Goal: Task Accomplishment & Management: Manage account settings

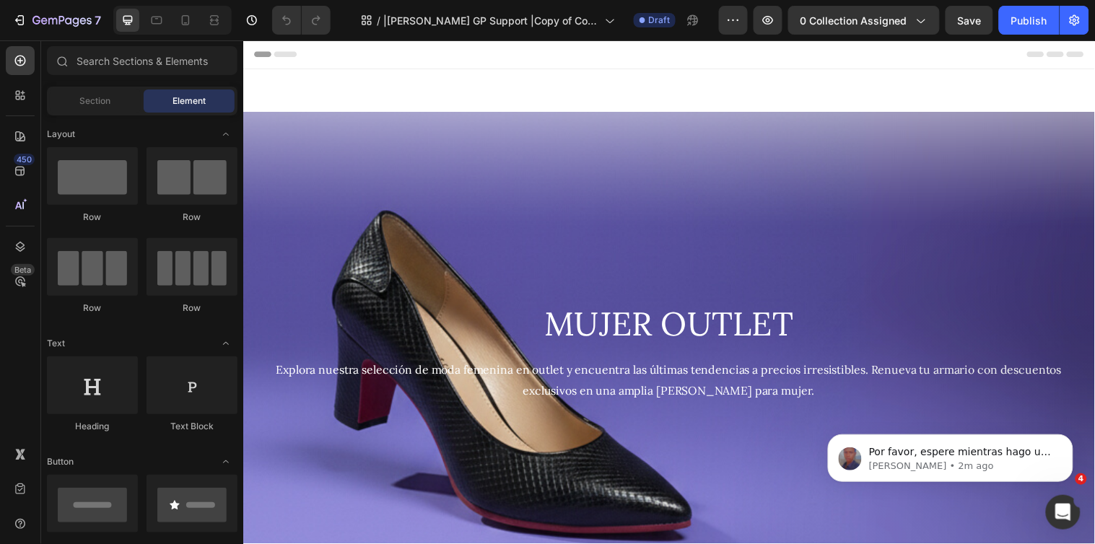
scroll to position [465, 0]
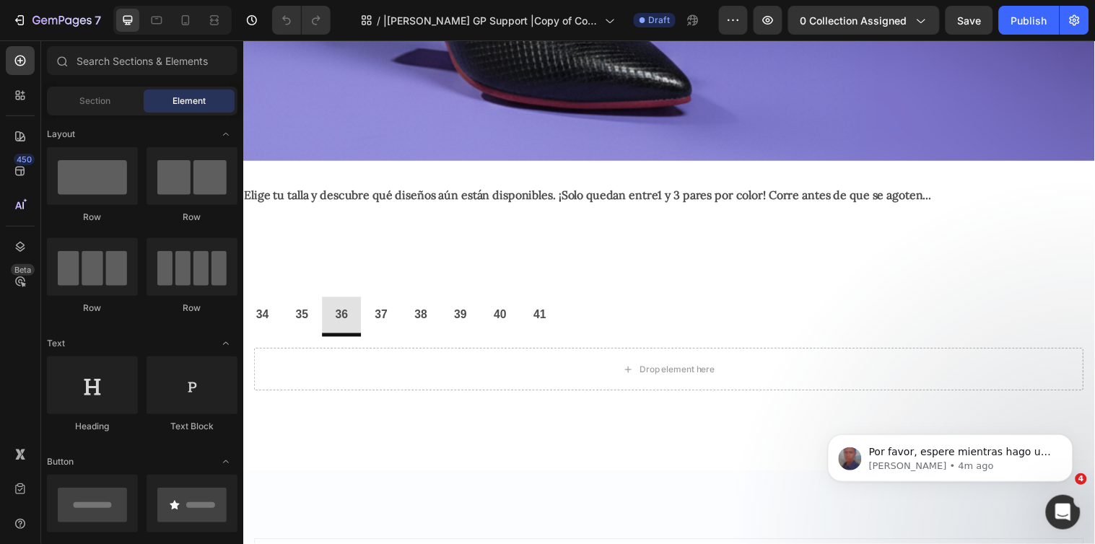
scroll to position [409, 0]
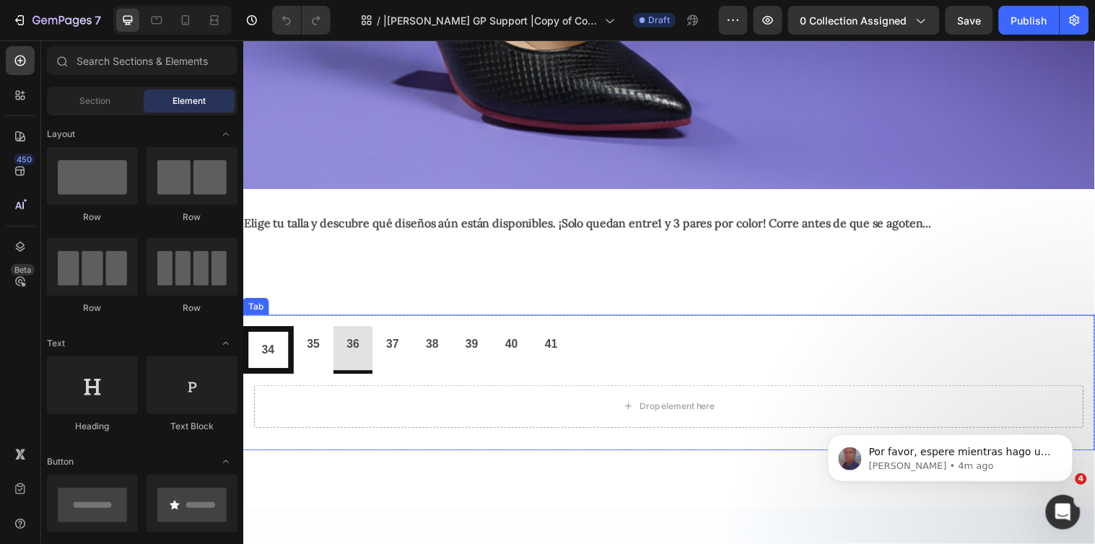
click at [263, 344] on p "34" at bounding box center [268, 354] width 13 height 21
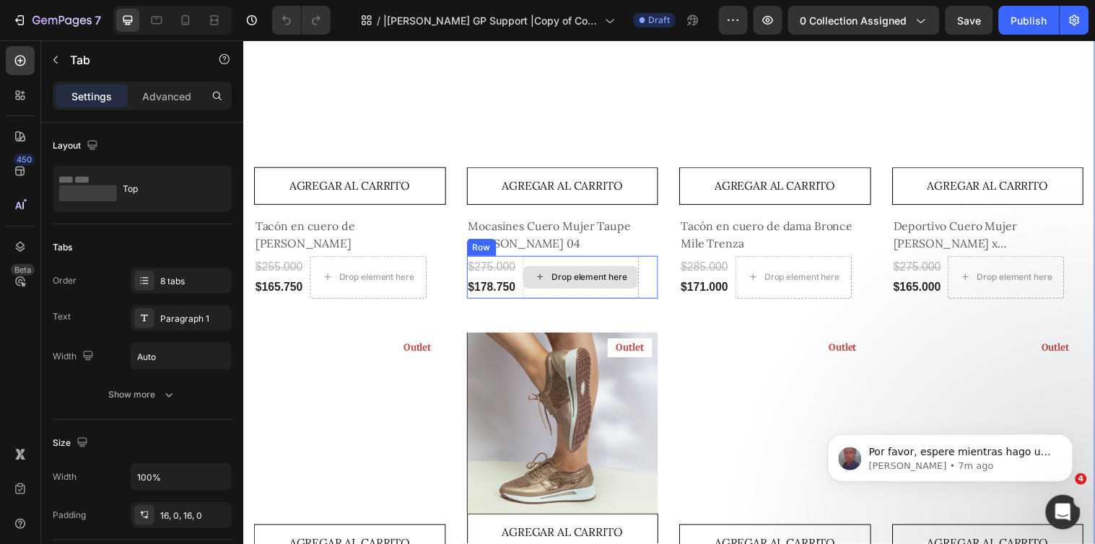
scroll to position [650, 0]
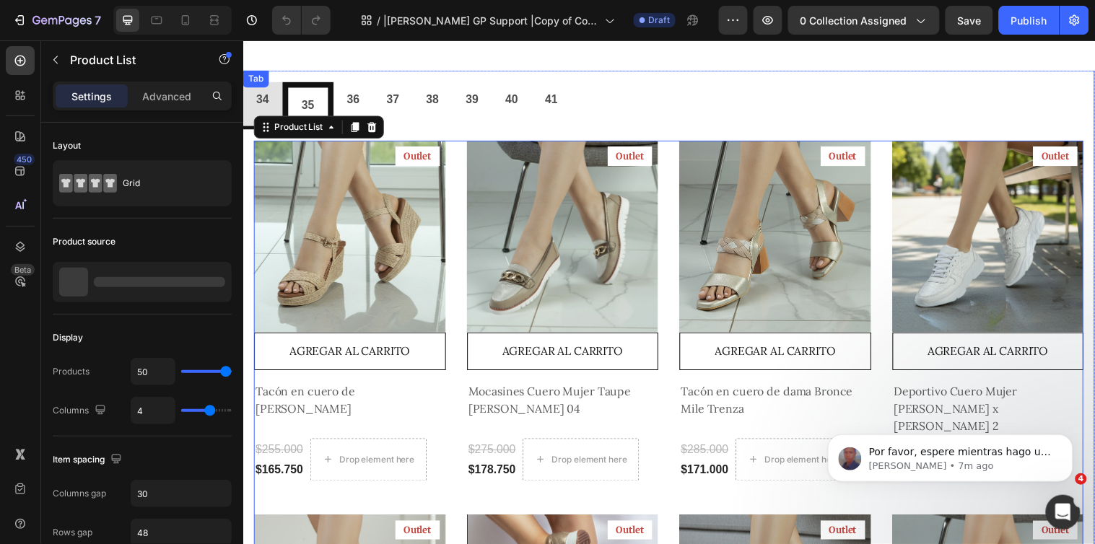
click at [308, 97] on p "35" at bounding box center [308, 106] width 13 height 21
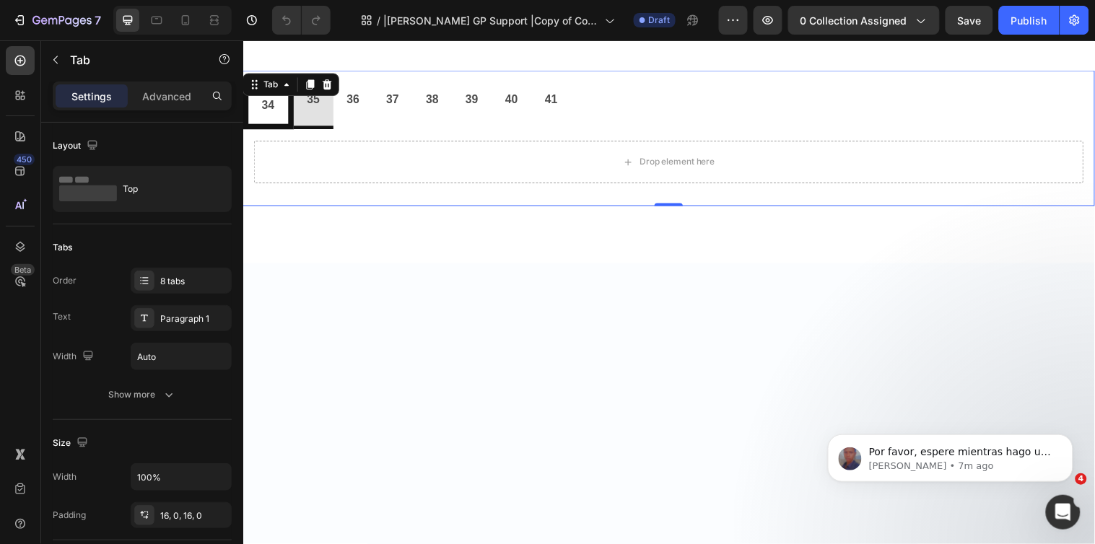
click at [263, 104] on p "34" at bounding box center [268, 106] width 13 height 21
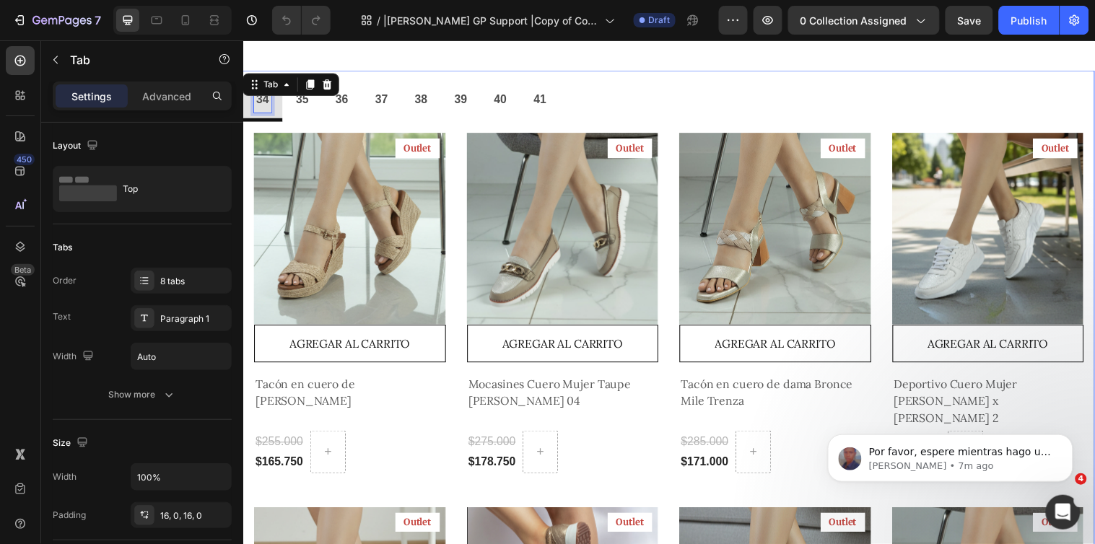
scroll to position [644, 0]
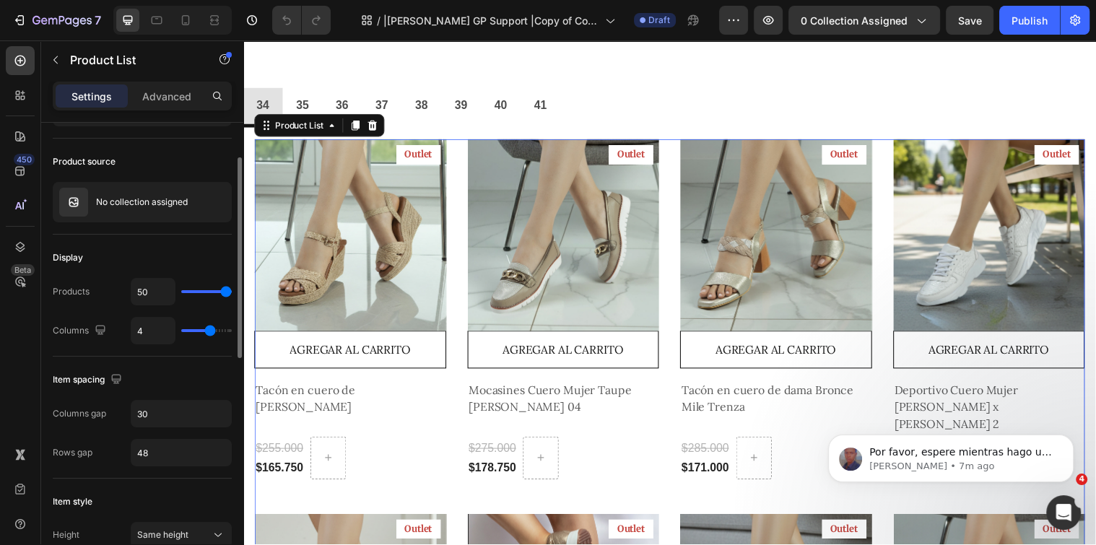
scroll to position [0, 0]
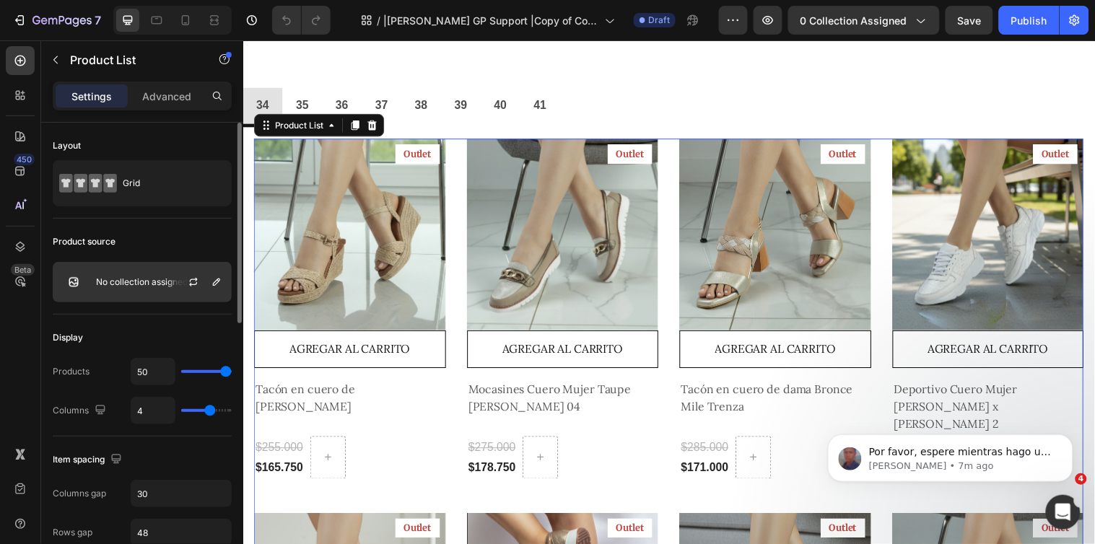
click at [120, 291] on div "No collection assigned" at bounding box center [142, 282] width 179 height 40
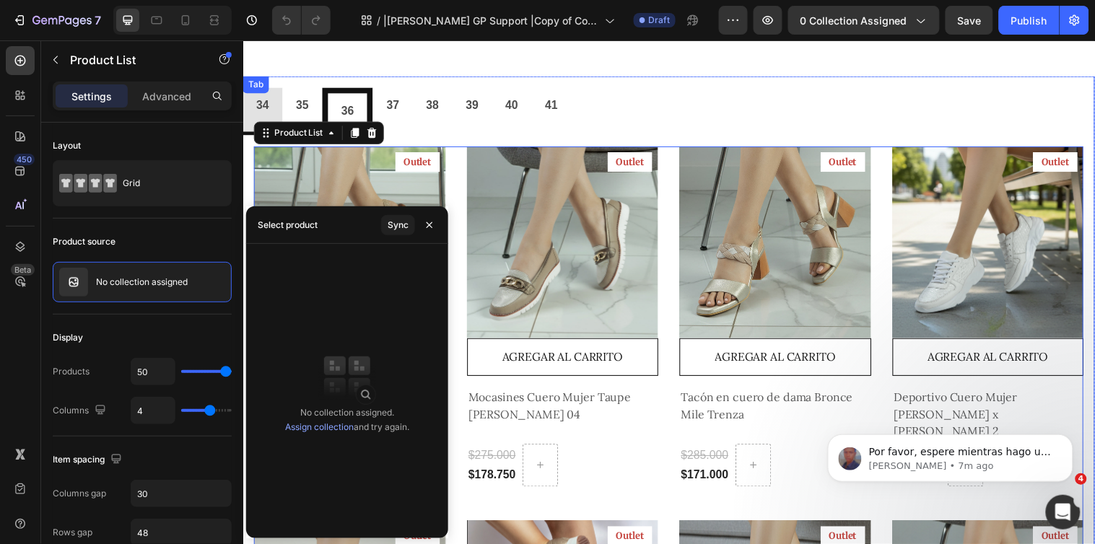
click at [346, 102] on p "36" at bounding box center [349, 112] width 13 height 21
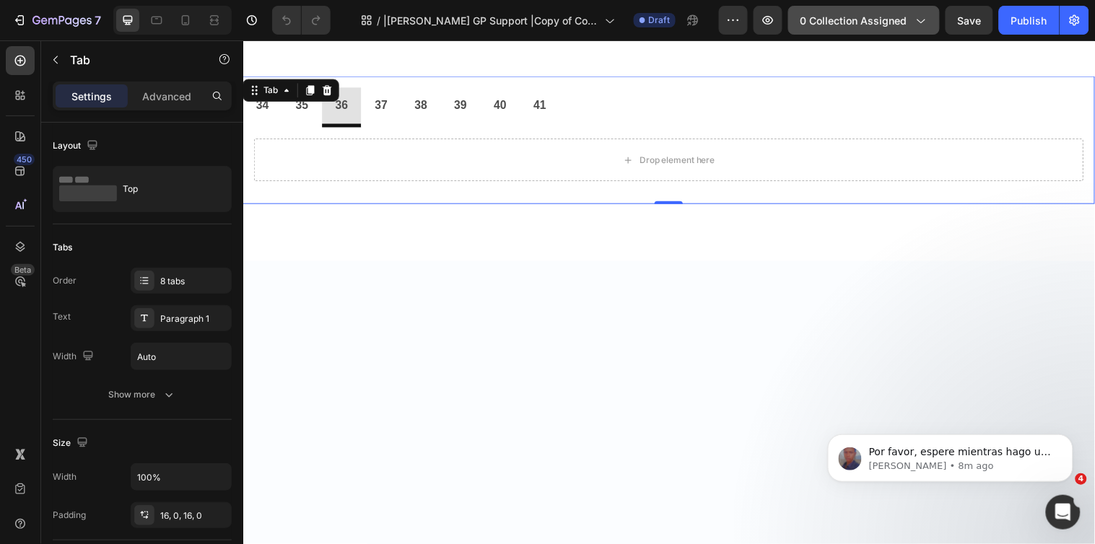
click at [917, 30] on button "0 collection assigned" at bounding box center [864, 20] width 152 height 29
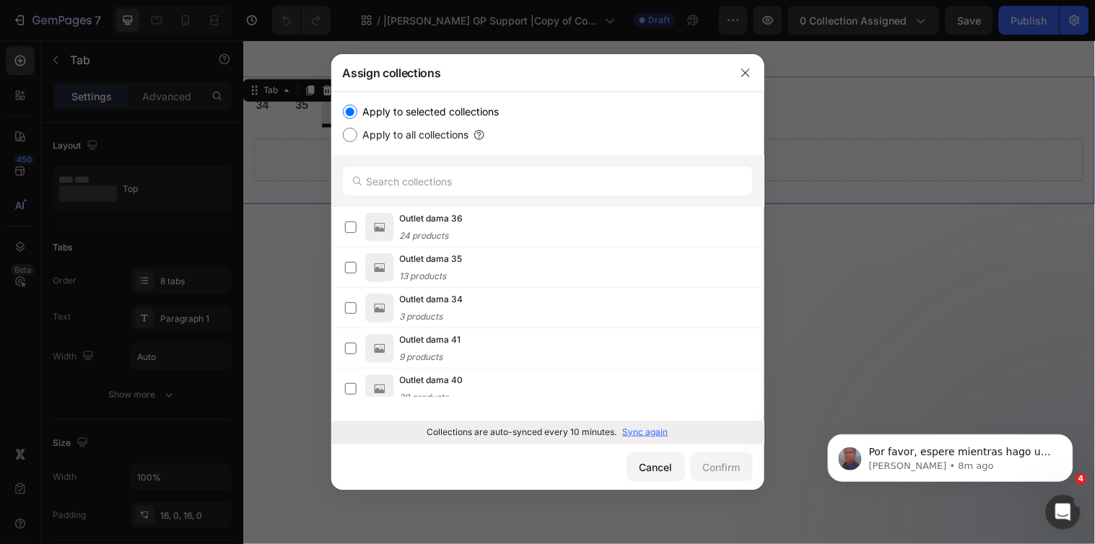
click at [357, 139] on label "Apply to all collections" at bounding box center [413, 134] width 112 height 17
click at [357, 139] on input "Apply to all collections" at bounding box center [350, 135] width 14 height 14
radio input "true"
click at [406, 120] on label "Apply to selected collections" at bounding box center [428, 111] width 142 height 17
click at [357, 119] on input "Apply to selected collections" at bounding box center [350, 112] width 14 height 14
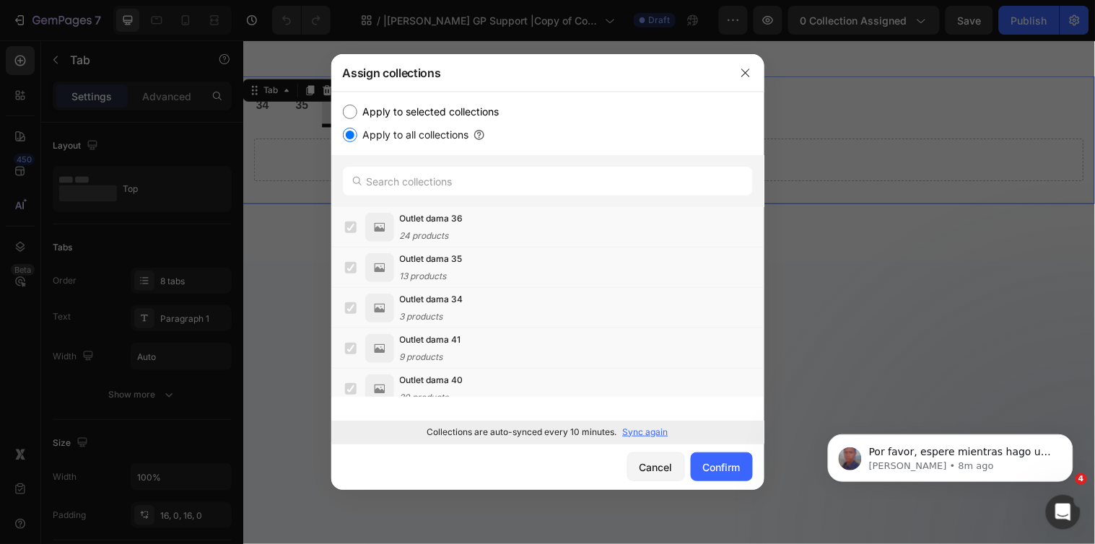
radio input "true"
click at [753, 76] on button "button" at bounding box center [745, 72] width 23 height 23
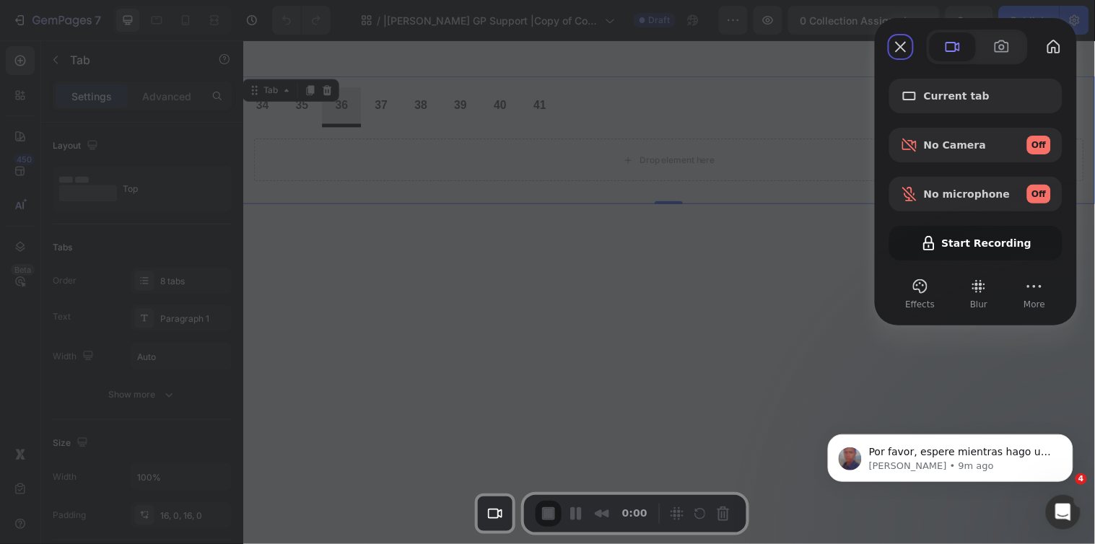
drag, startPoint x: 203, startPoint y: 528, endPoint x: 660, endPoint y: 545, distance: 457.9
click at [660, 0] on html "7 Version history / |Jay GP Support |Copy of Coleccion outled dama Draft Previe…" at bounding box center [547, 0] width 1095 height 0
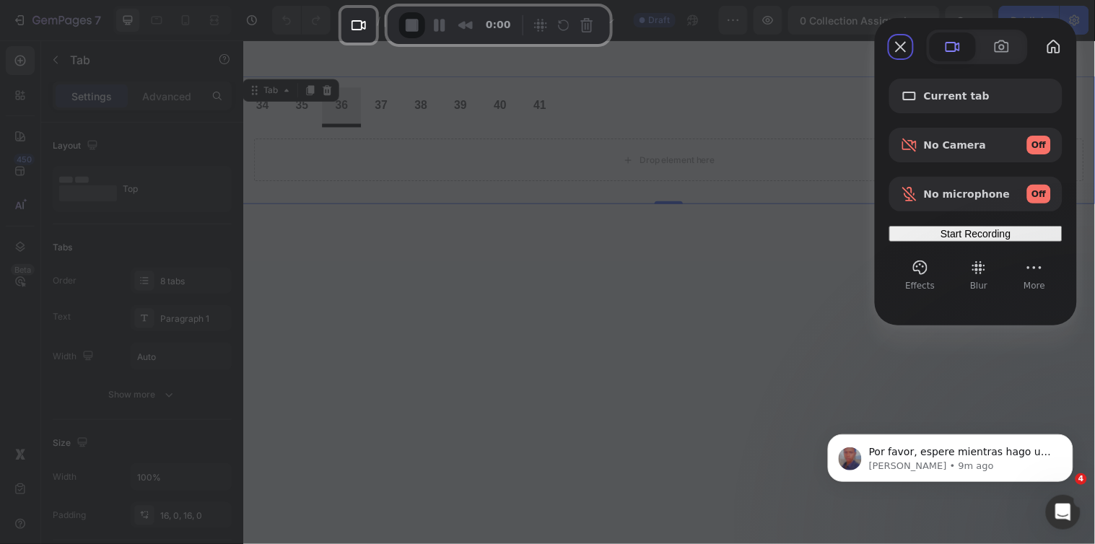
drag, startPoint x: 211, startPoint y: 517, endPoint x: 533, endPoint y: 29, distance: 584.7
click at [533, 29] on div "Recorder controls - play pause" at bounding box center [563, 25] width 69 height 23
click at [963, 240] on span "Start Recording" at bounding box center [975, 234] width 70 height 12
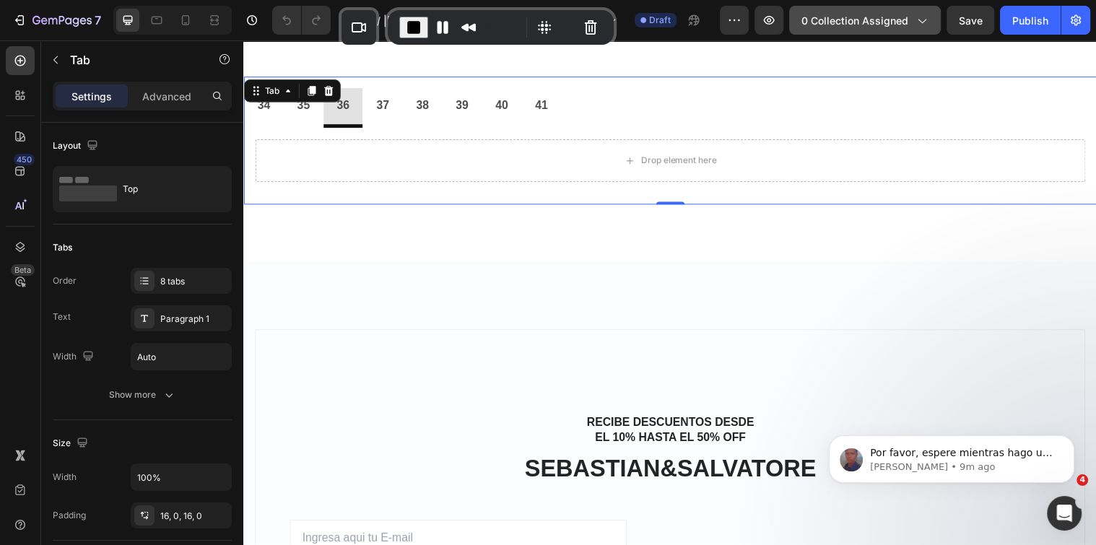
click at [914, 17] on icon "button" at bounding box center [921, 20] width 14 height 14
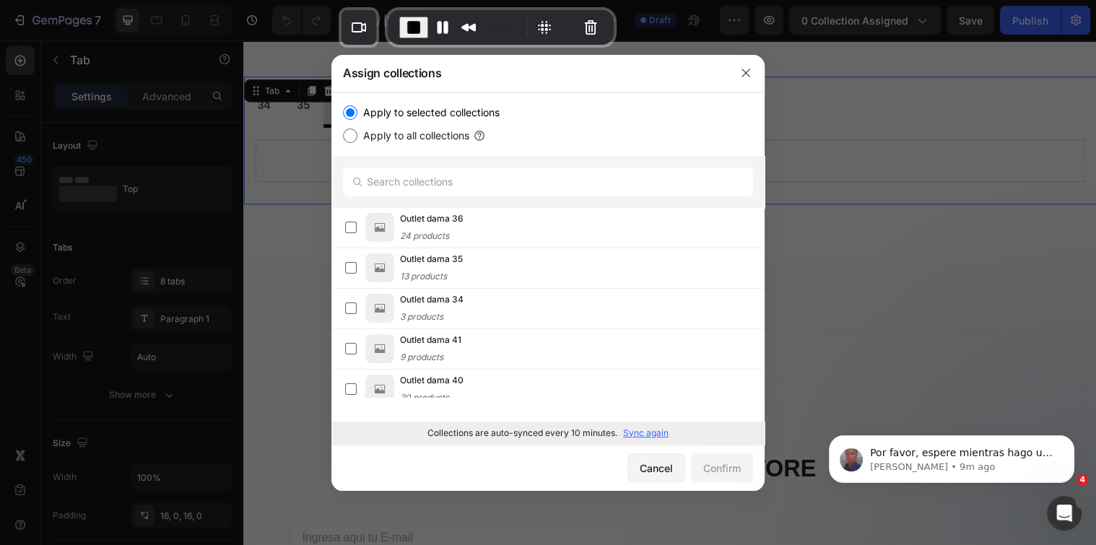
click at [347, 139] on input "Apply to all collections" at bounding box center [350, 135] width 14 height 14
radio input "true"
click at [351, 113] on input "Apply to selected collections" at bounding box center [350, 112] width 14 height 14
radio input "true"
click at [354, 135] on input "Apply to all collections" at bounding box center [350, 135] width 14 height 14
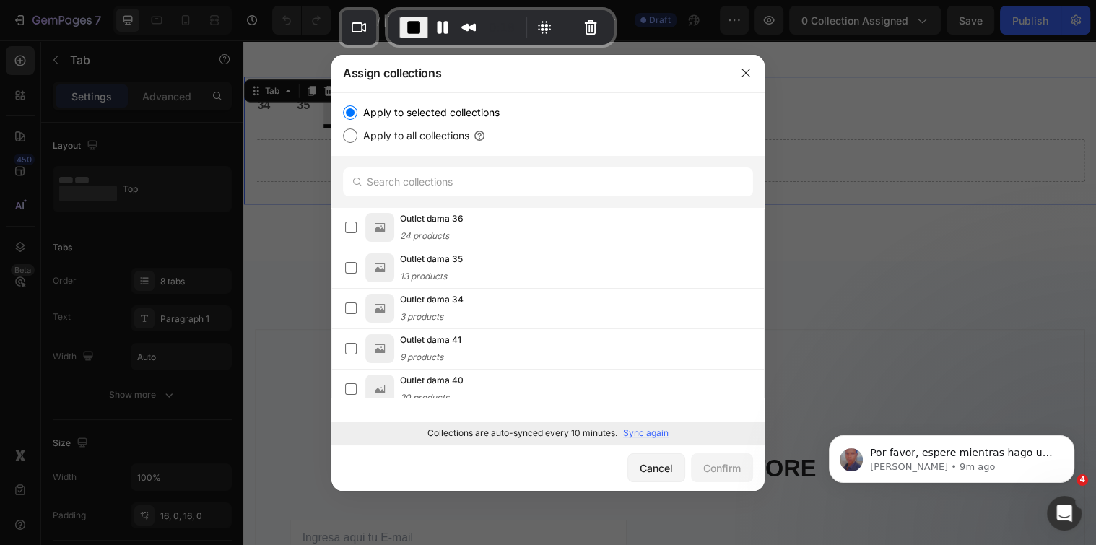
radio input "true"
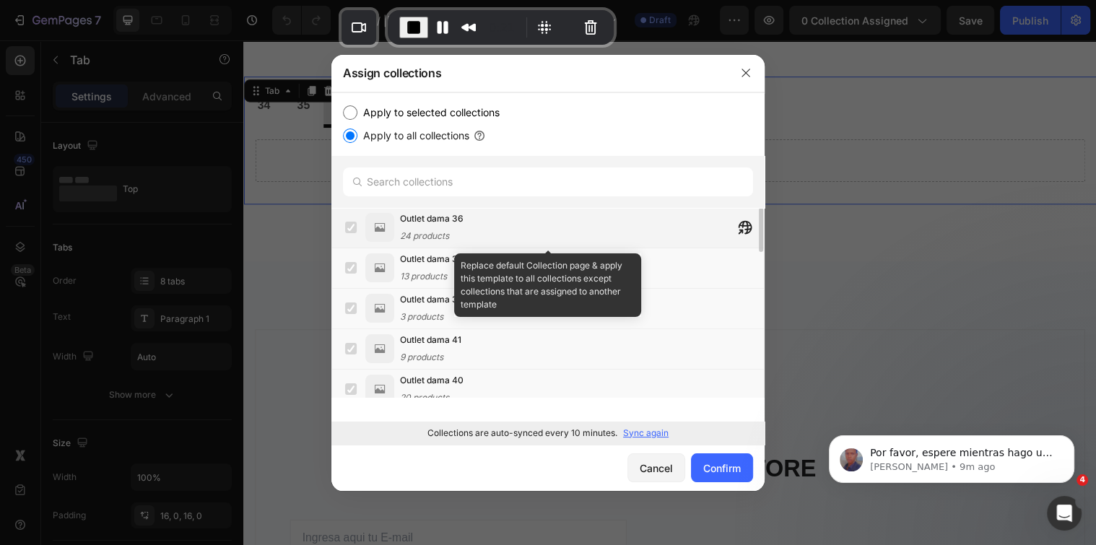
click at [351, 225] on label at bounding box center [351, 228] width 12 height 12
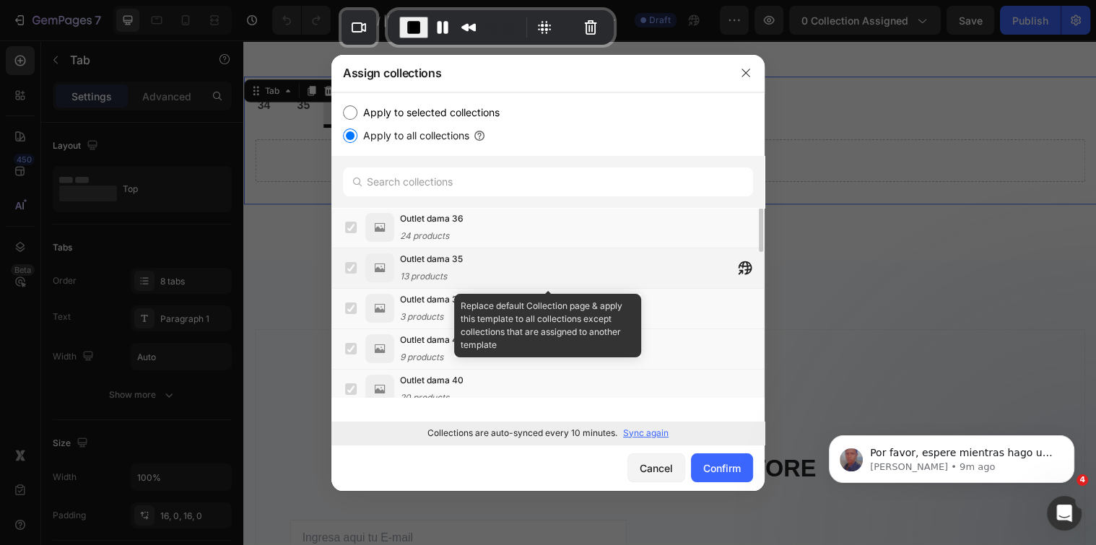
click at [345, 271] on label at bounding box center [351, 268] width 12 height 12
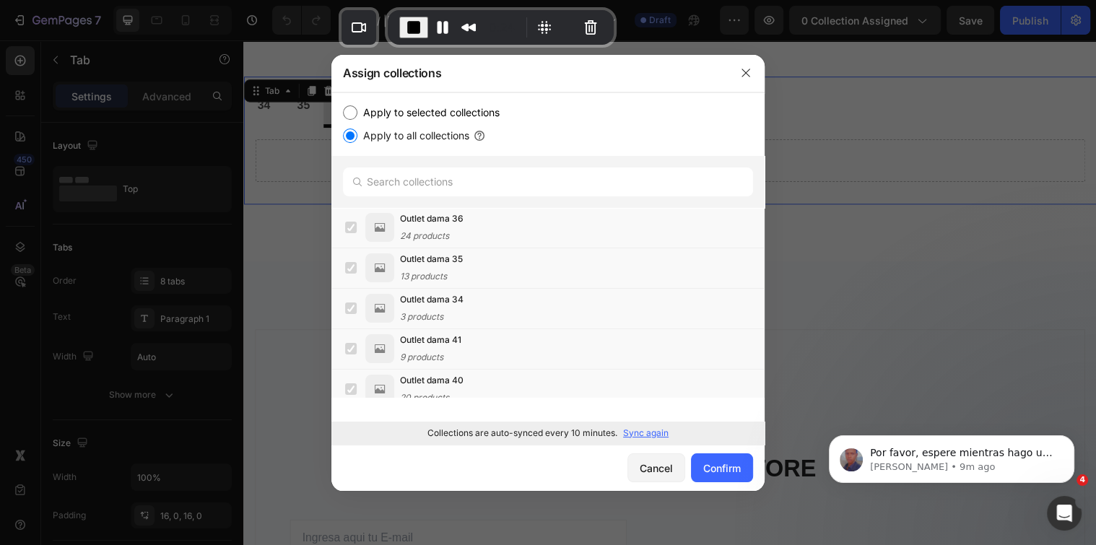
click at [365, 107] on label "Apply to selected collections" at bounding box center [428, 112] width 142 height 17
click at [357, 107] on input "Apply to selected collections" at bounding box center [350, 112] width 14 height 14
radio input "true"
click at [355, 231] on label at bounding box center [351, 228] width 12 height 12
click at [351, 267] on label at bounding box center [351, 268] width 12 height 12
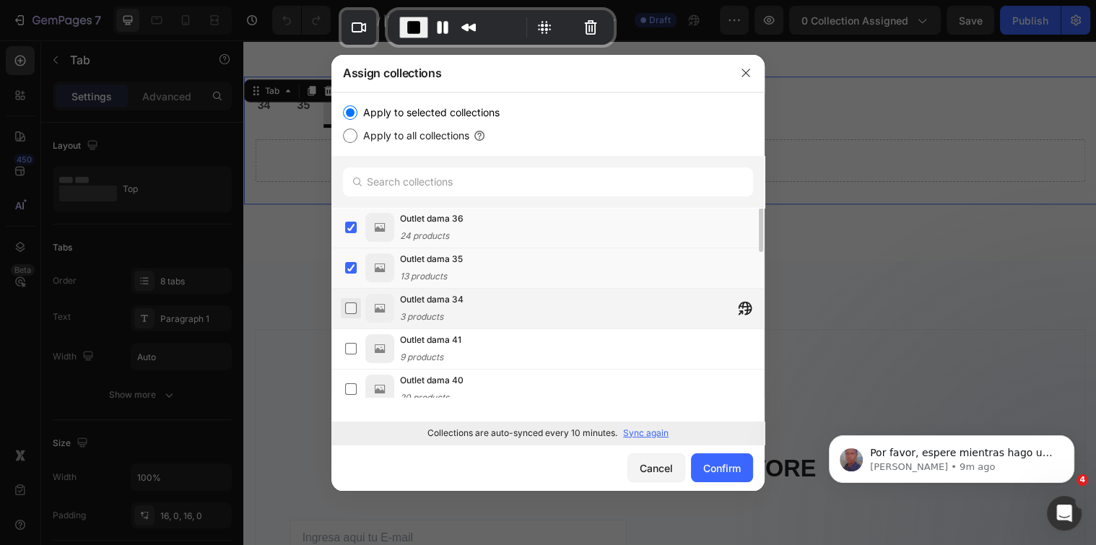
click at [349, 305] on label at bounding box center [351, 308] width 12 height 12
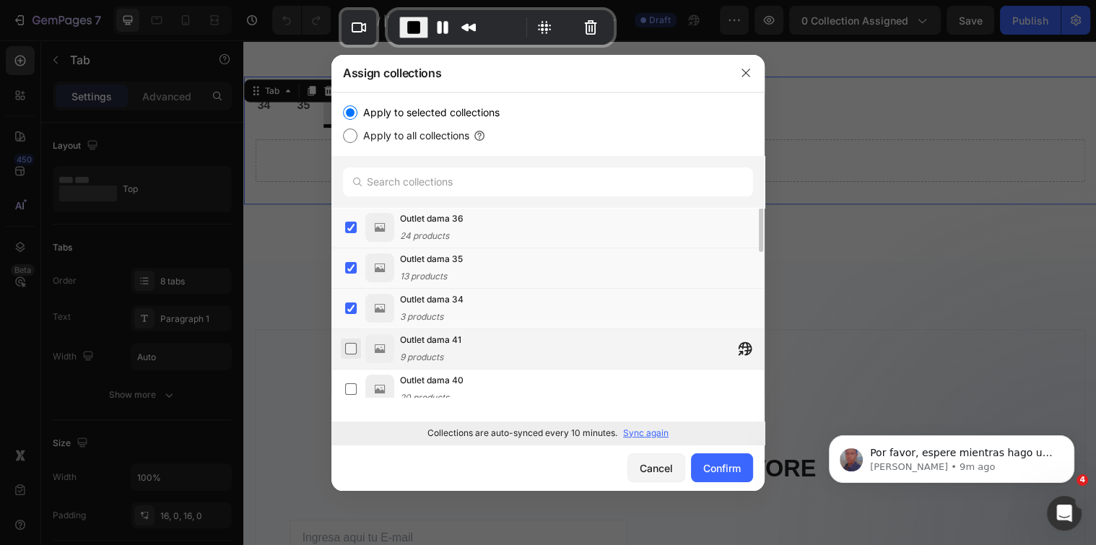
click at [345, 351] on label at bounding box center [351, 349] width 12 height 12
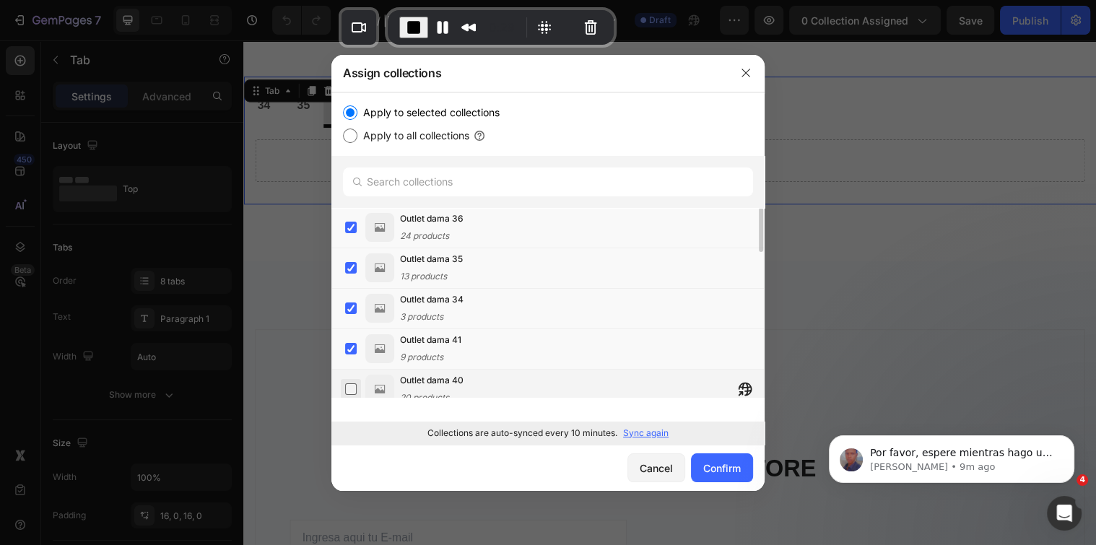
click at [350, 388] on label at bounding box center [351, 389] width 12 height 12
click at [708, 465] on div "Confirm" at bounding box center [722, 467] width 38 height 15
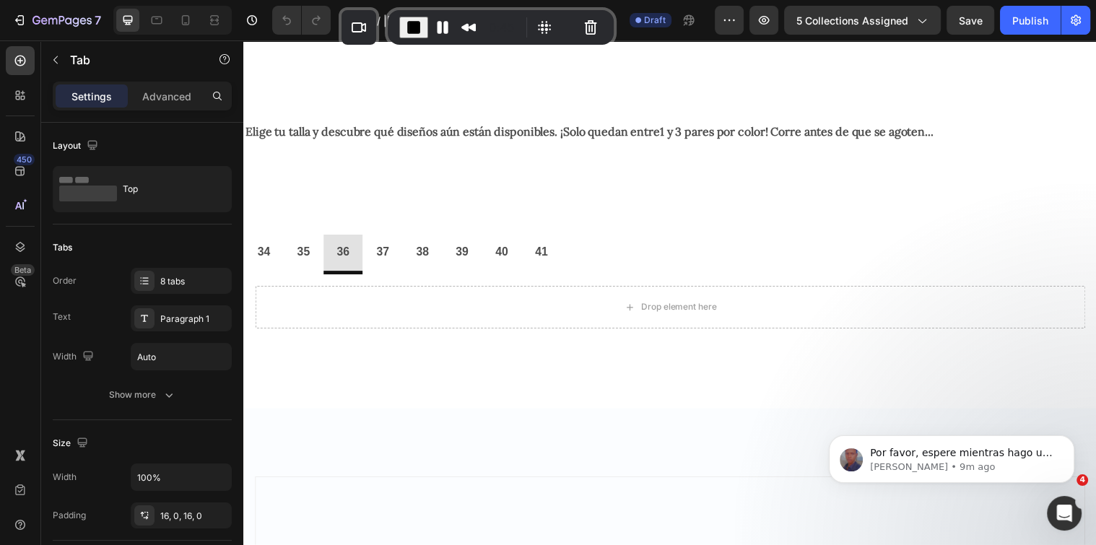
scroll to position [561, 0]
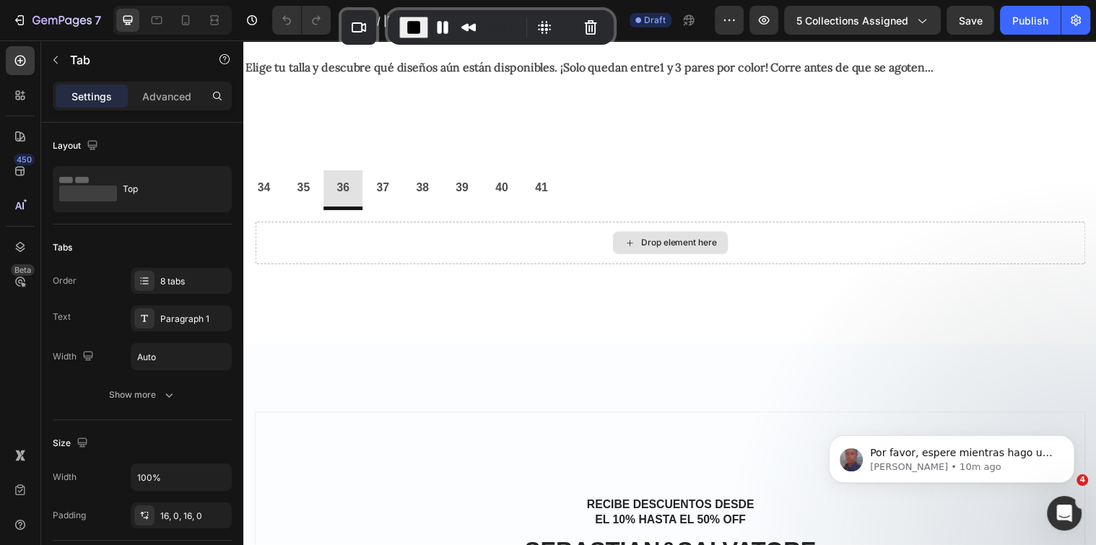
click at [61, 59] on icon "button" at bounding box center [56, 60] width 12 height 12
click at [0, 0] on div at bounding box center [0, 0] width 0 height 0
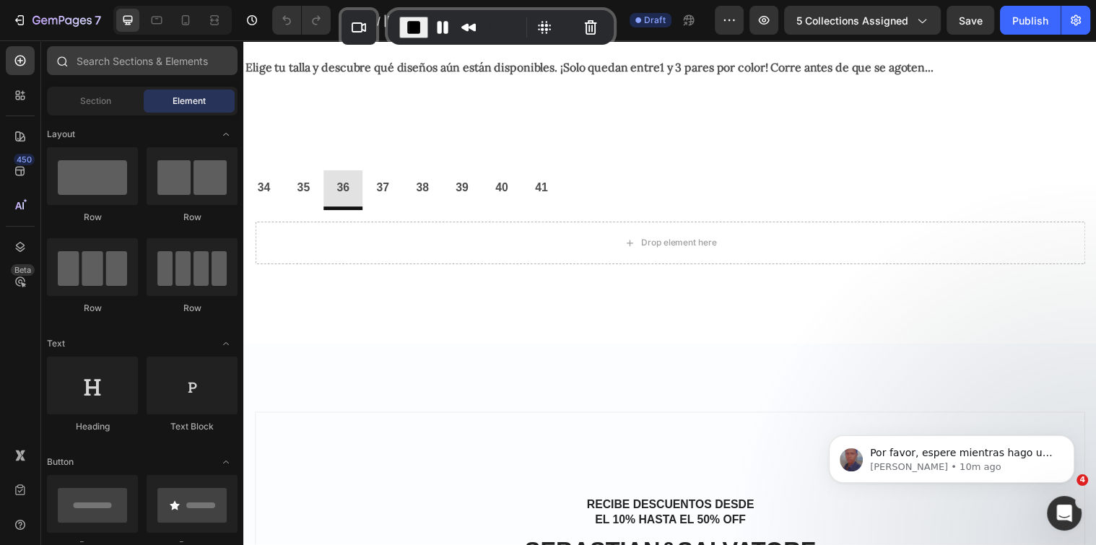
scroll to position [160, 0]
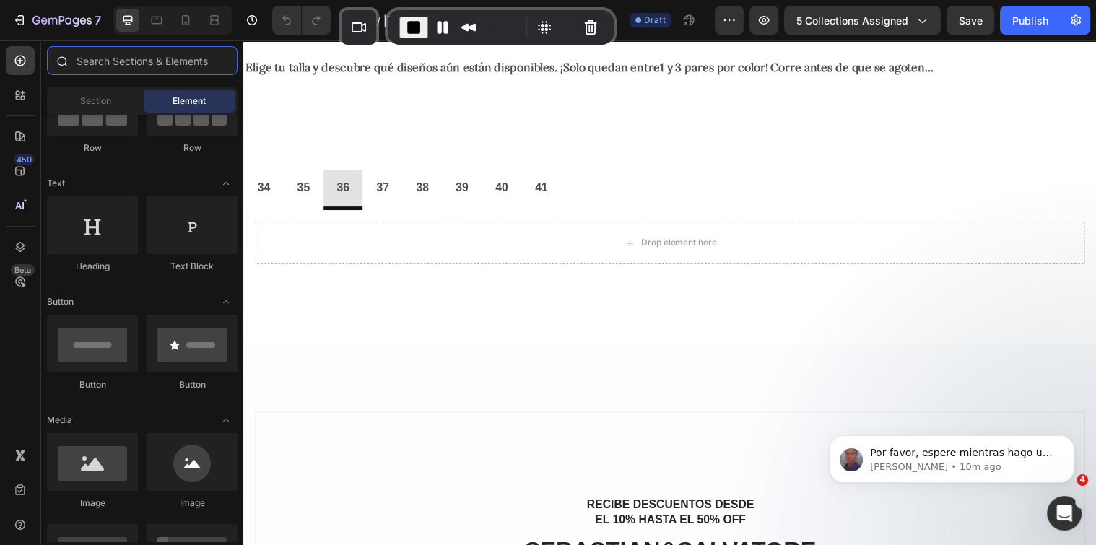
click at [96, 62] on input "text" at bounding box center [142, 60] width 191 height 29
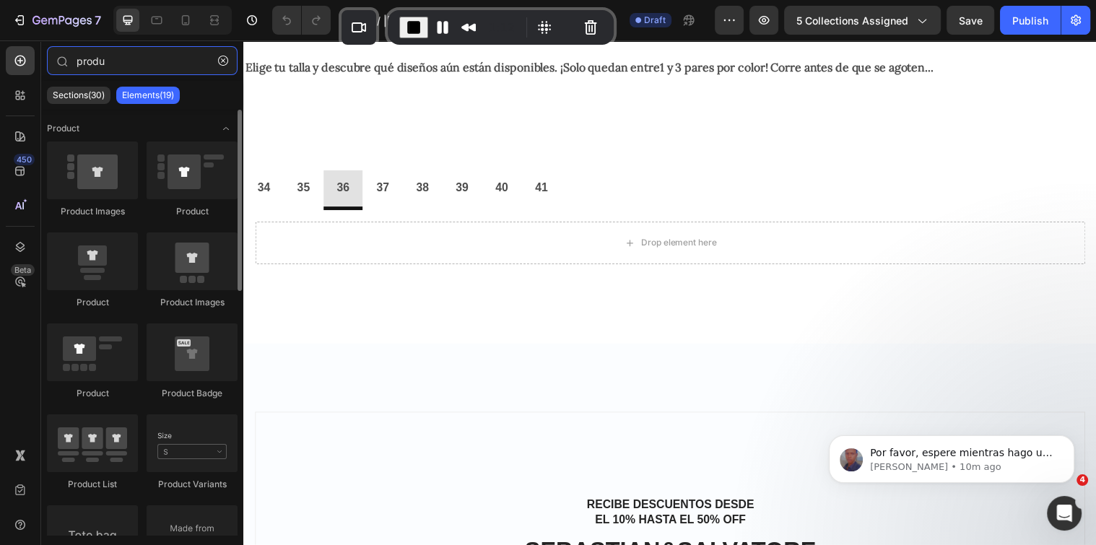
scroll to position [80, 0]
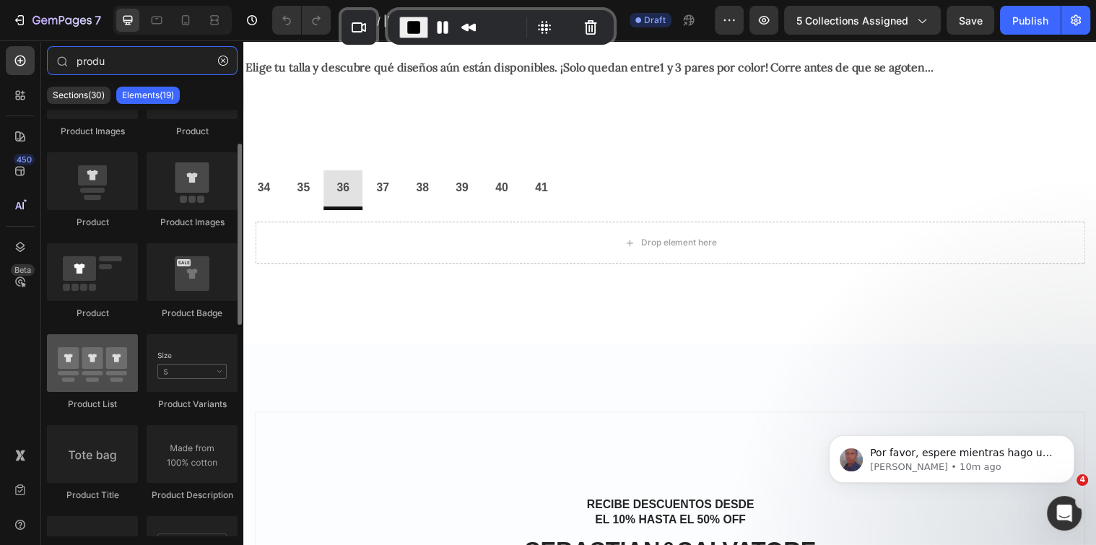
type input "produ"
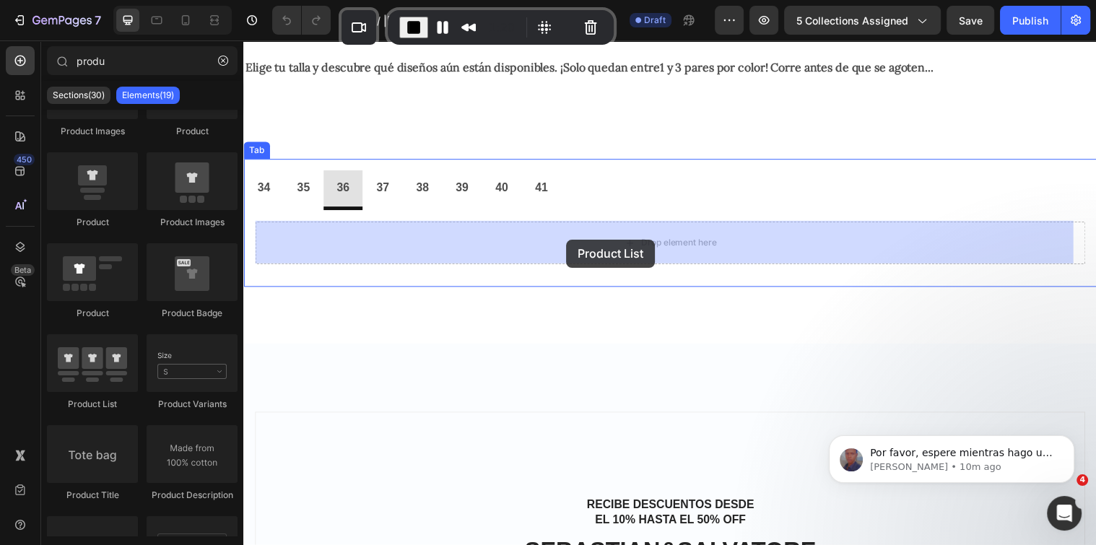
drag, startPoint x: 258, startPoint y: 332, endPoint x: 571, endPoint y: 242, distance: 325.7
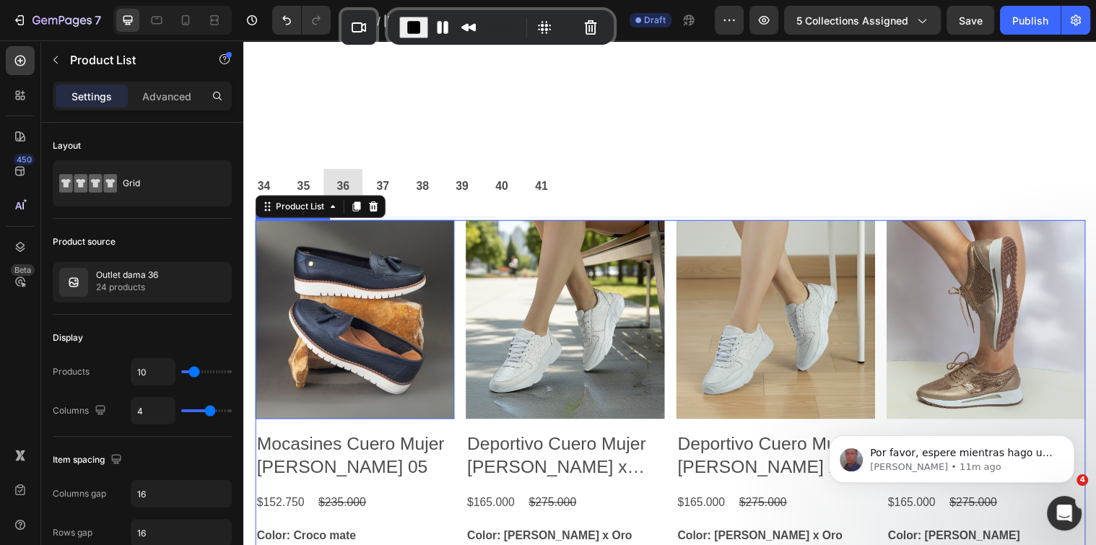
scroll to position [641, 0]
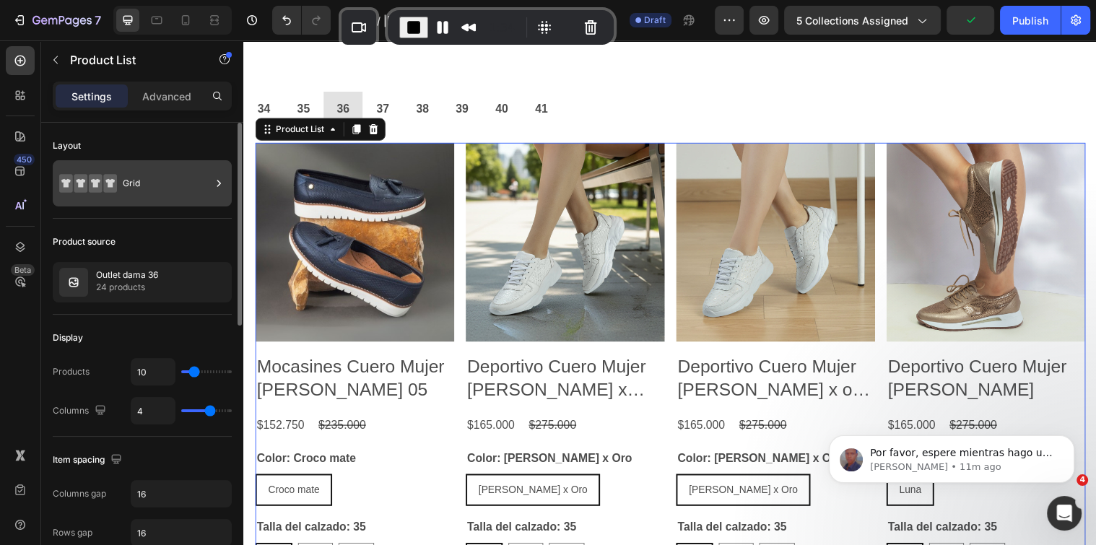
click at [169, 180] on div "Grid" at bounding box center [167, 183] width 88 height 33
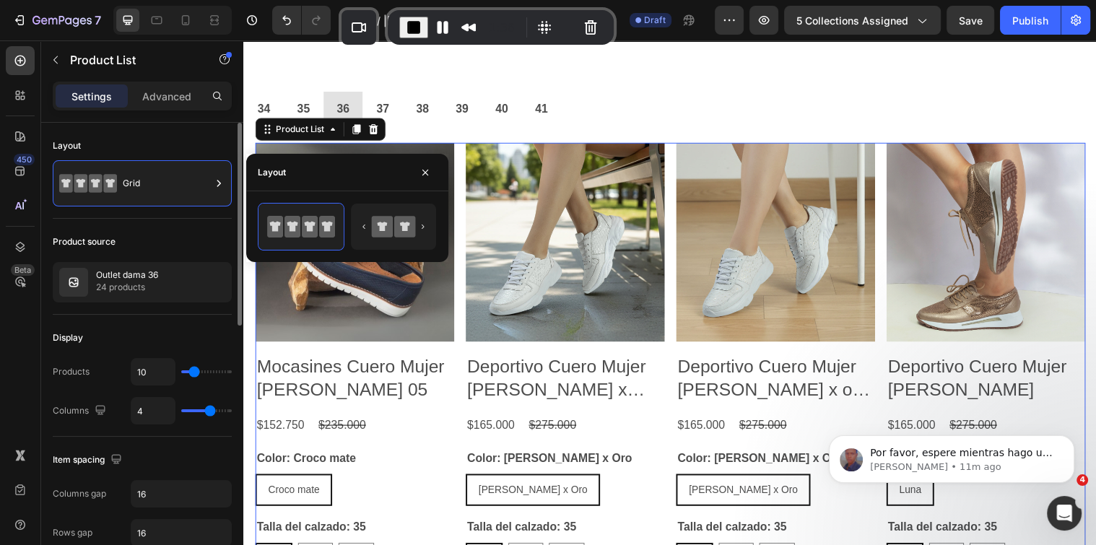
click at [160, 248] on div "Product source" at bounding box center [142, 241] width 179 height 23
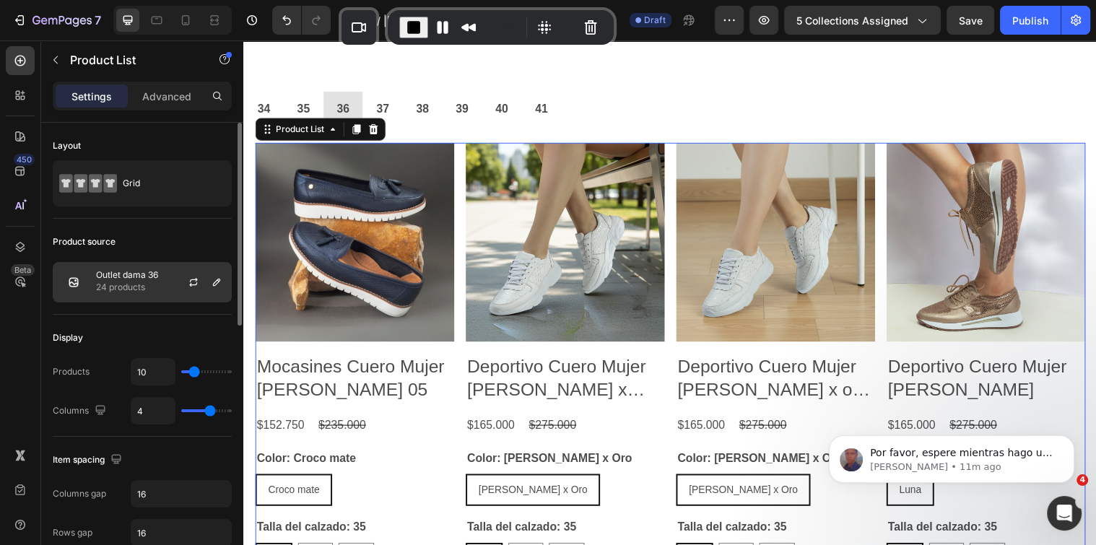
click at [131, 280] on p "24 products" at bounding box center [127, 287] width 62 height 14
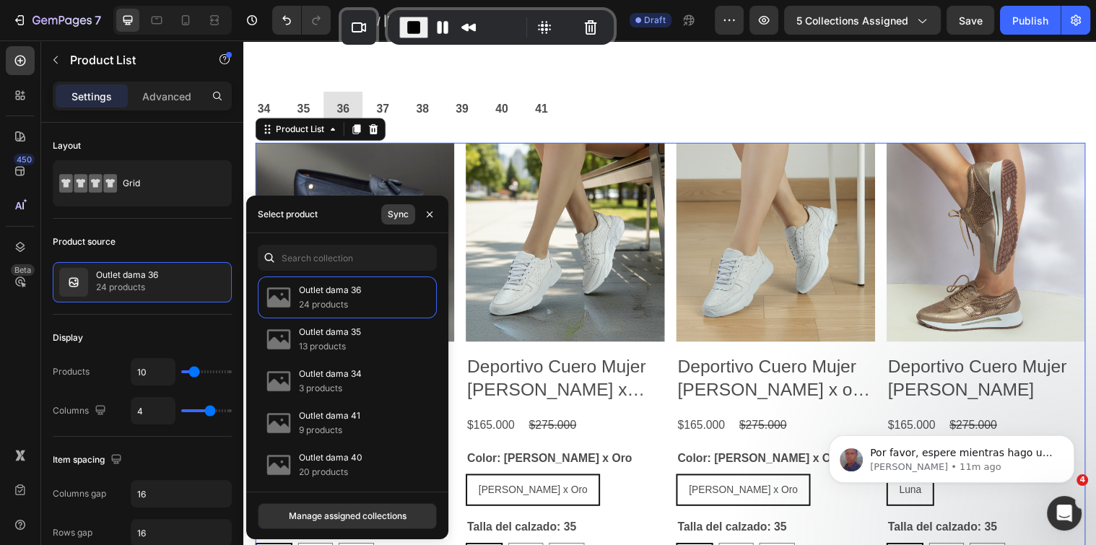
click at [398, 219] on div "Sync" at bounding box center [398, 214] width 21 height 13
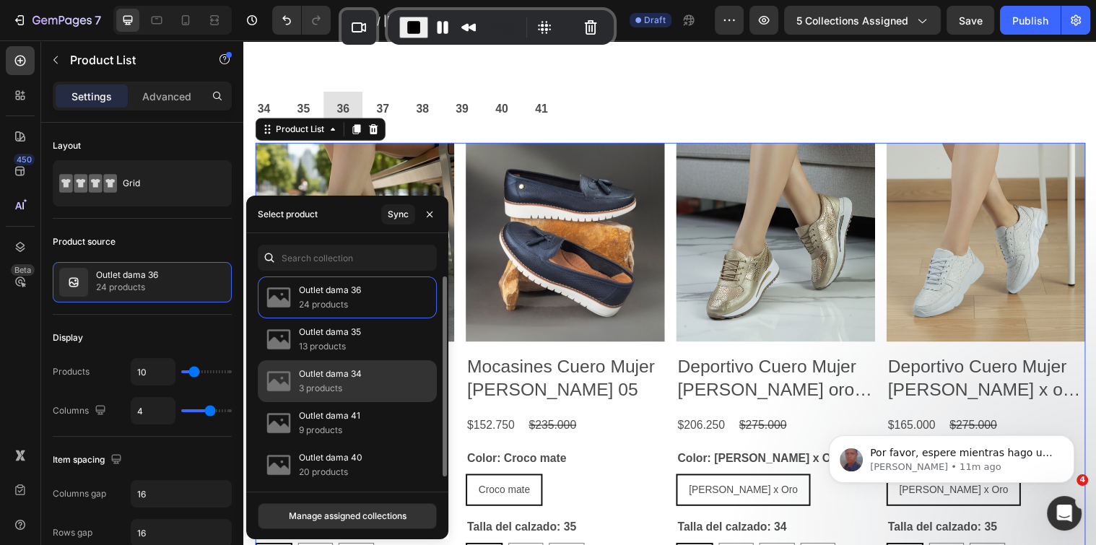
click at [336, 297] on div "Outlet dama 36 24 products" at bounding box center [347, 297] width 179 height 42
click at [341, 341] on p "13 products" at bounding box center [330, 346] width 62 height 14
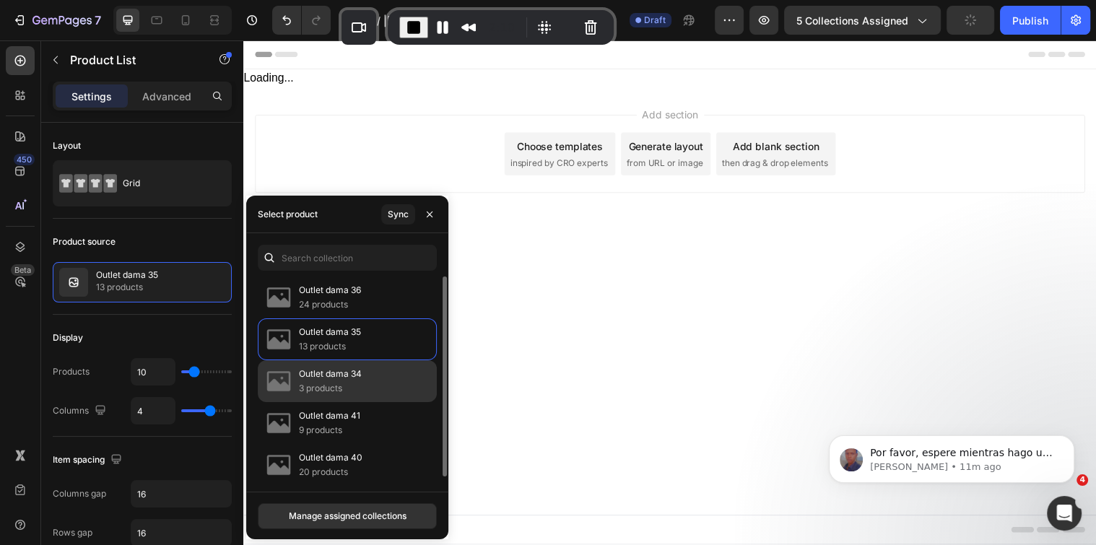
scroll to position [0, 0]
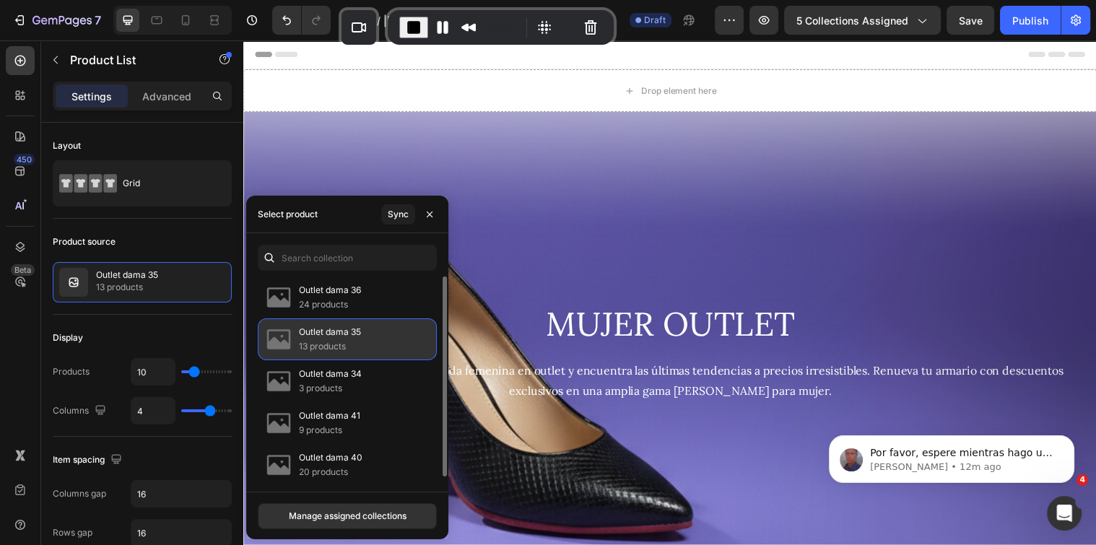
drag, startPoint x: 371, startPoint y: 344, endPoint x: 333, endPoint y: 266, distance: 85.9
click at [371, 344] on div "Outlet dama 35 13 products" at bounding box center [347, 339] width 179 height 42
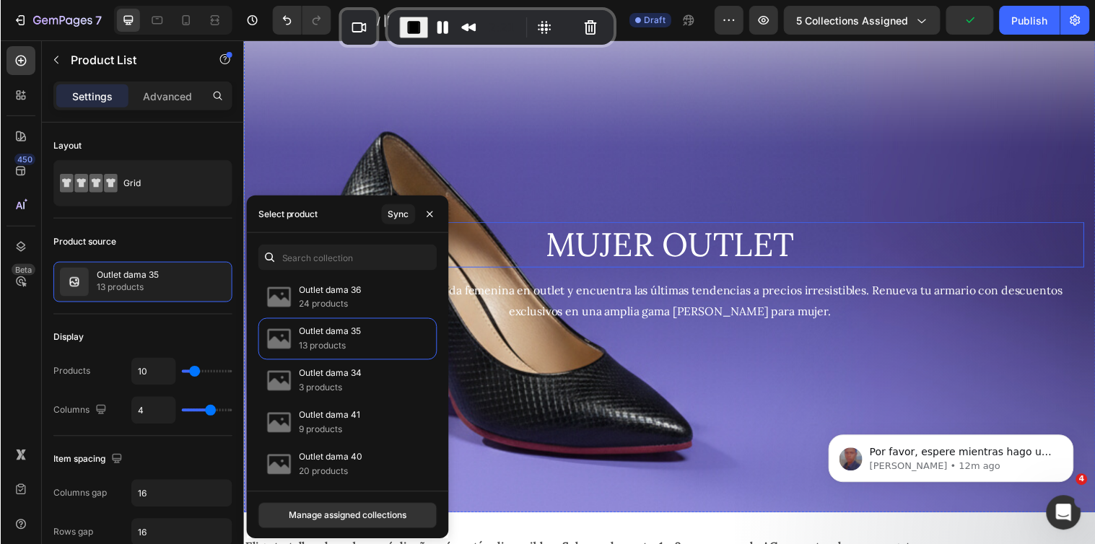
scroll to position [481, 0]
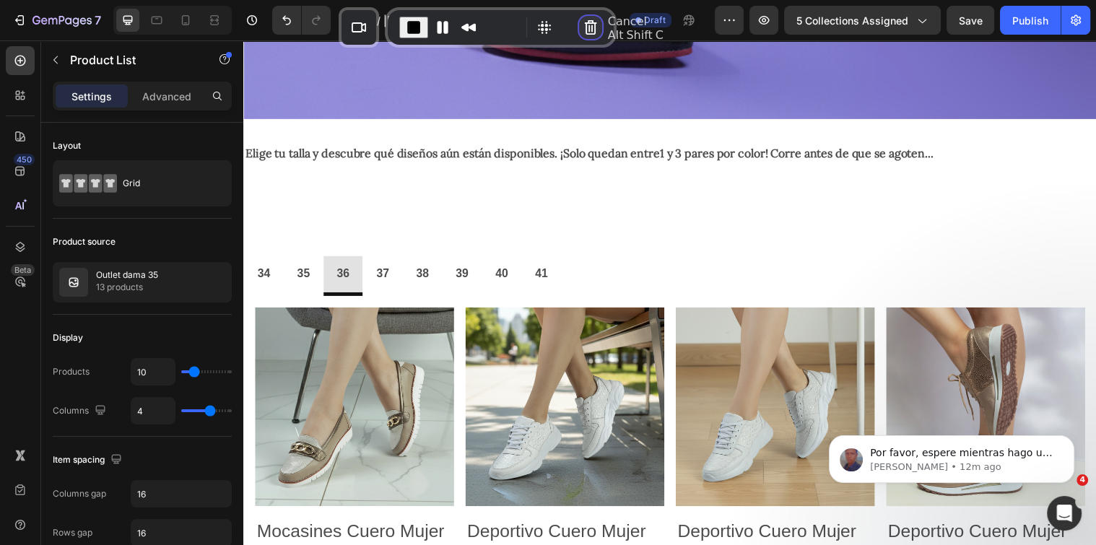
click at [586, 19] on button "Cancel Recording" at bounding box center [590, 27] width 23 height 23
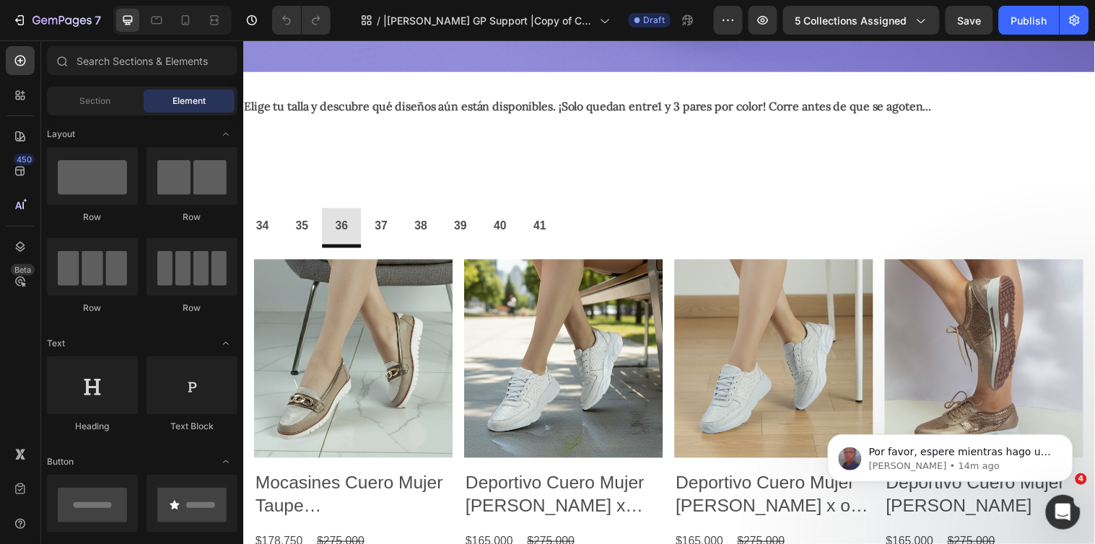
scroll to position [515, 0]
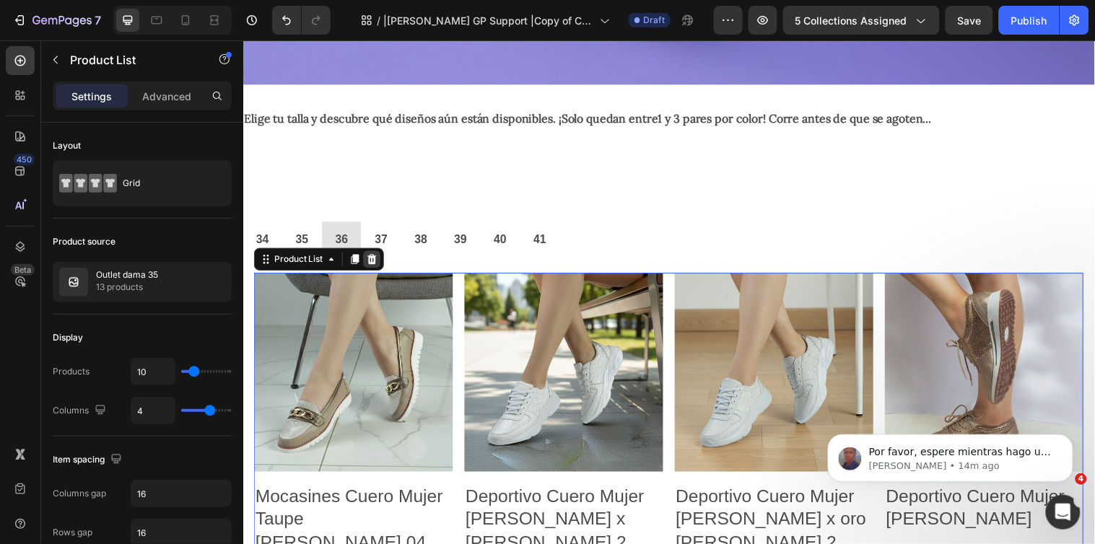
click at [374, 260] on icon at bounding box center [374, 263] width 9 height 10
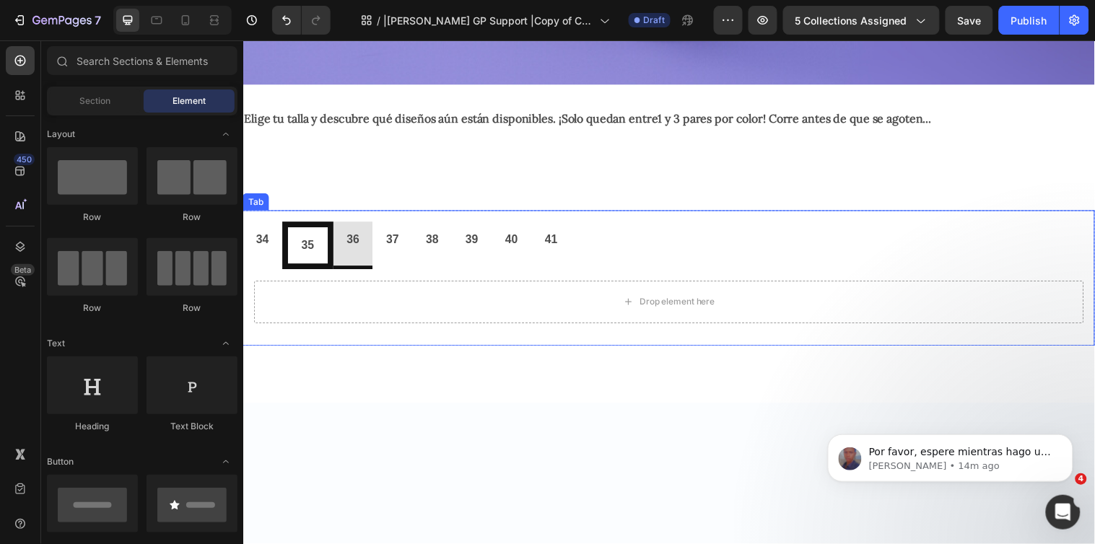
click at [304, 238] on p "35" at bounding box center [308, 248] width 13 height 21
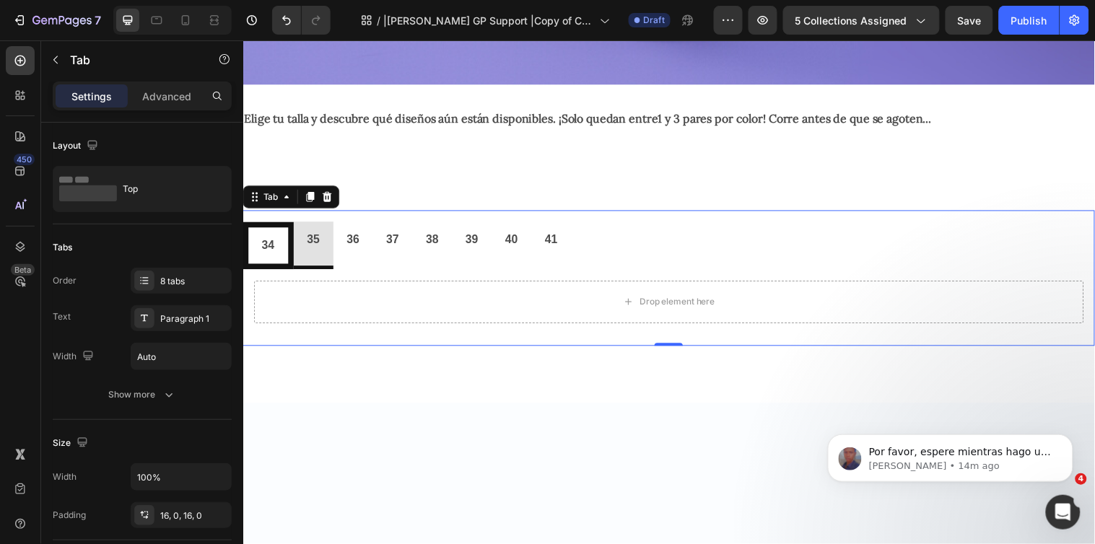
click at [265, 240] on p "34" at bounding box center [268, 248] width 13 height 21
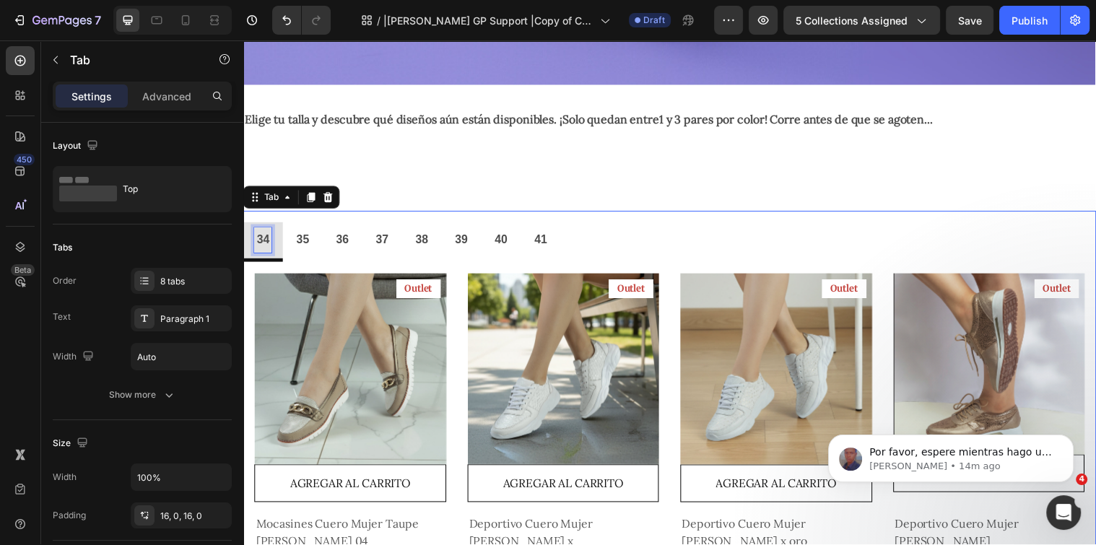
scroll to position [510, 0]
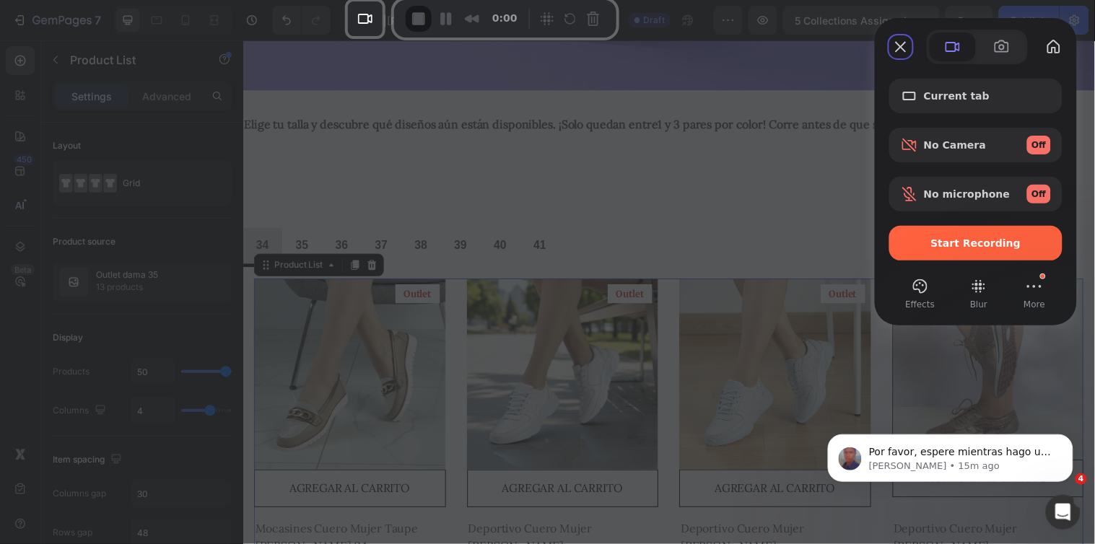
drag, startPoint x: 208, startPoint y: 512, endPoint x: 535, endPoint y: 17, distance: 593.7
click at [535, 17] on div "Recorder controls - play pause" at bounding box center [569, 18] width 69 height 23
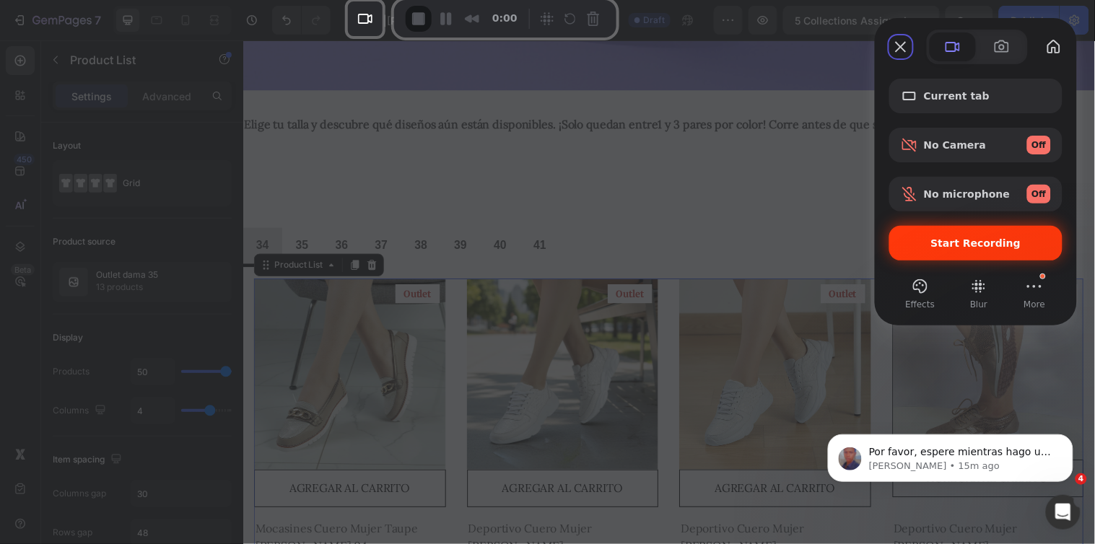
click at [956, 237] on span "Start Recording" at bounding box center [976, 243] width 90 height 12
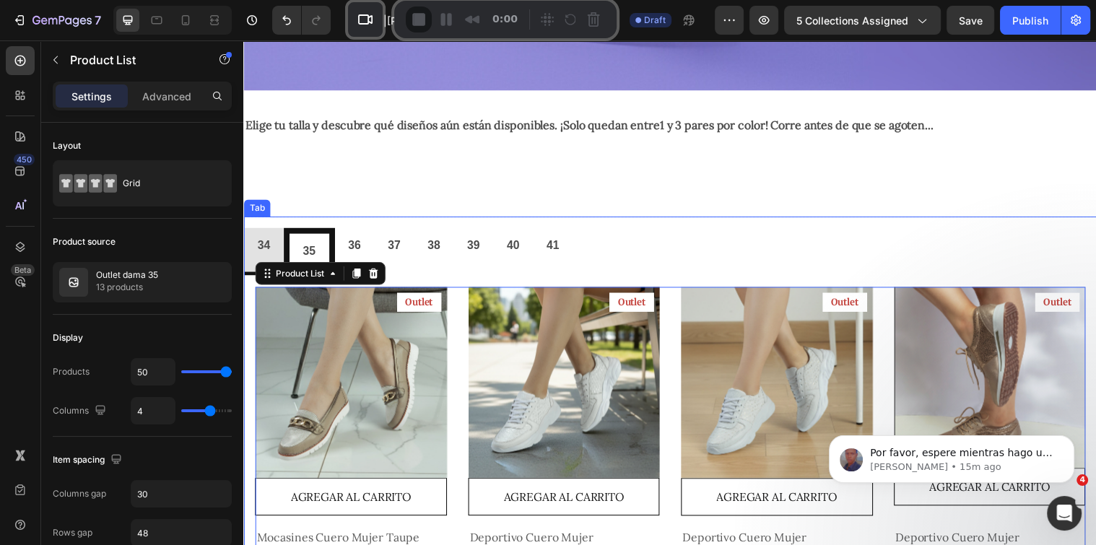
click at [306, 245] on p "35" at bounding box center [309, 255] width 13 height 21
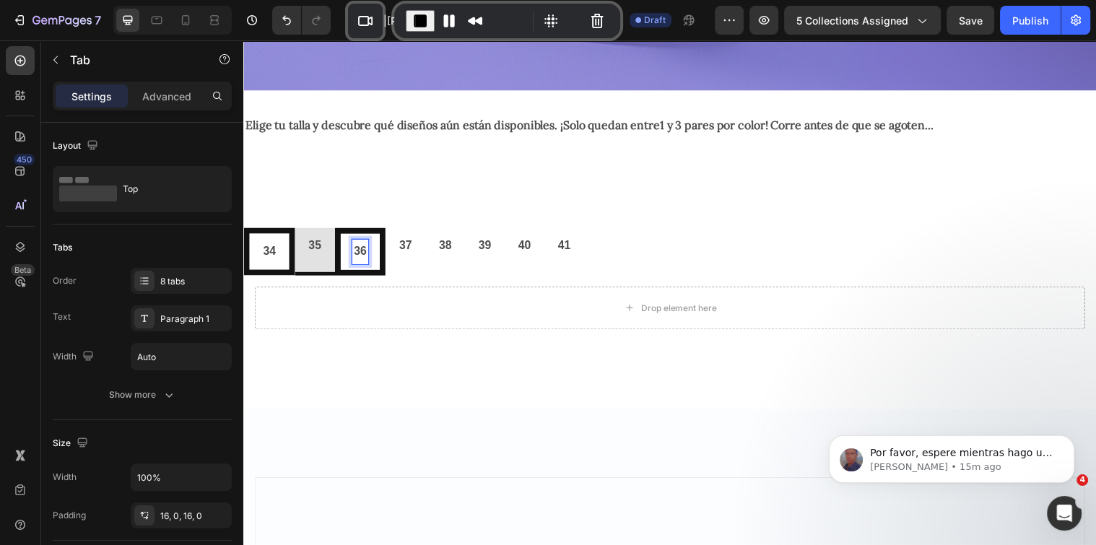
scroll to position [504, 0]
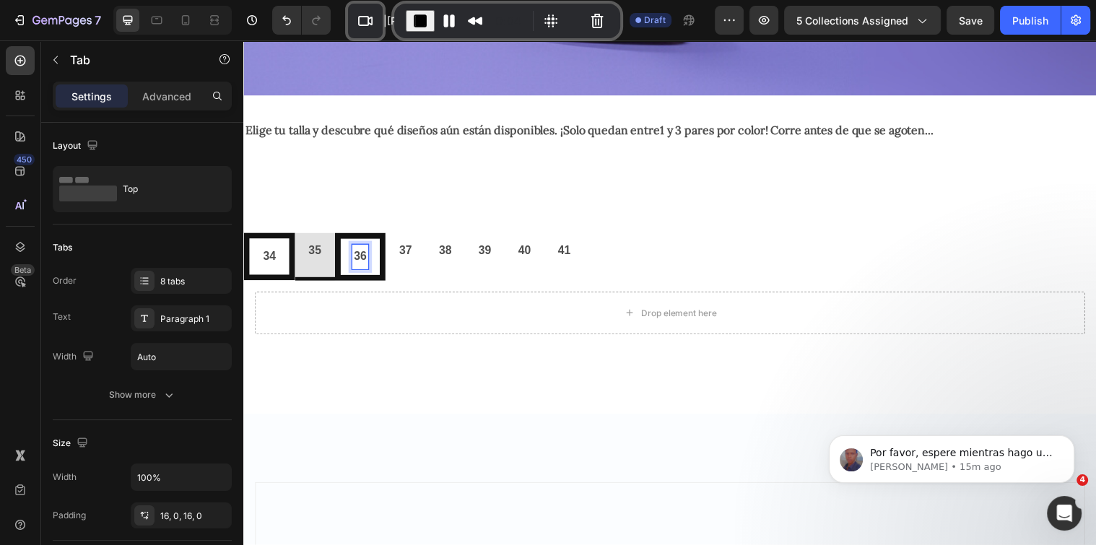
click at [261, 248] on div "34" at bounding box center [269, 260] width 17 height 25
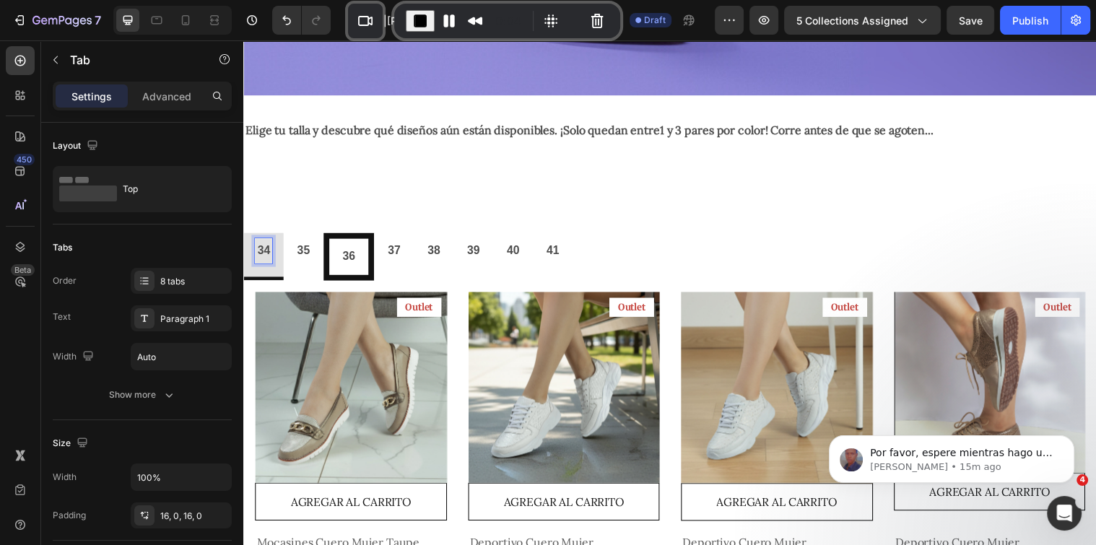
scroll to position [499, 0]
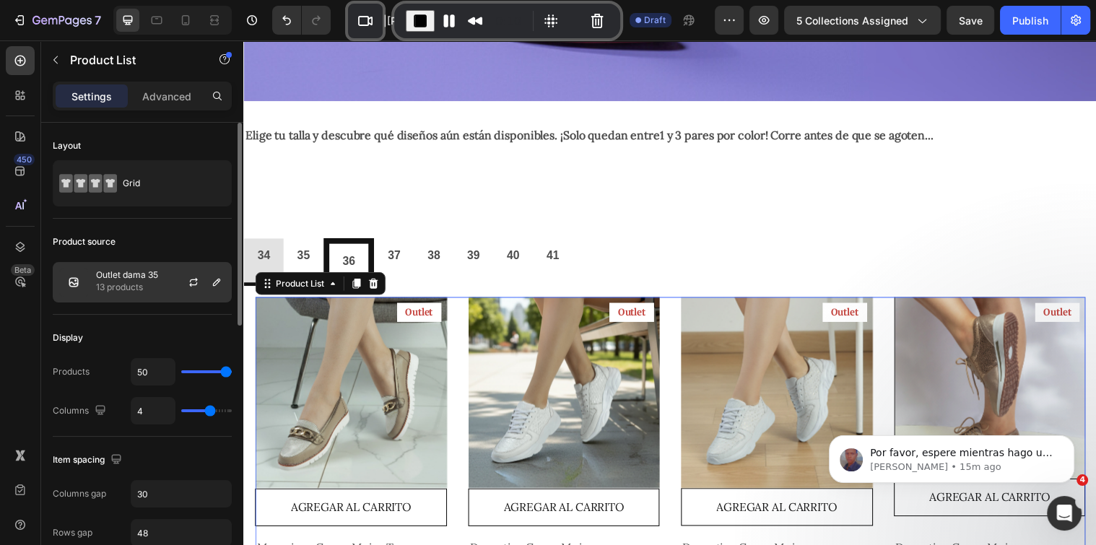
click at [107, 280] on p "13 products" at bounding box center [127, 287] width 62 height 14
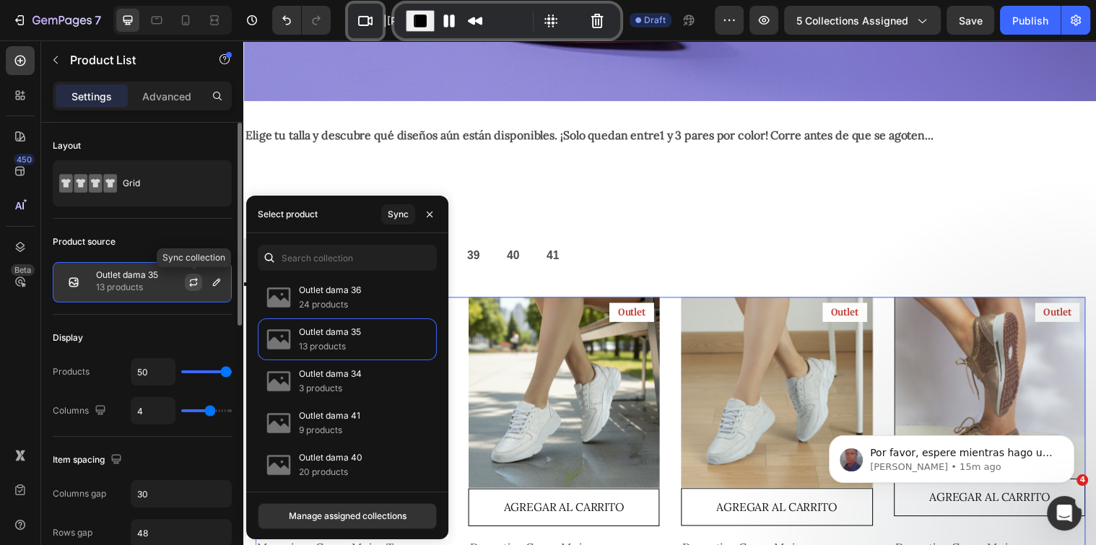
click at [196, 278] on icon "button" at bounding box center [194, 282] width 12 height 12
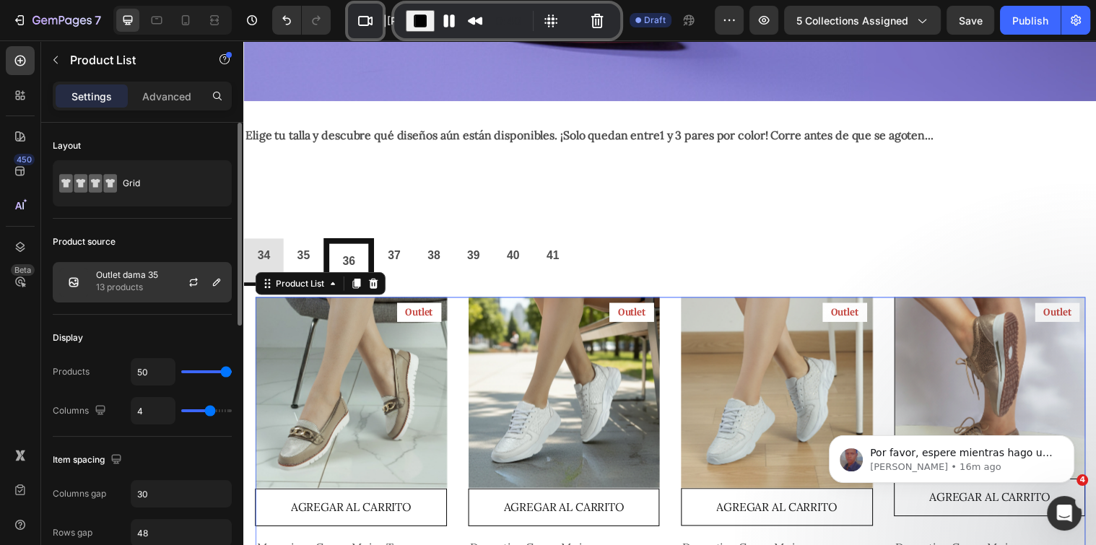
click at [167, 283] on div "Outlet dama 35 13 products" at bounding box center [142, 282] width 179 height 40
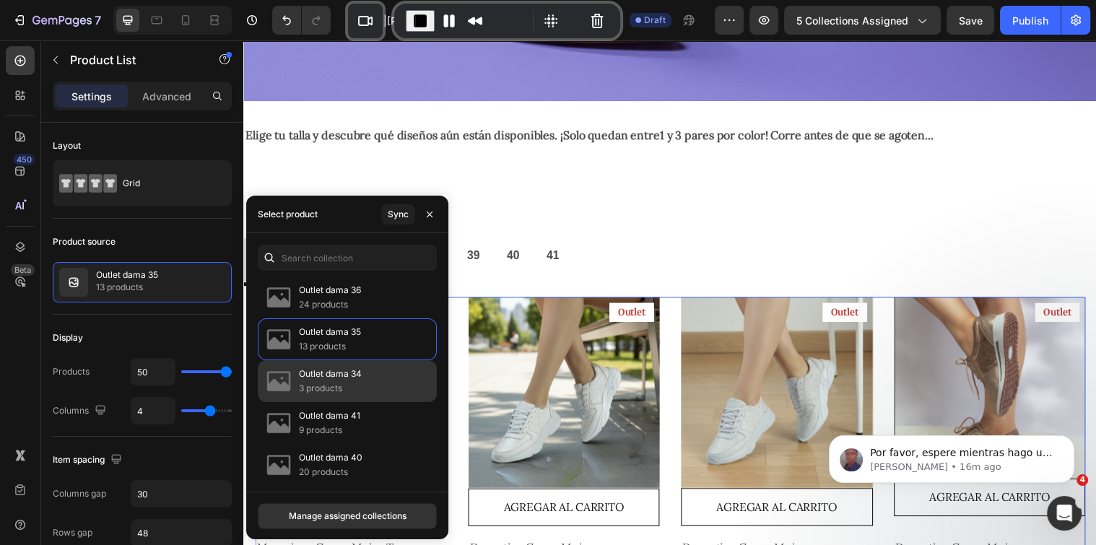
click at [344, 378] on p "Outlet dama 34" at bounding box center [330, 374] width 63 height 14
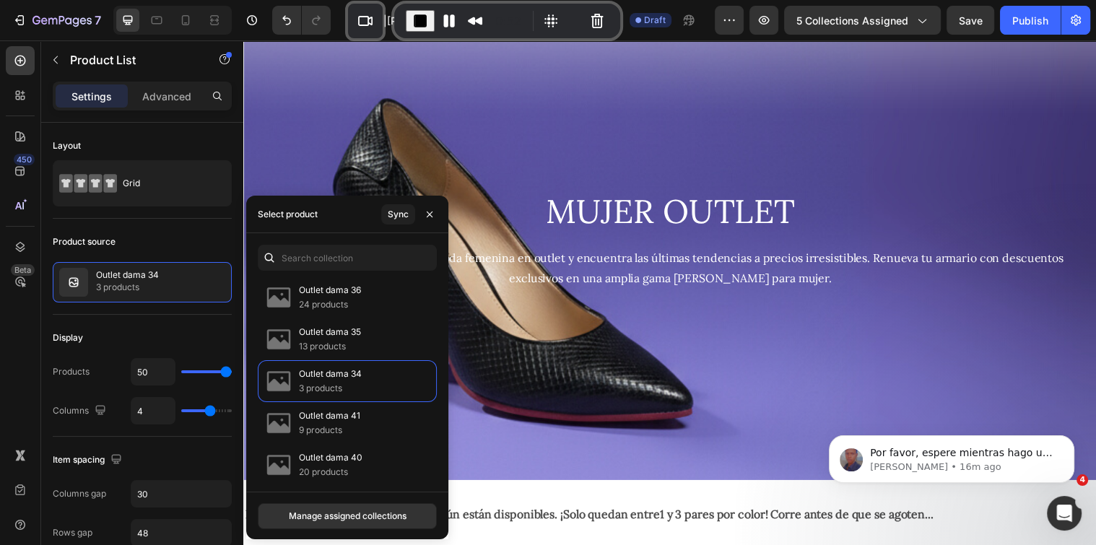
scroll to position [401, 0]
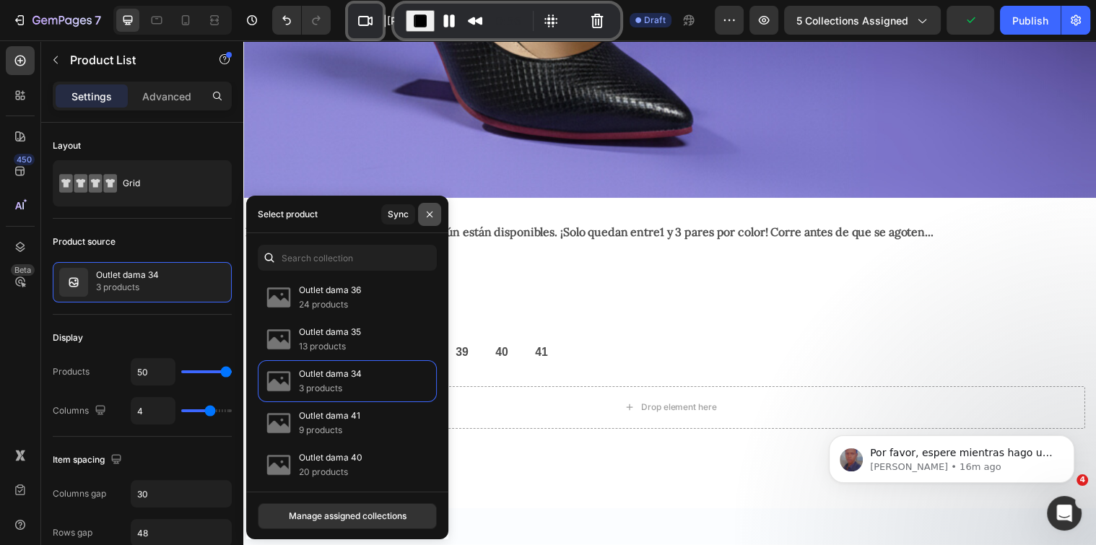
click at [434, 212] on icon "button" at bounding box center [430, 215] width 12 height 12
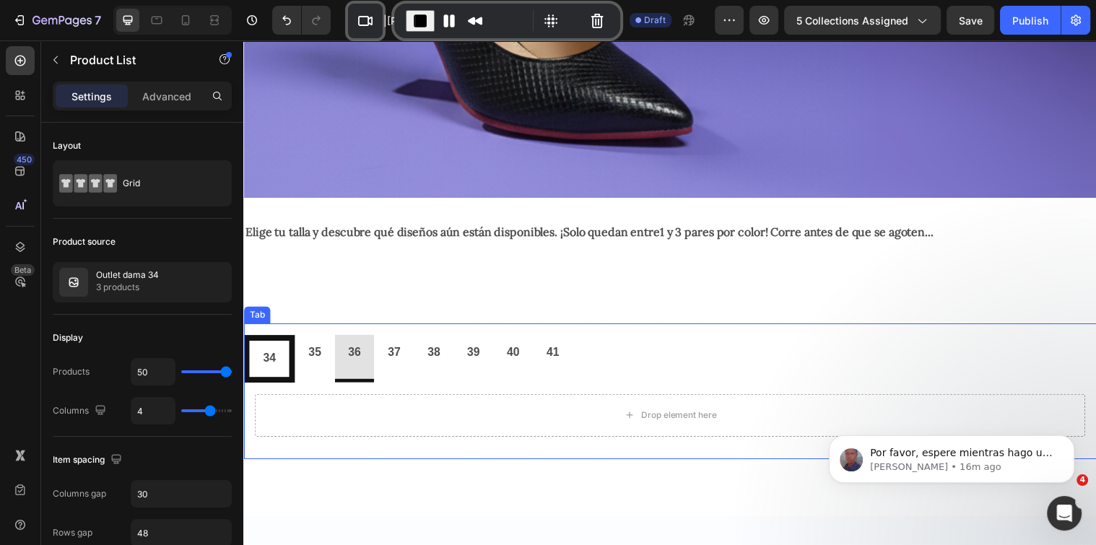
click at [264, 356] on p "34" at bounding box center [269, 364] width 13 height 21
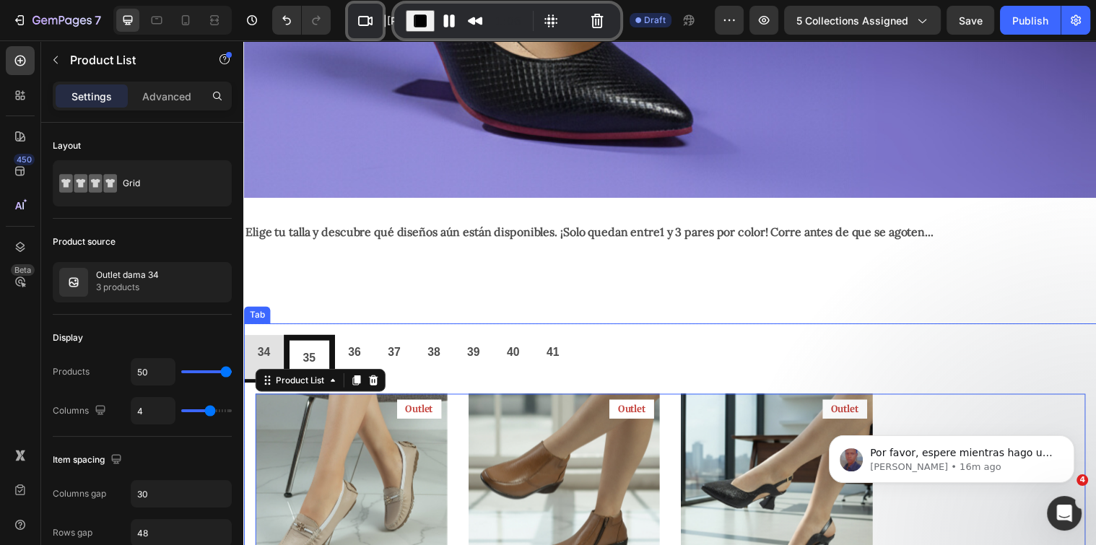
click at [318, 354] on li "35" at bounding box center [310, 364] width 52 height 48
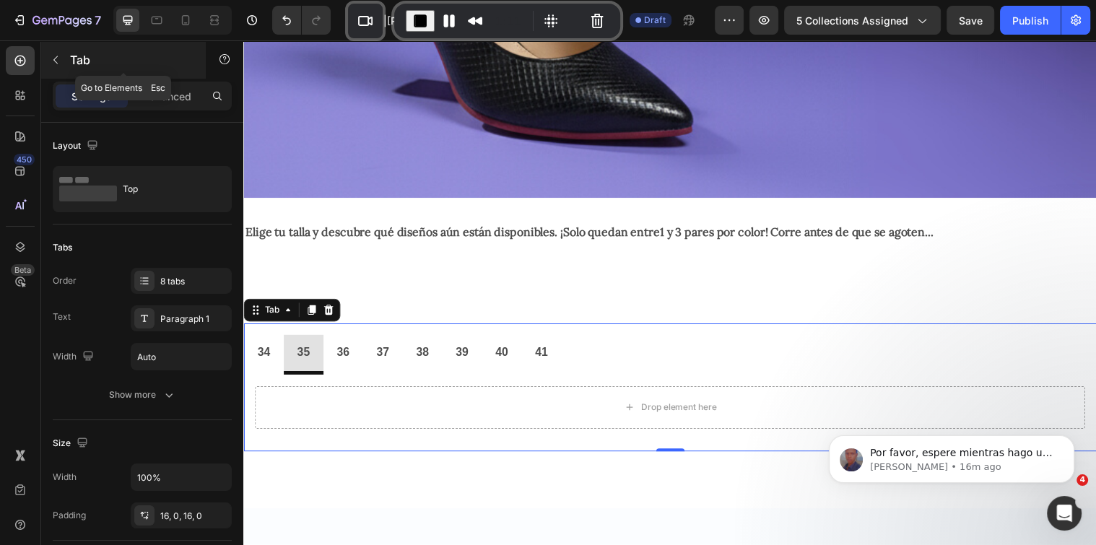
click at [59, 62] on icon "button" at bounding box center [56, 60] width 12 height 12
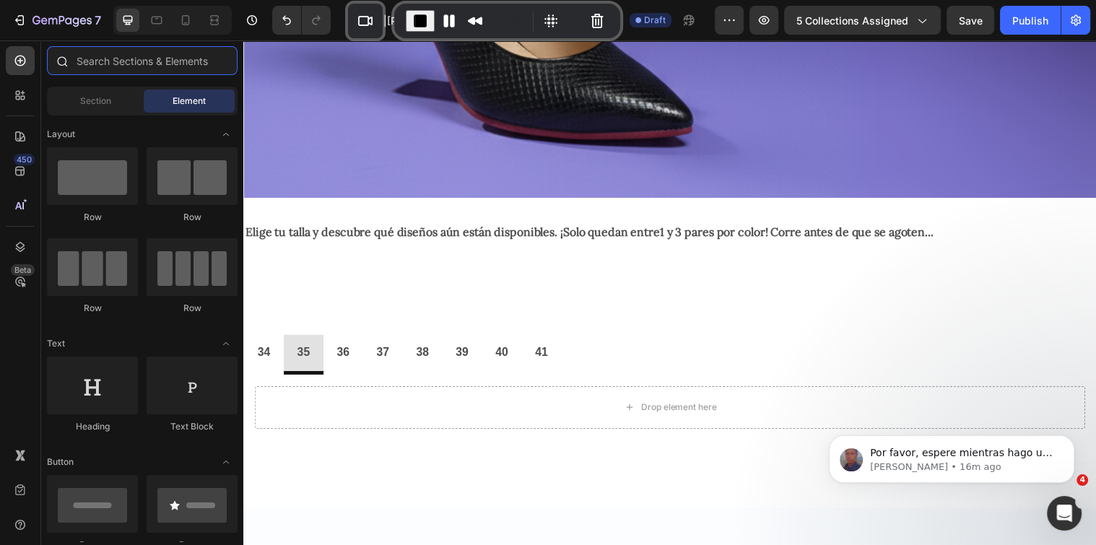
click at [117, 60] on input "text" at bounding box center [142, 60] width 191 height 29
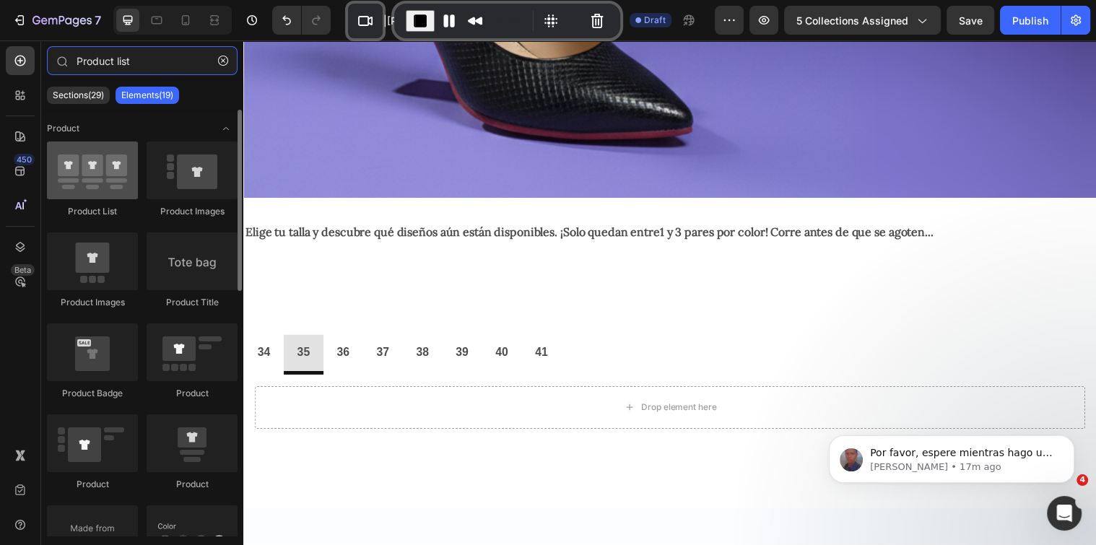
type input "Product list"
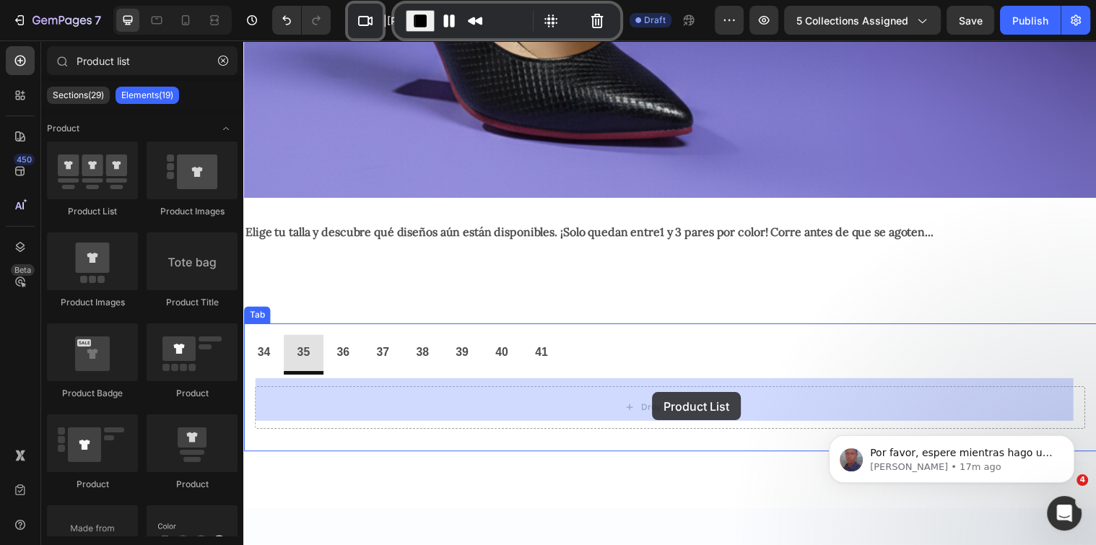
drag, startPoint x: 281, startPoint y: 185, endPoint x: 658, endPoint y: 398, distance: 433.4
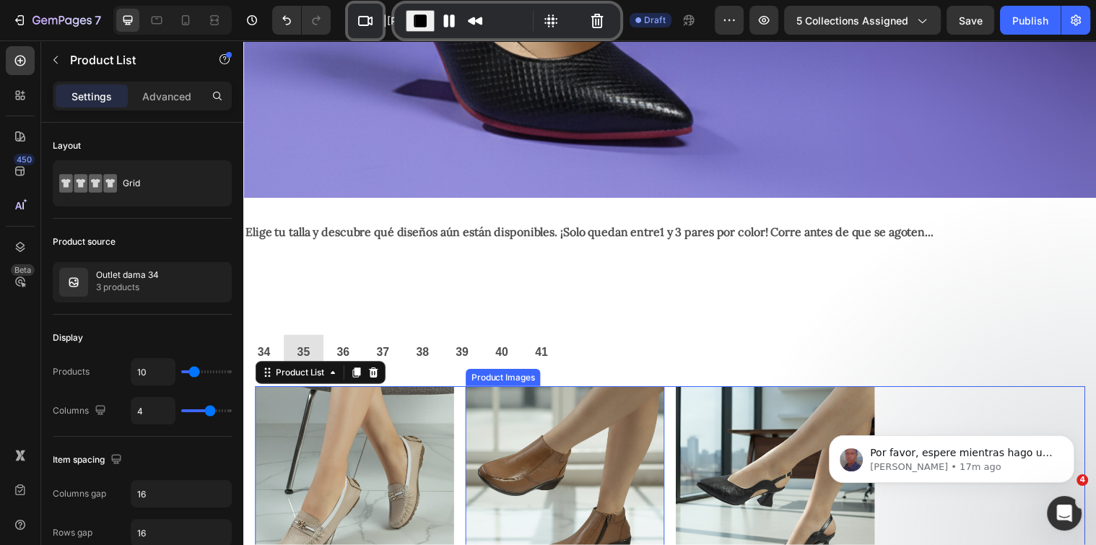
scroll to position [481, 0]
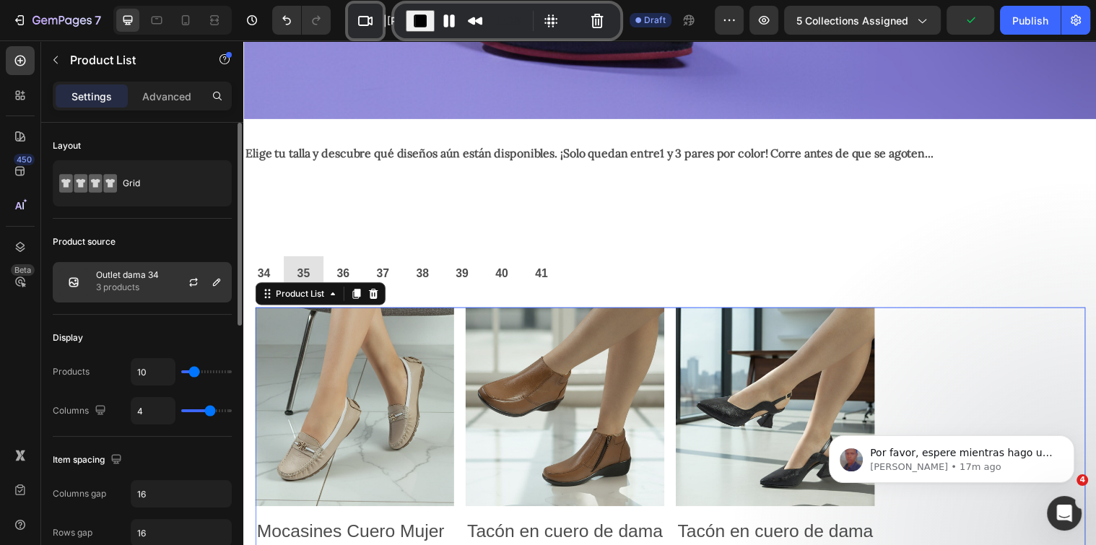
click at [145, 277] on p "Outlet dama 34" at bounding box center [127, 275] width 63 height 10
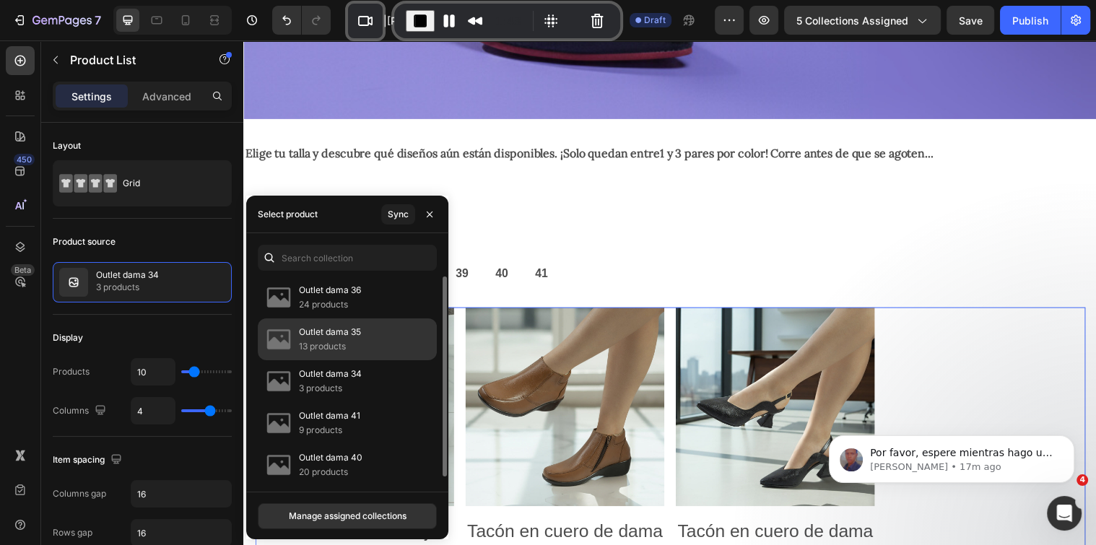
click at [339, 335] on p "Outlet dama 35" at bounding box center [330, 332] width 62 height 14
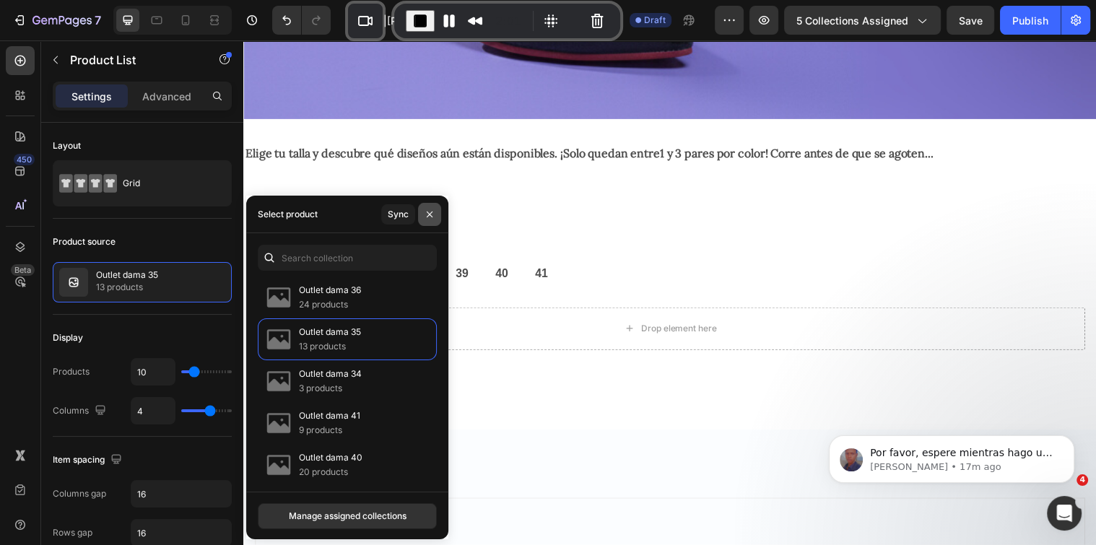
click at [429, 215] on icon "button" at bounding box center [430, 215] width 12 height 12
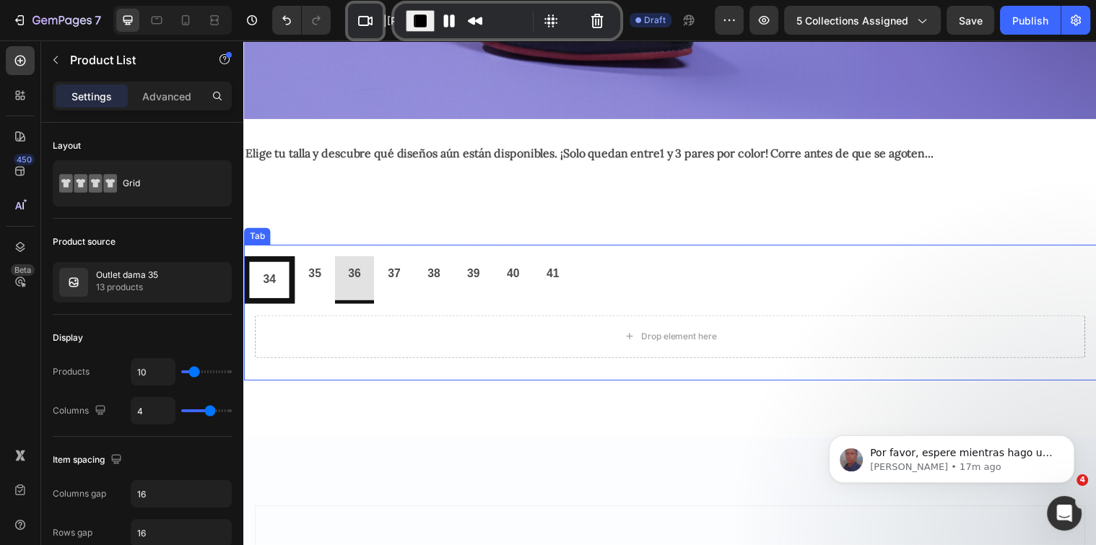
click at [275, 275] on div "34" at bounding box center [269, 283] width 17 height 25
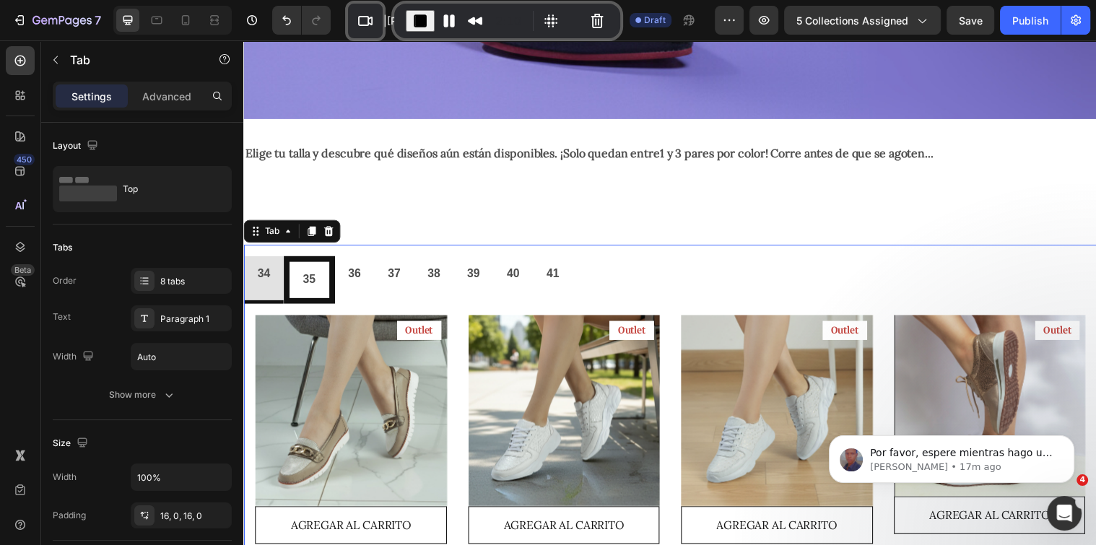
click at [305, 274] on p "35" at bounding box center [309, 284] width 13 height 21
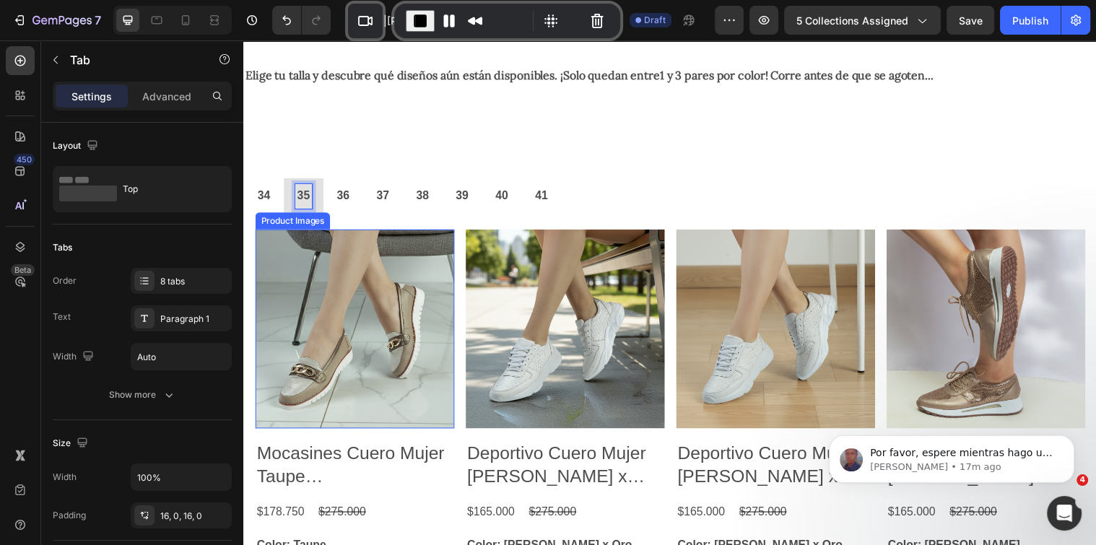
scroll to position [556, 0]
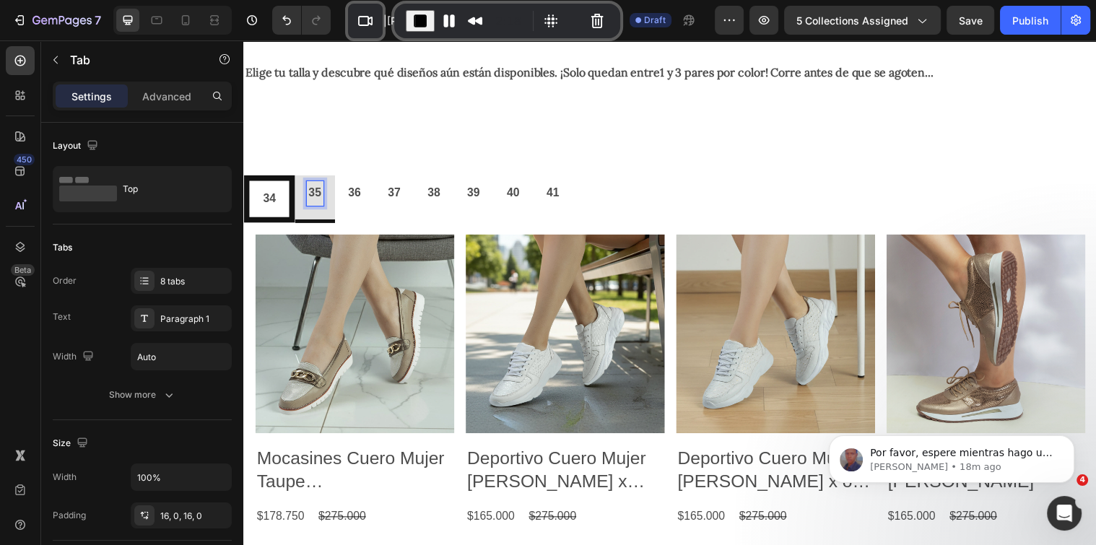
click at [261, 193] on div "34" at bounding box center [269, 201] width 17 height 25
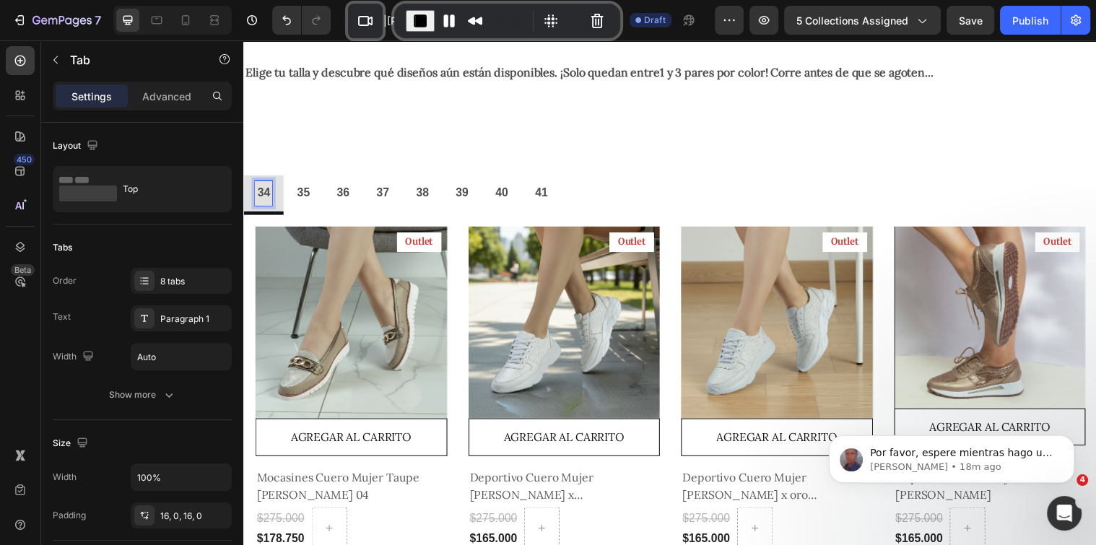
scroll to position [550, 0]
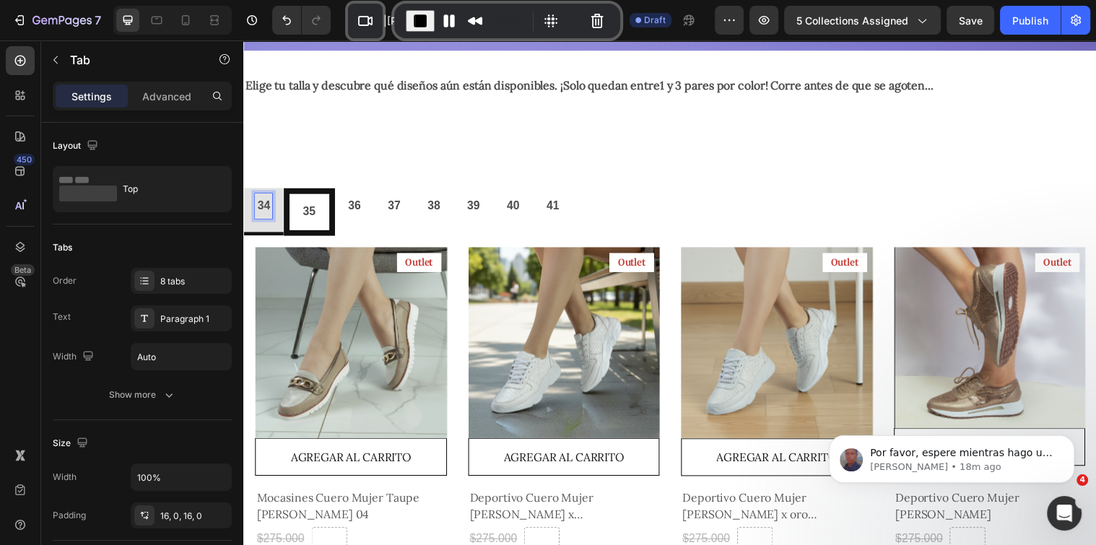
click at [301, 202] on div "35" at bounding box center [309, 214] width 17 height 25
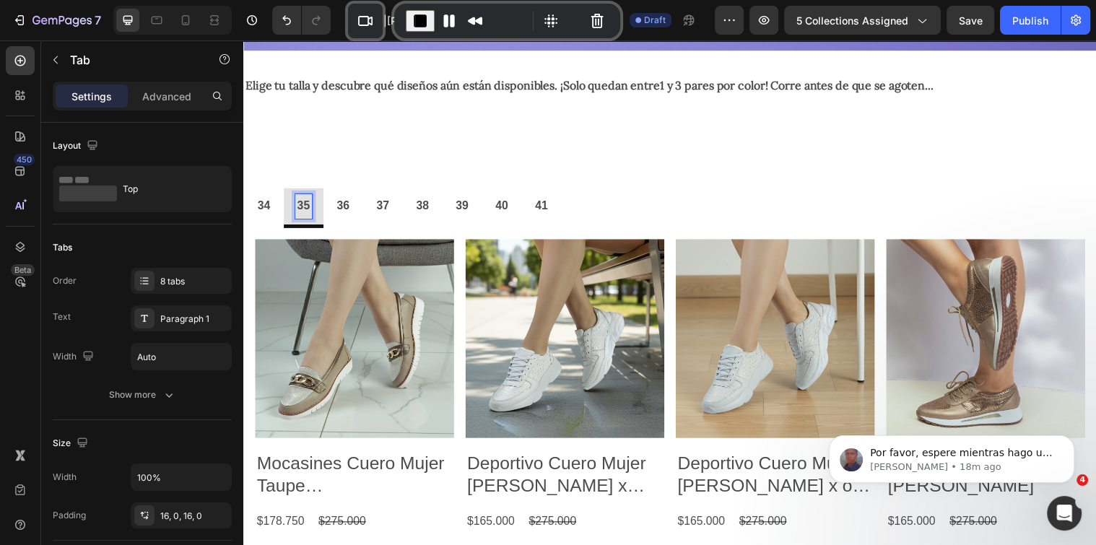
scroll to position [545, 0]
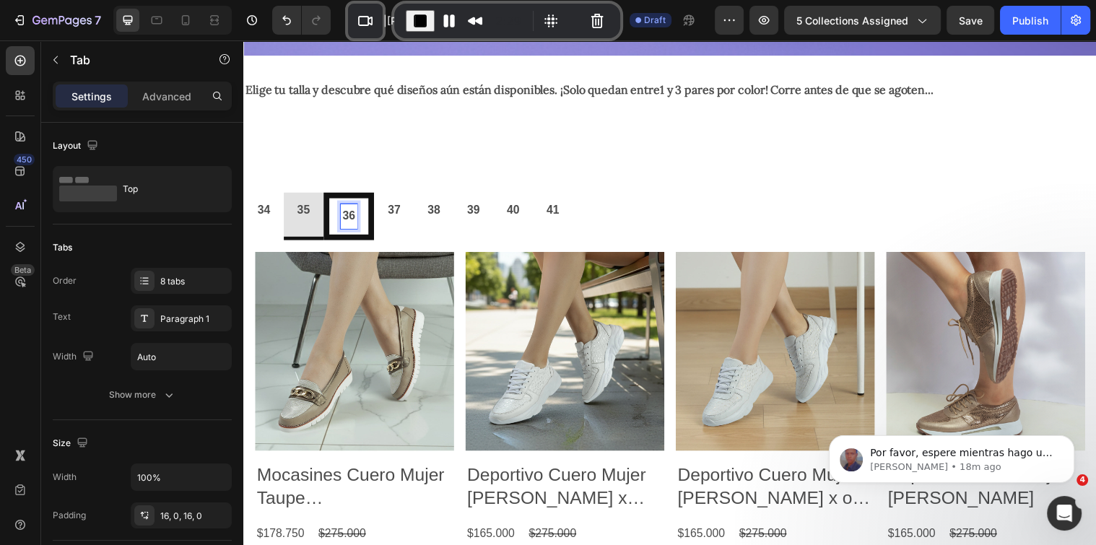
click at [356, 207] on div "36" at bounding box center [349, 219] width 17 height 25
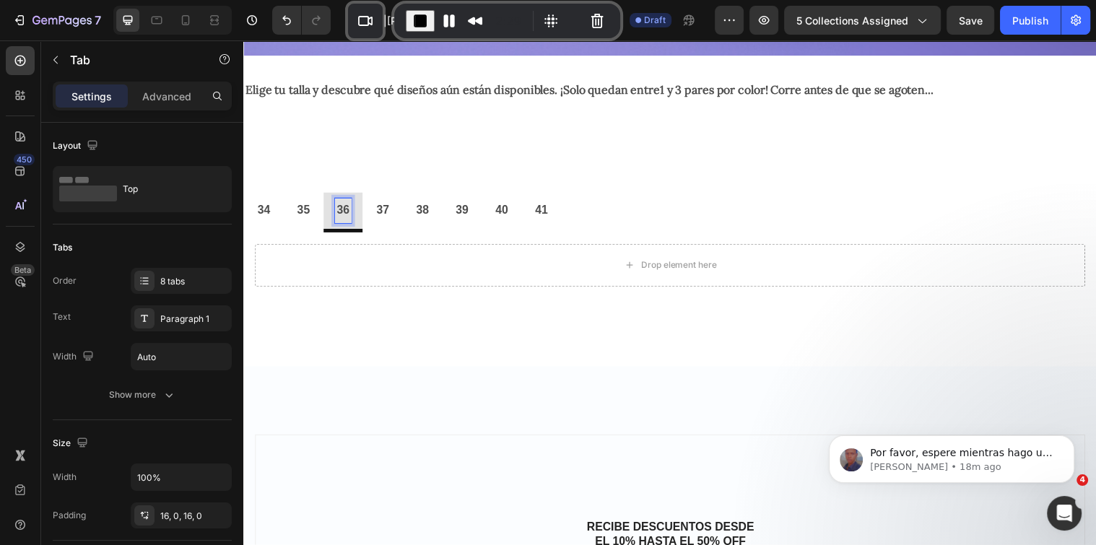
scroll to position [540, 0]
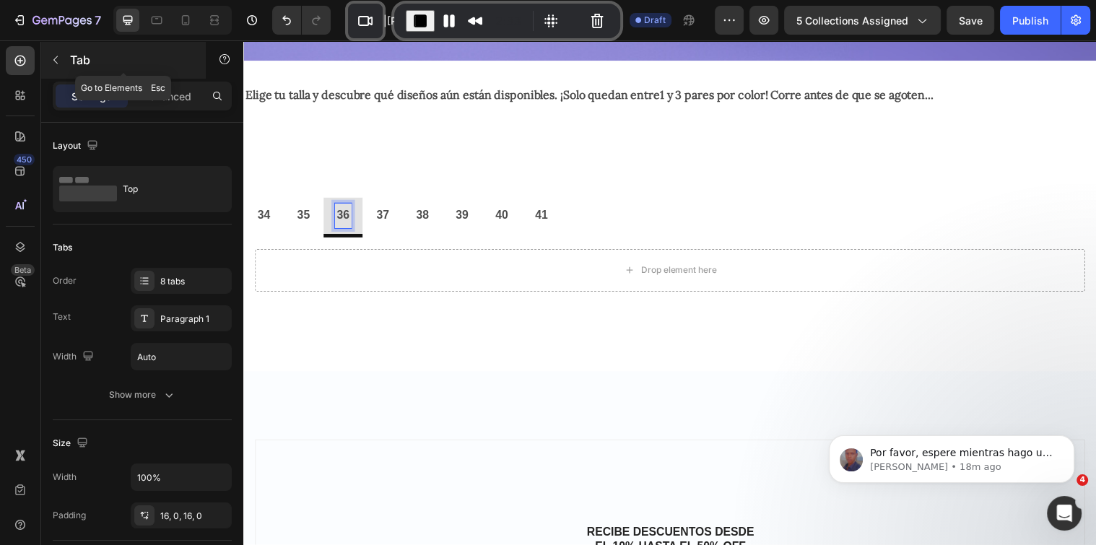
click at [56, 67] on button "button" at bounding box center [55, 59] width 23 height 23
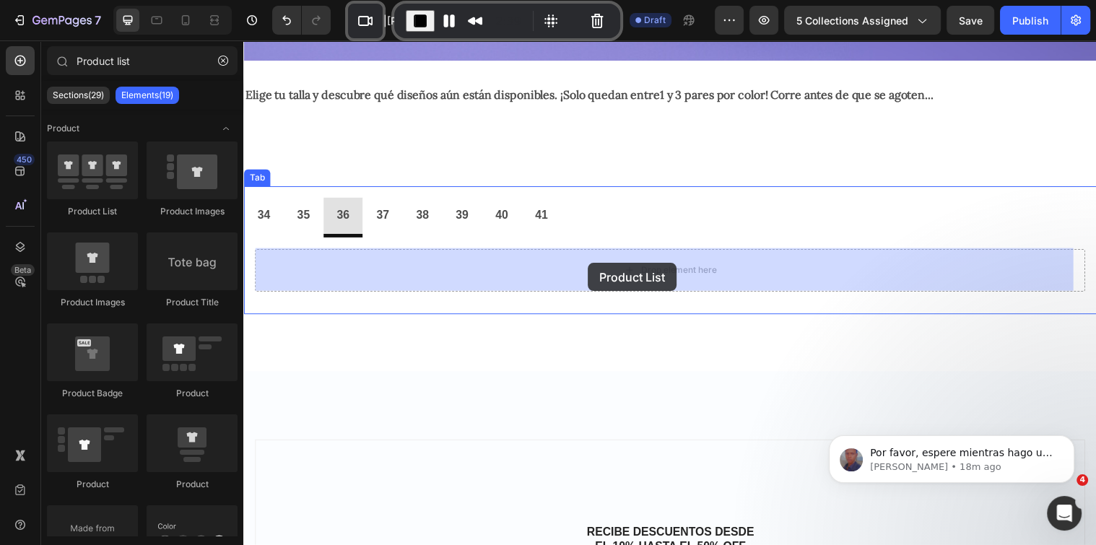
drag, startPoint x: 335, startPoint y: 216, endPoint x: 593, endPoint y: 266, distance: 263.3
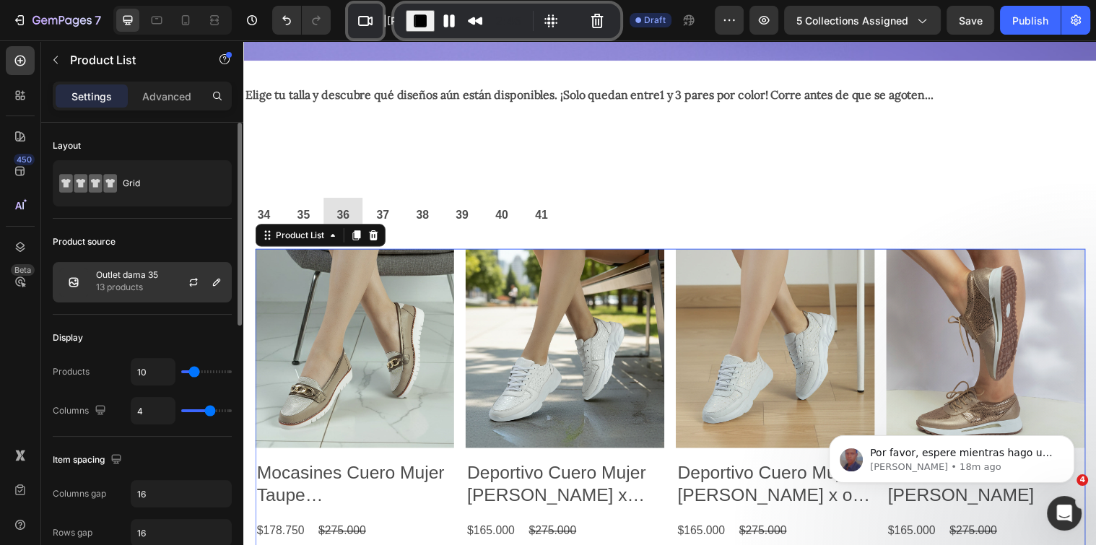
click at [125, 280] on p "13 products" at bounding box center [127, 287] width 62 height 14
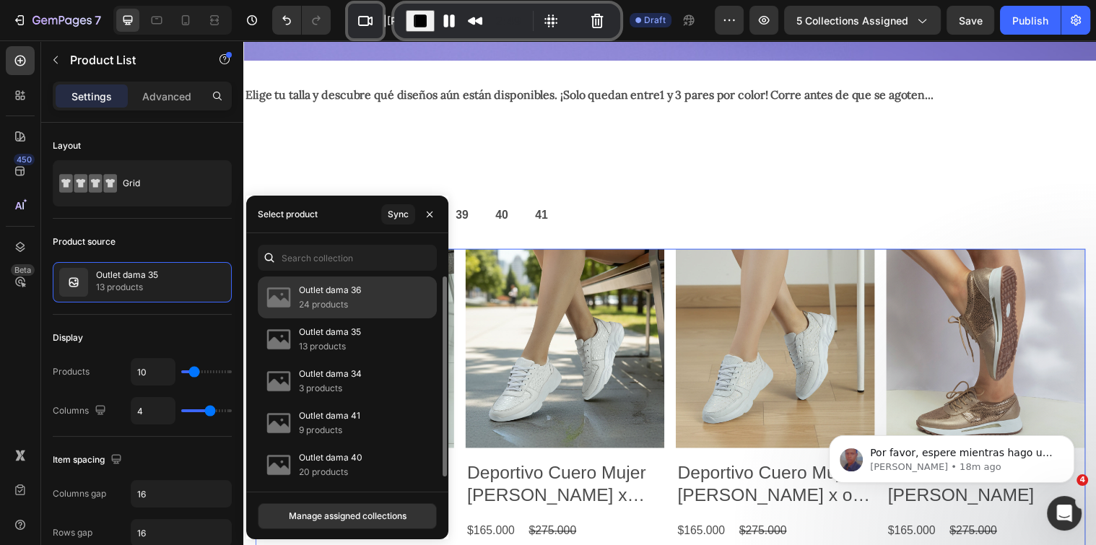
drag, startPoint x: 333, startPoint y: 296, endPoint x: 275, endPoint y: 308, distance: 59.0
click at [333, 296] on p "Outlet dama 36" at bounding box center [330, 290] width 62 height 14
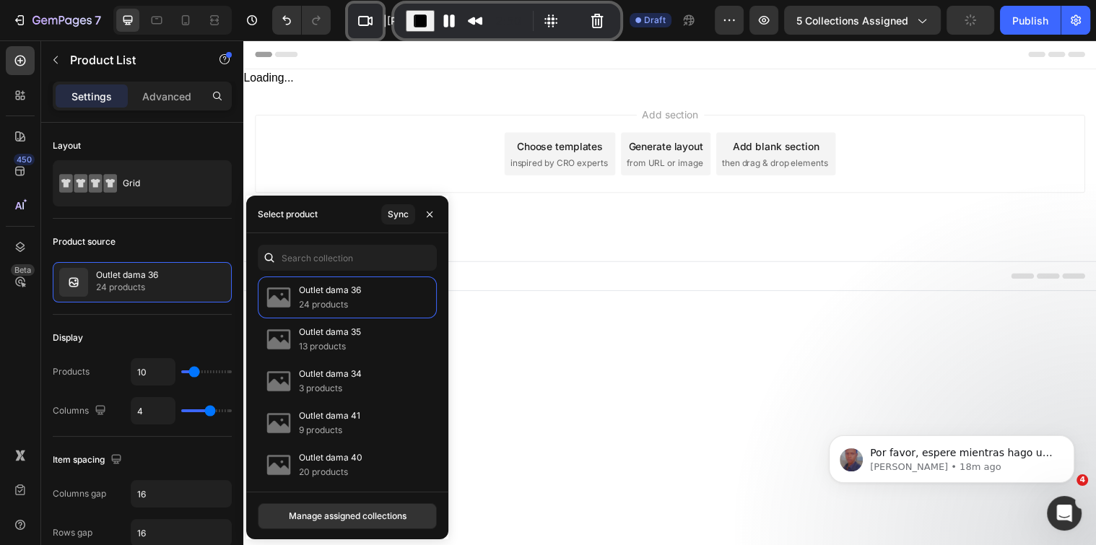
scroll to position [0, 0]
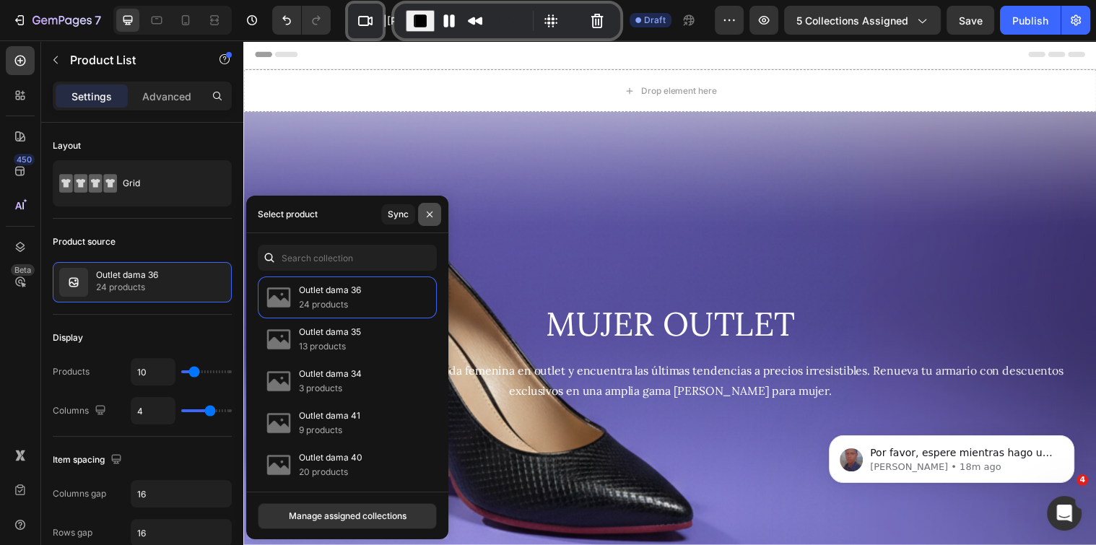
drag, startPoint x: 429, startPoint y: 218, endPoint x: 255, endPoint y: 232, distance: 175.2
click at [429, 218] on icon "button" at bounding box center [430, 215] width 12 height 12
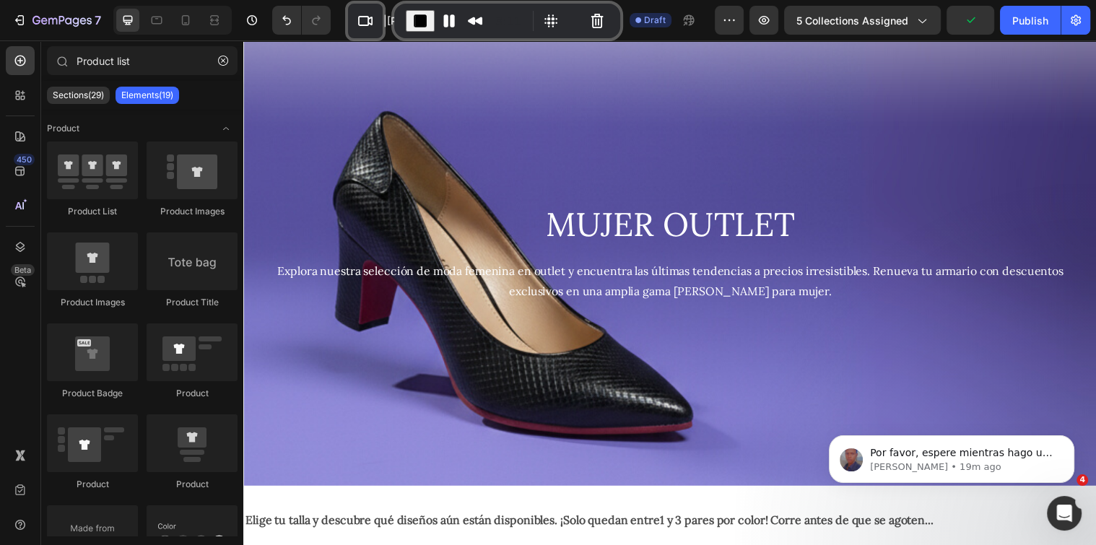
scroll to position [614, 0]
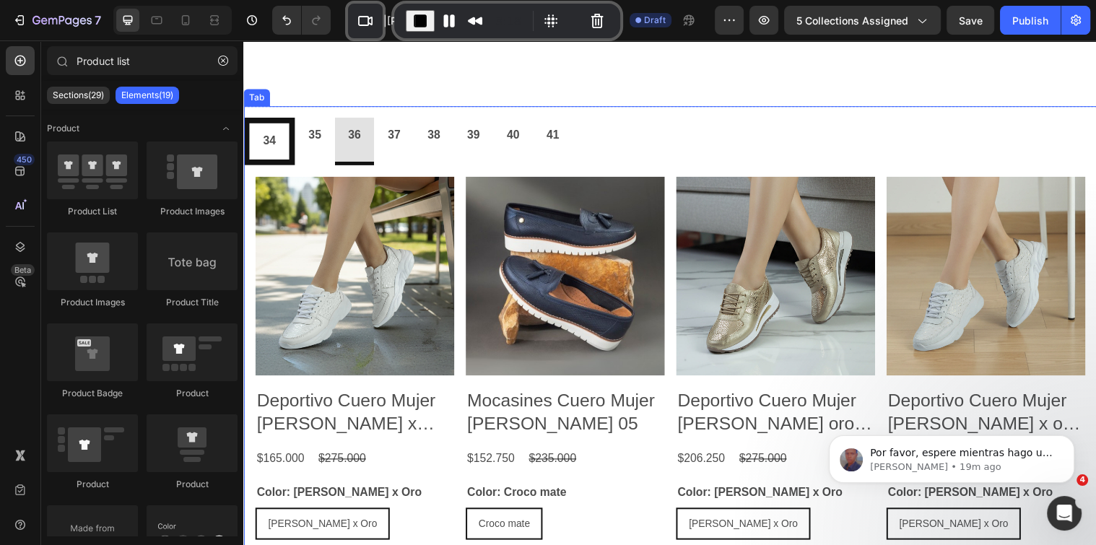
click at [261, 148] on div "34" at bounding box center [269, 143] width 17 height 25
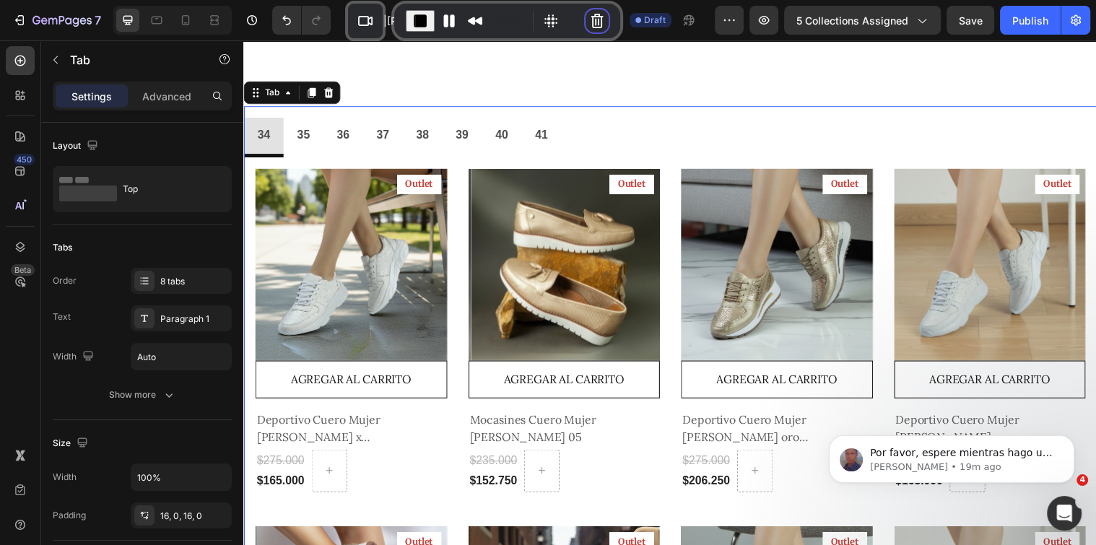
click at [597, 19] on button "Cancel Recording" at bounding box center [596, 20] width 23 height 23
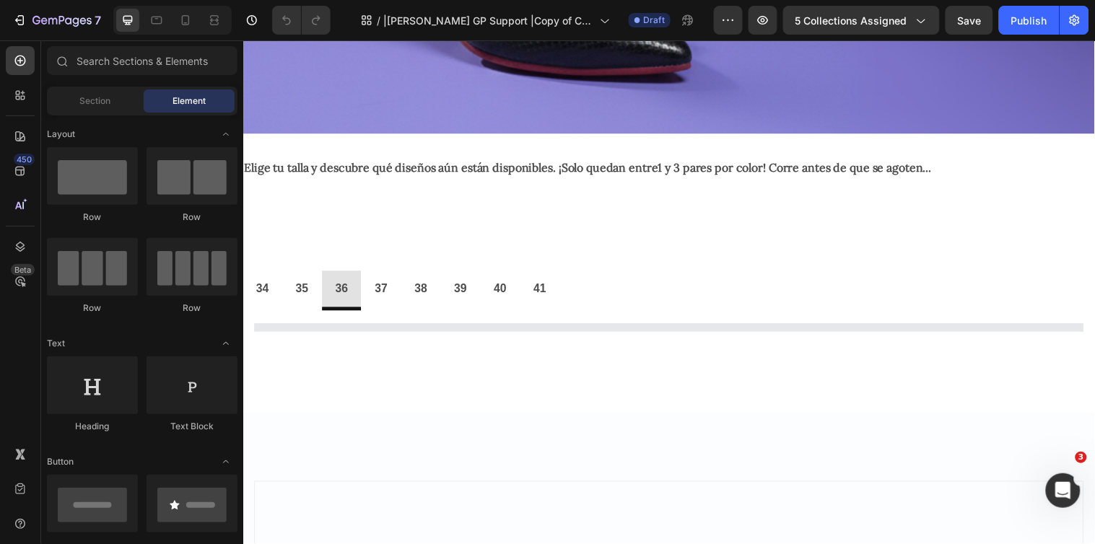
scroll to position [484, 0]
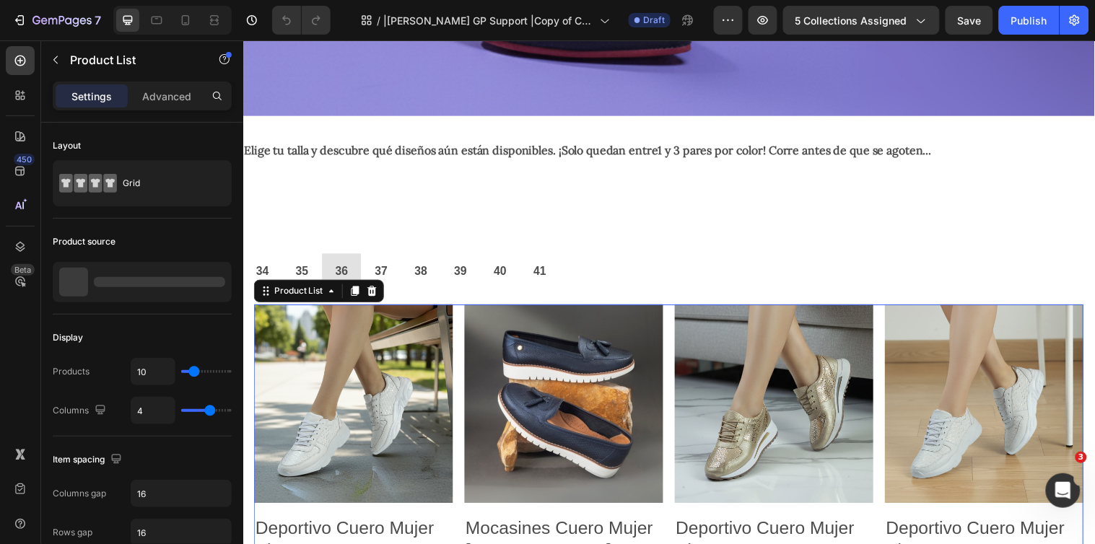
click at [374, 289] on icon at bounding box center [374, 294] width 9 height 10
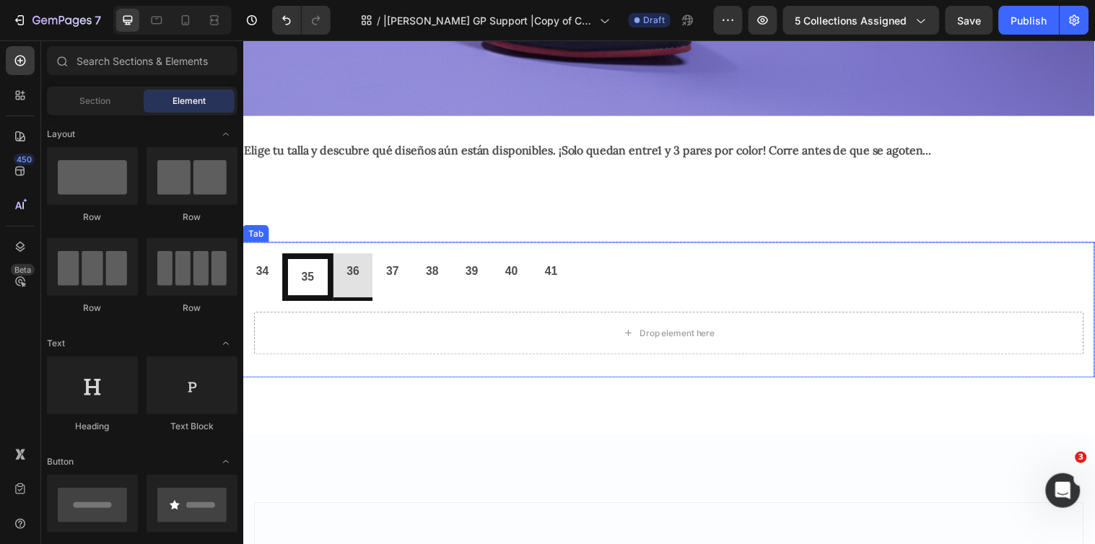
click at [303, 270] on p "35" at bounding box center [308, 280] width 13 height 21
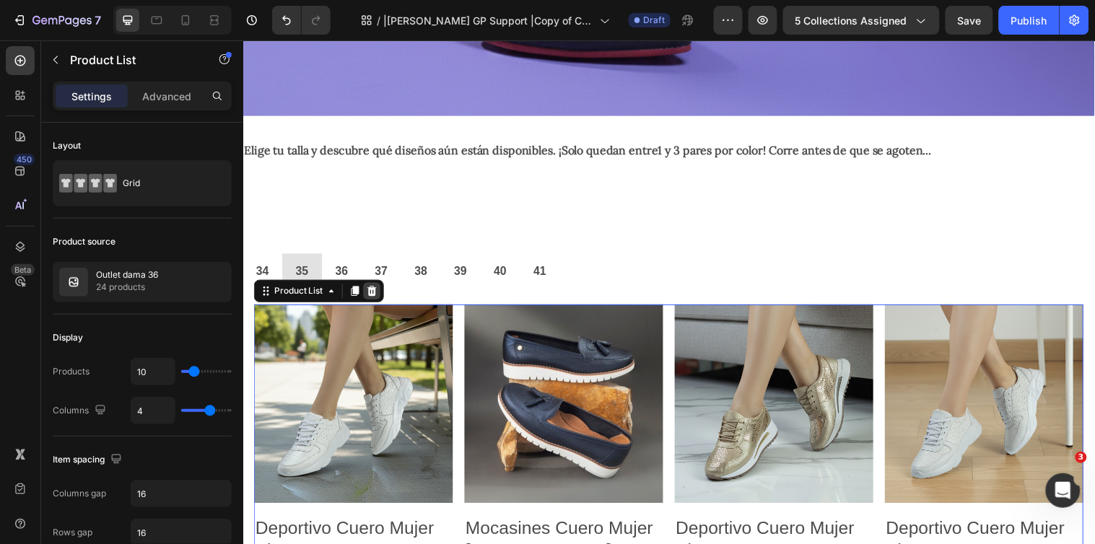
click at [378, 295] on div at bounding box center [373, 294] width 17 height 17
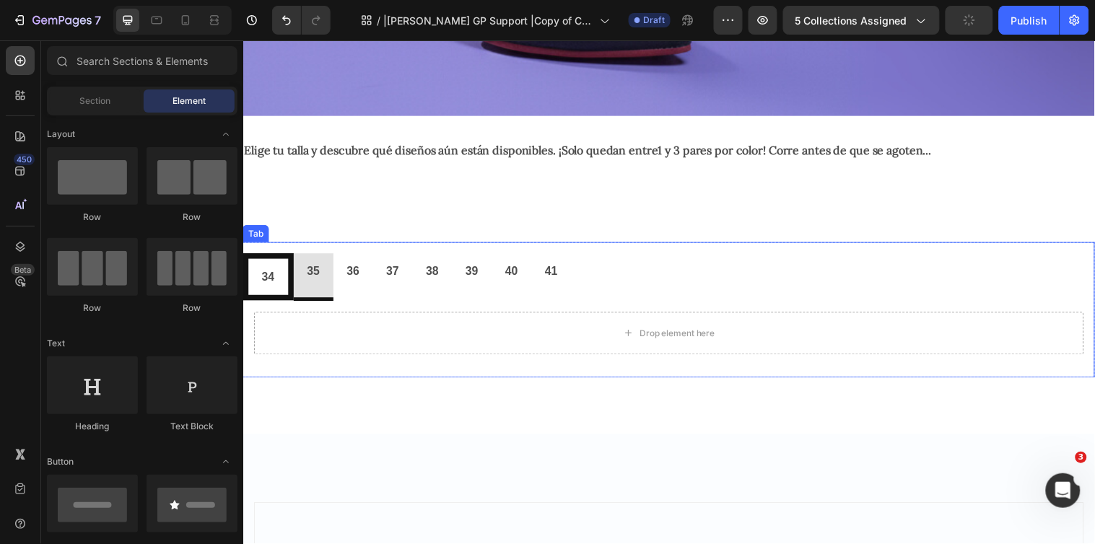
click at [263, 270] on p "34" at bounding box center [268, 280] width 13 height 21
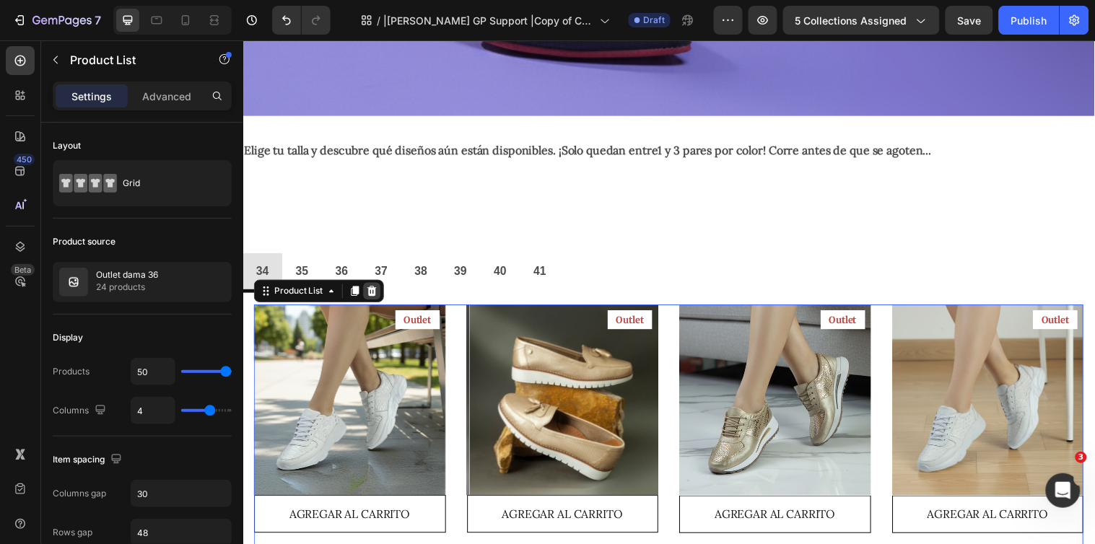
click at [380, 289] on div at bounding box center [373, 294] width 17 height 17
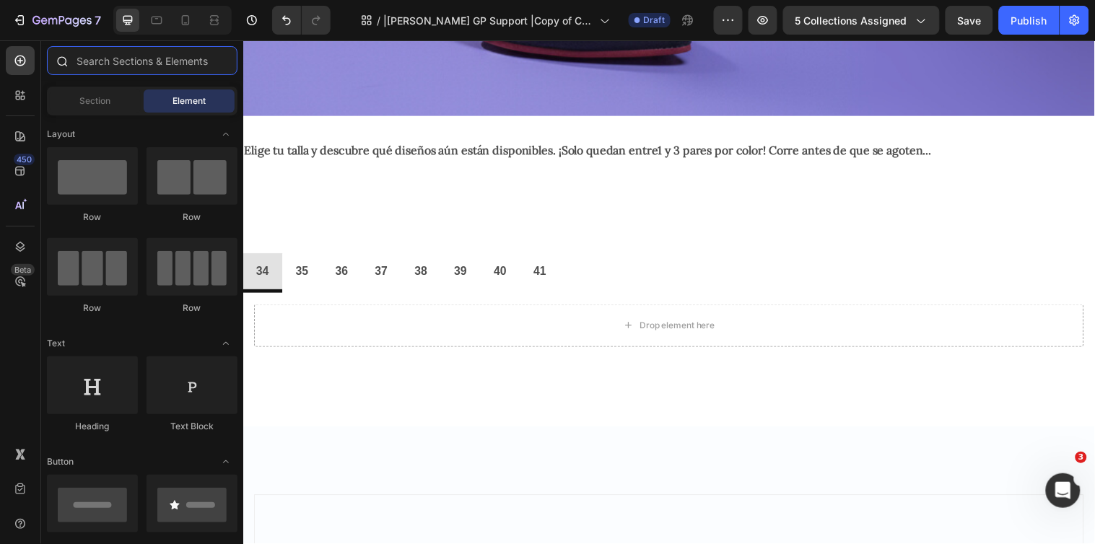
click at [114, 67] on input "text" at bounding box center [142, 60] width 191 height 29
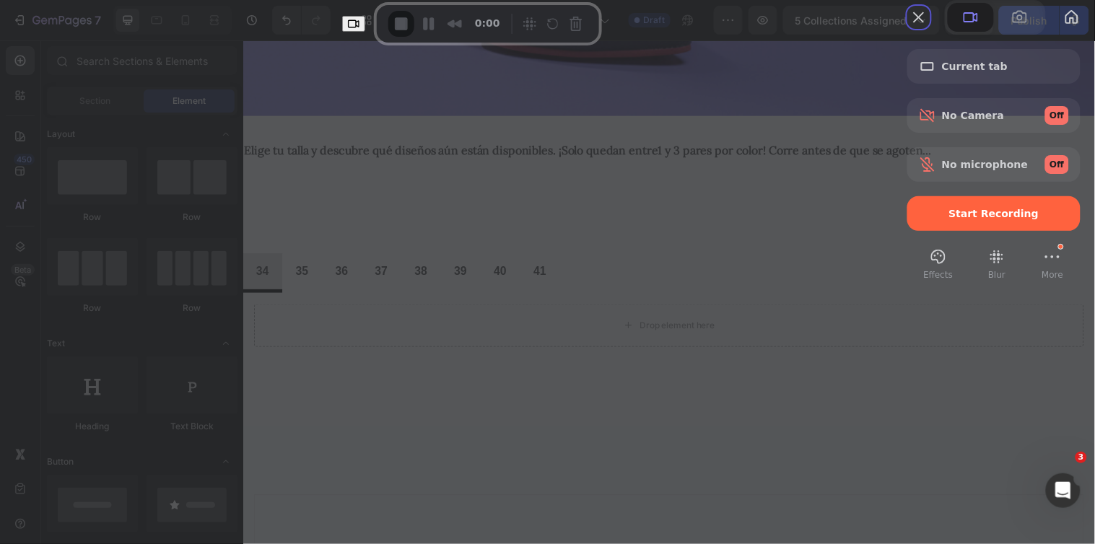
drag, startPoint x: 199, startPoint y: 520, endPoint x: 521, endPoint y: 30, distance: 586.3
click at [521, 30] on div "Recorder controls - play pause" at bounding box center [547, 23] width 82 height 23
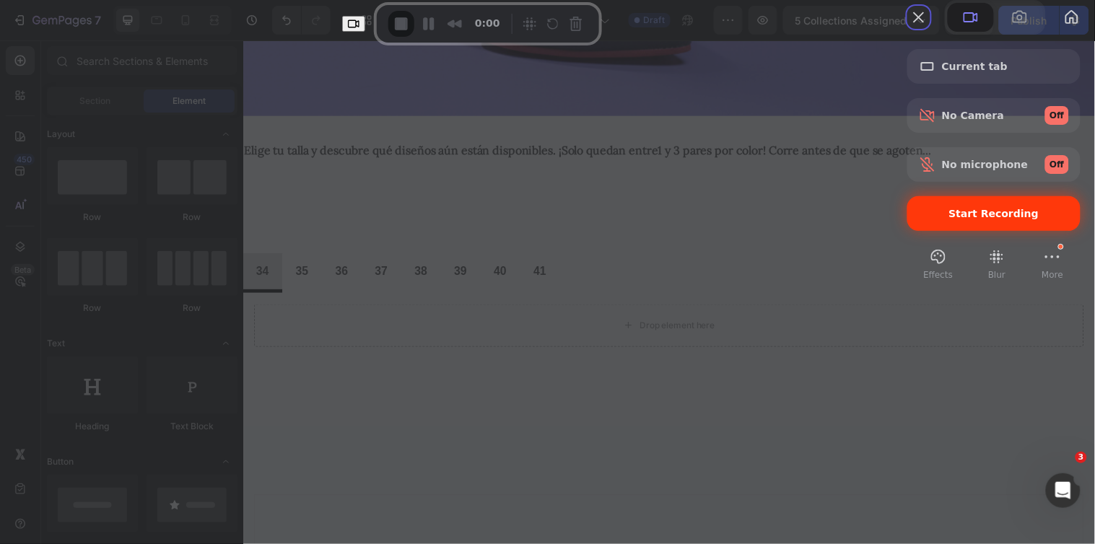
click at [951, 231] on div "Start Recording" at bounding box center [993, 213] width 173 height 35
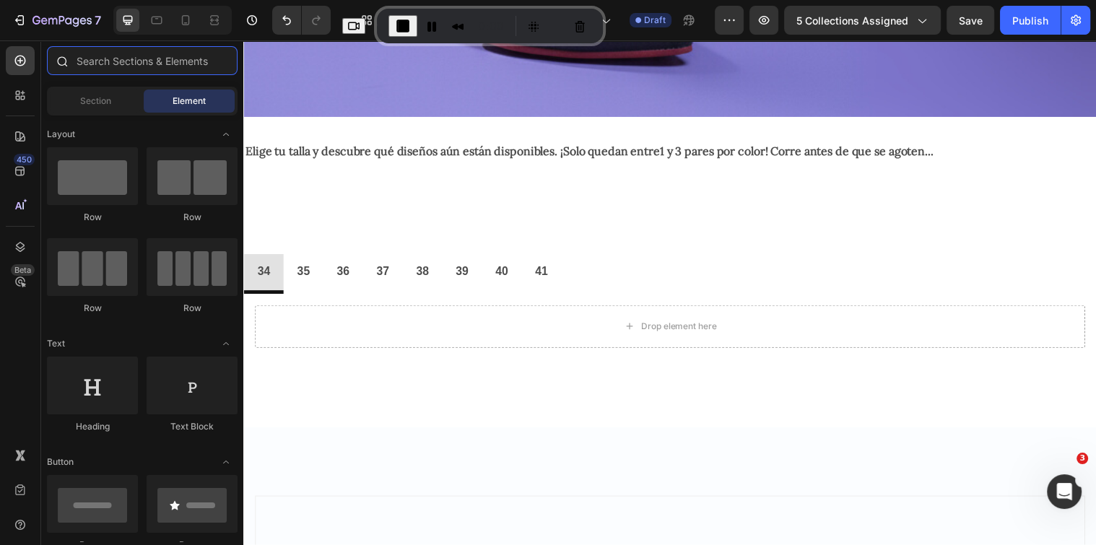
click at [108, 66] on input "text" at bounding box center [142, 60] width 191 height 29
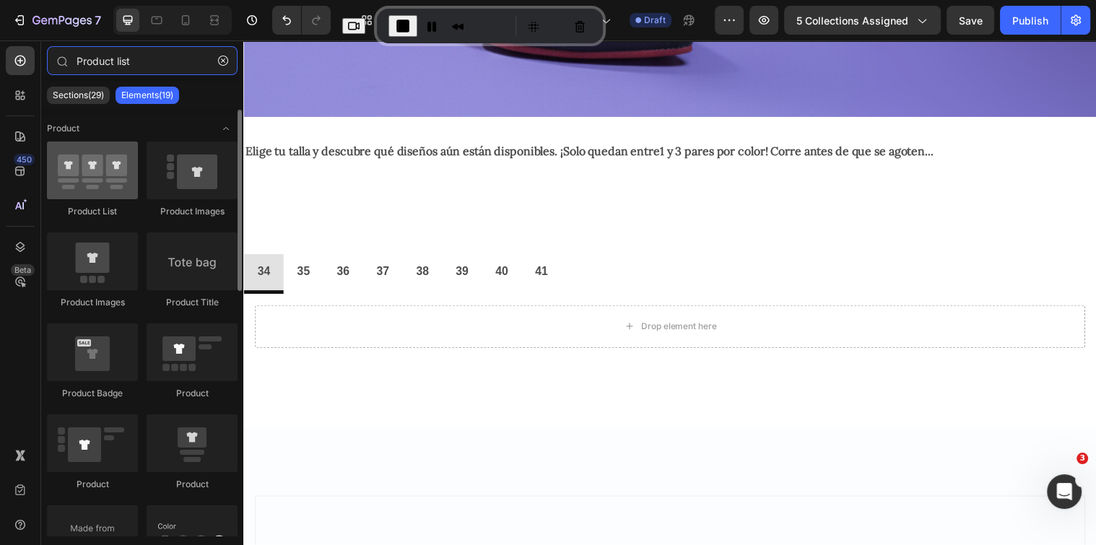
type input "Product list"
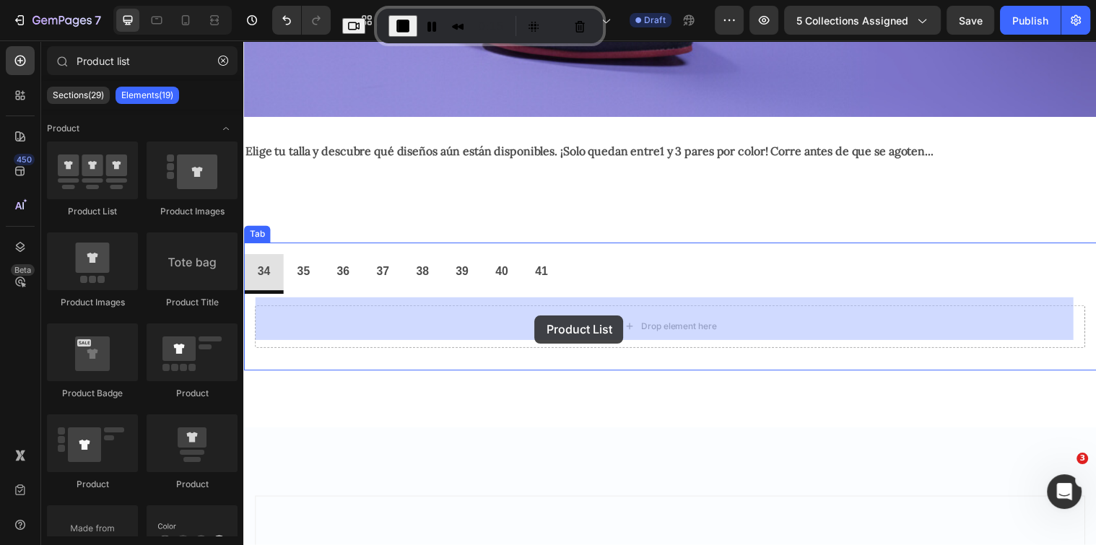
drag, startPoint x: 348, startPoint y: 219, endPoint x: 539, endPoint y: 320, distance: 216.3
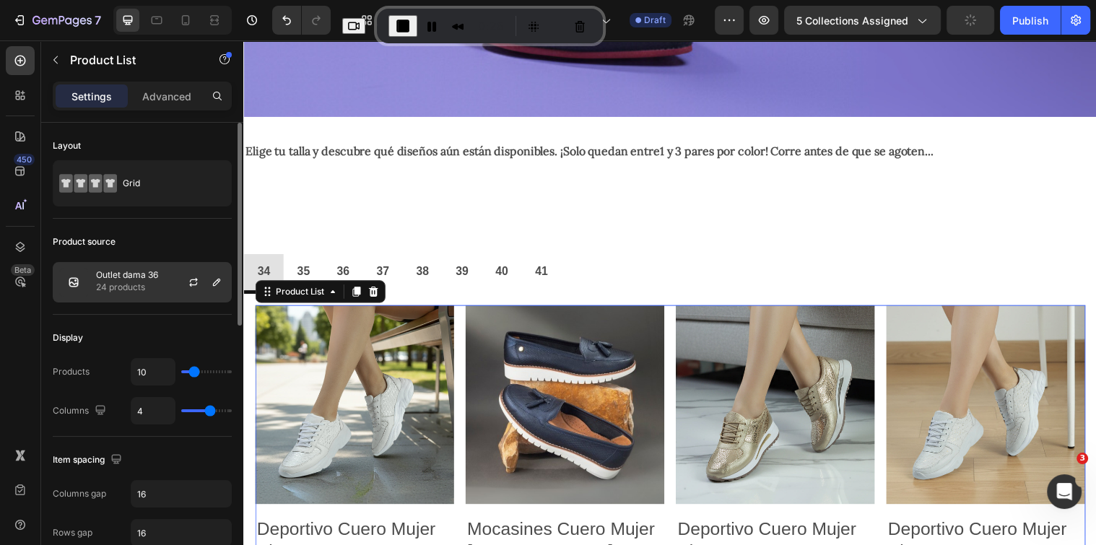
click at [148, 282] on p "24 products" at bounding box center [127, 287] width 62 height 14
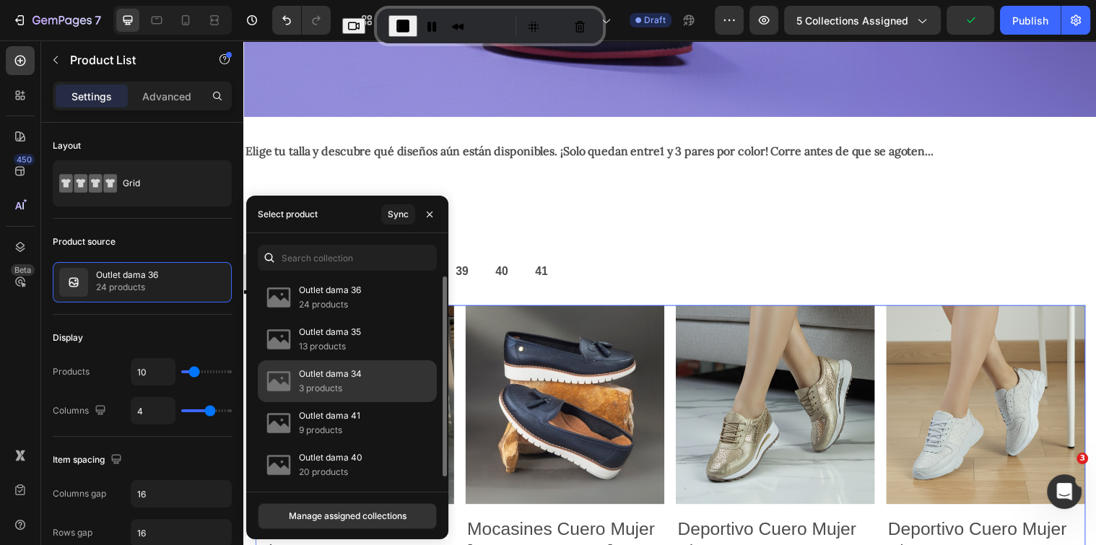
click at [349, 376] on p "Outlet dama 34" at bounding box center [330, 374] width 63 height 14
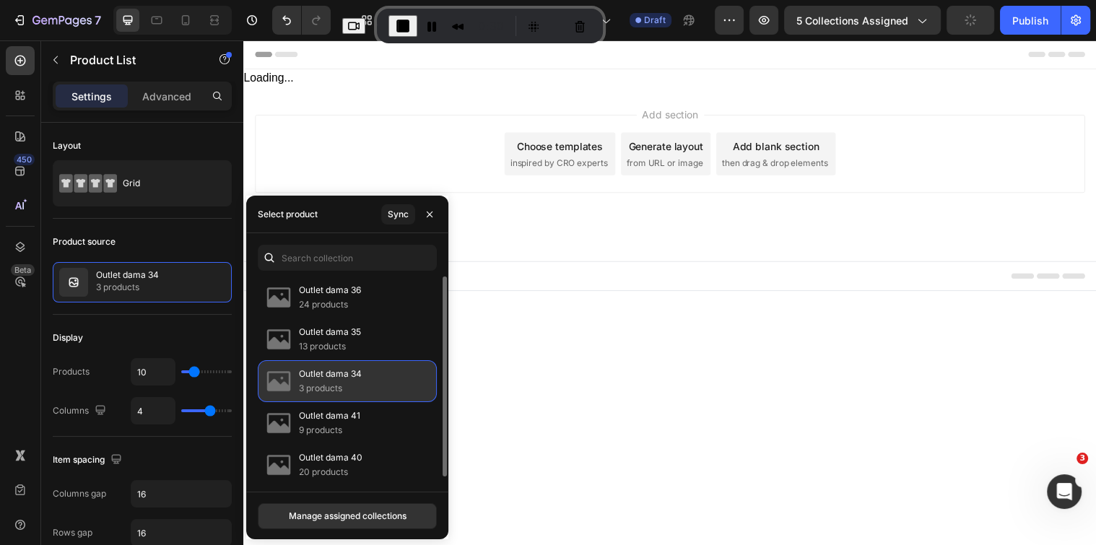
scroll to position [0, 0]
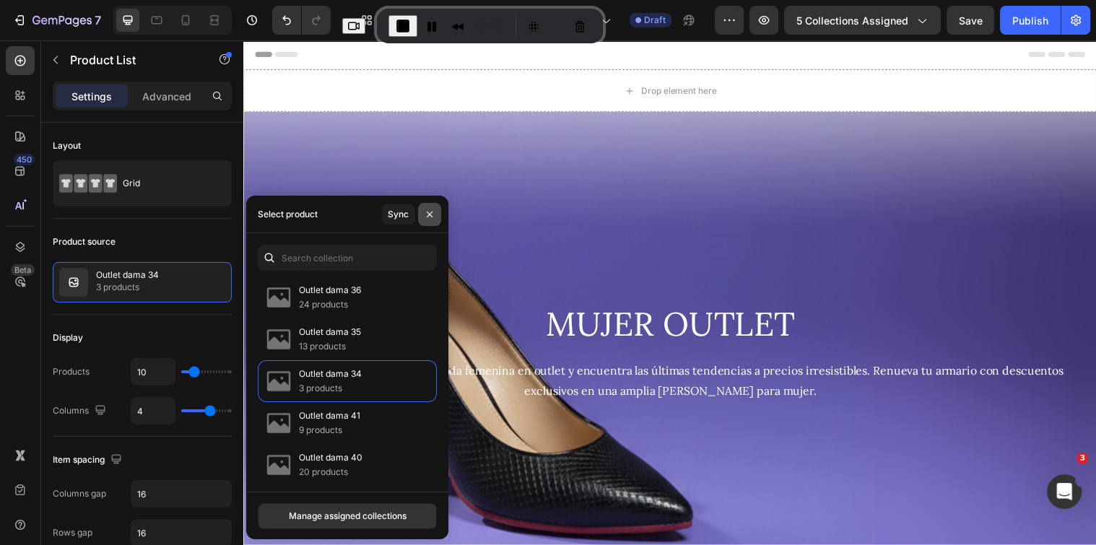
click at [422, 214] on button "button" at bounding box center [429, 214] width 23 height 23
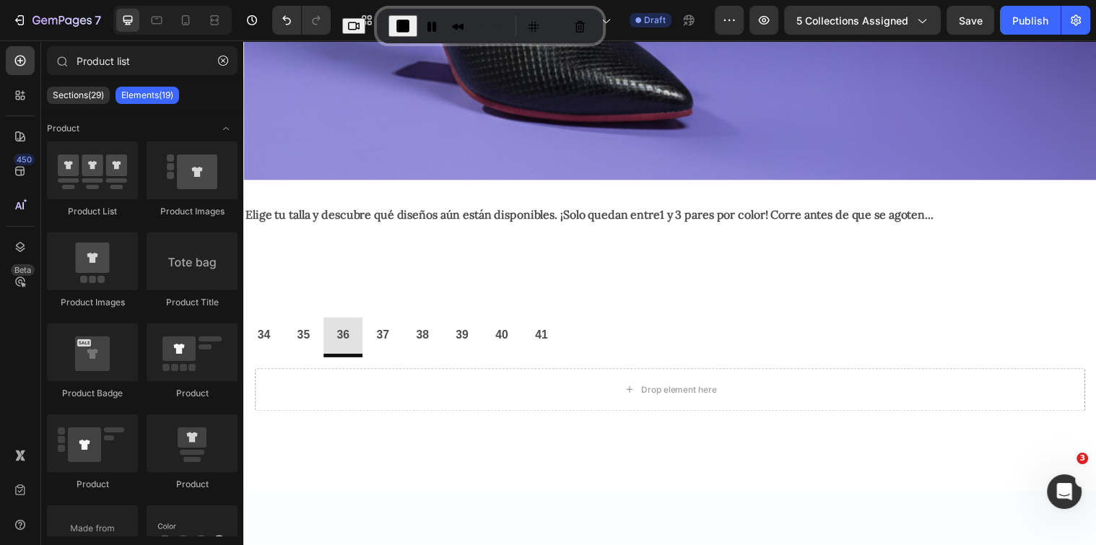
scroll to position [435, 0]
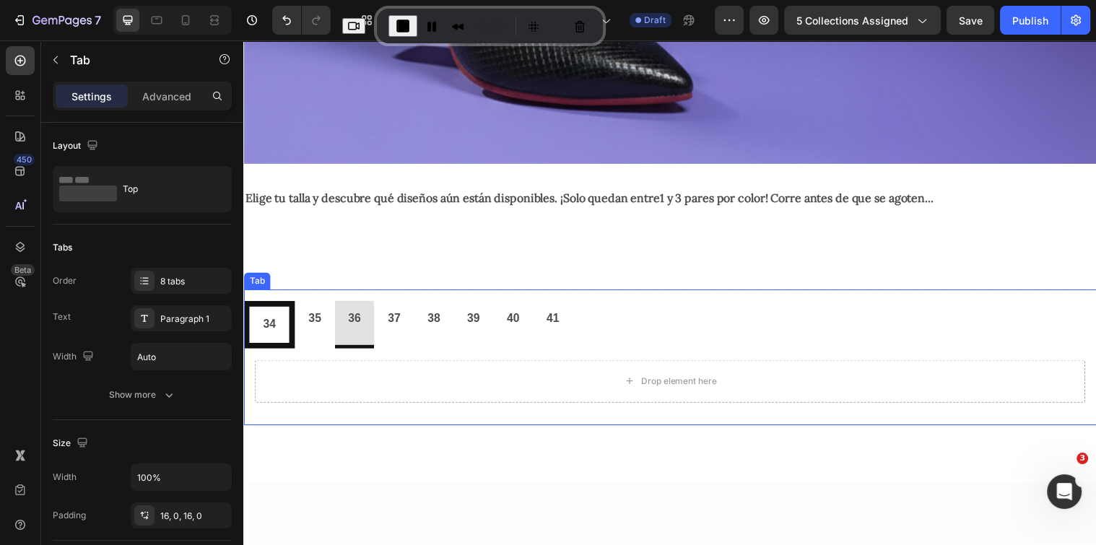
click at [263, 319] on p "34" at bounding box center [269, 329] width 13 height 21
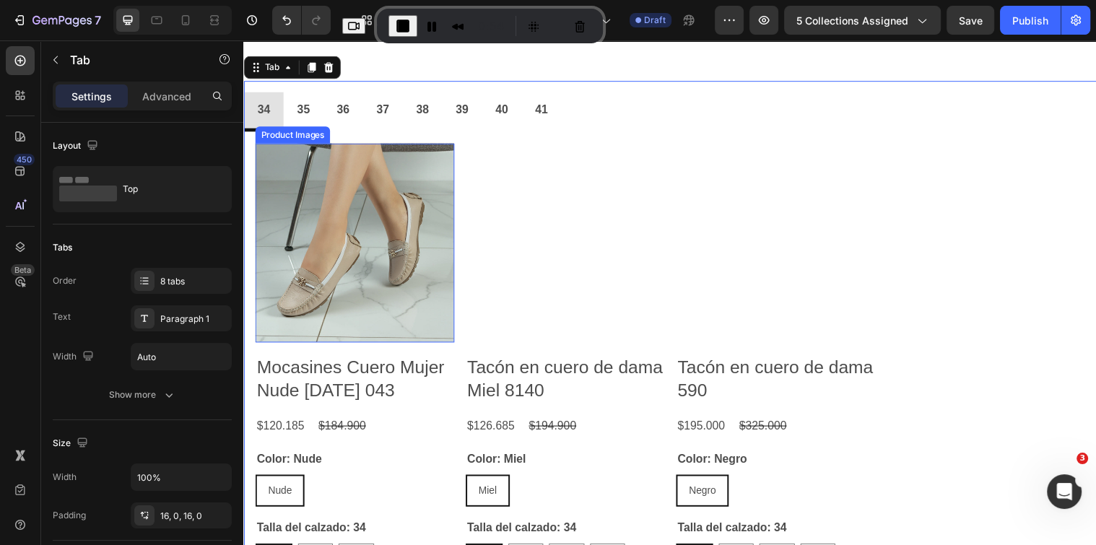
scroll to position [515, 0]
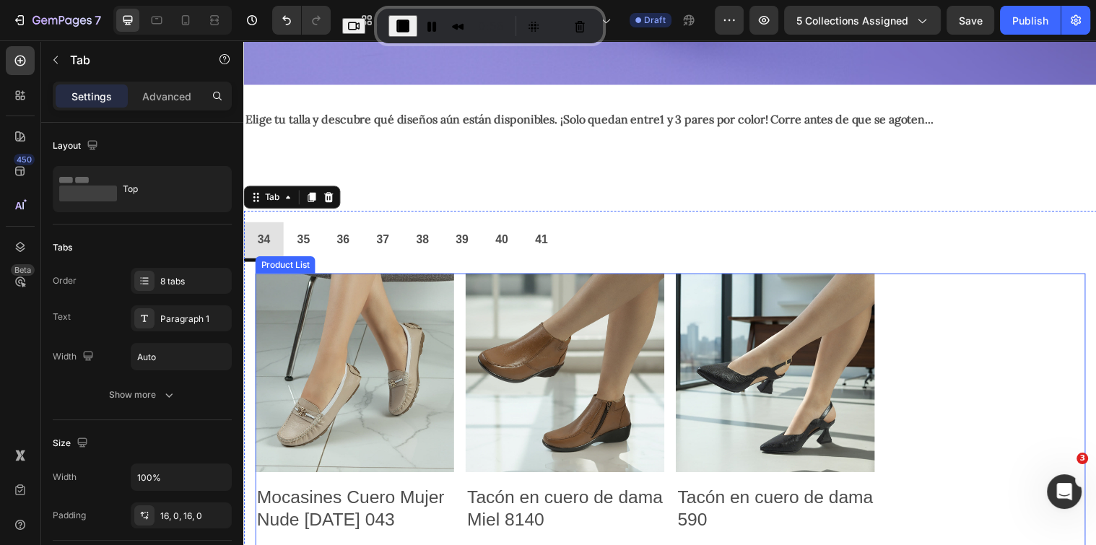
click at [457, 282] on div "Product Images Mocasines Cuero Mujer Nude Lucia 043 Product Title $120.185 Prod…" at bounding box center [676, 547] width 843 height 541
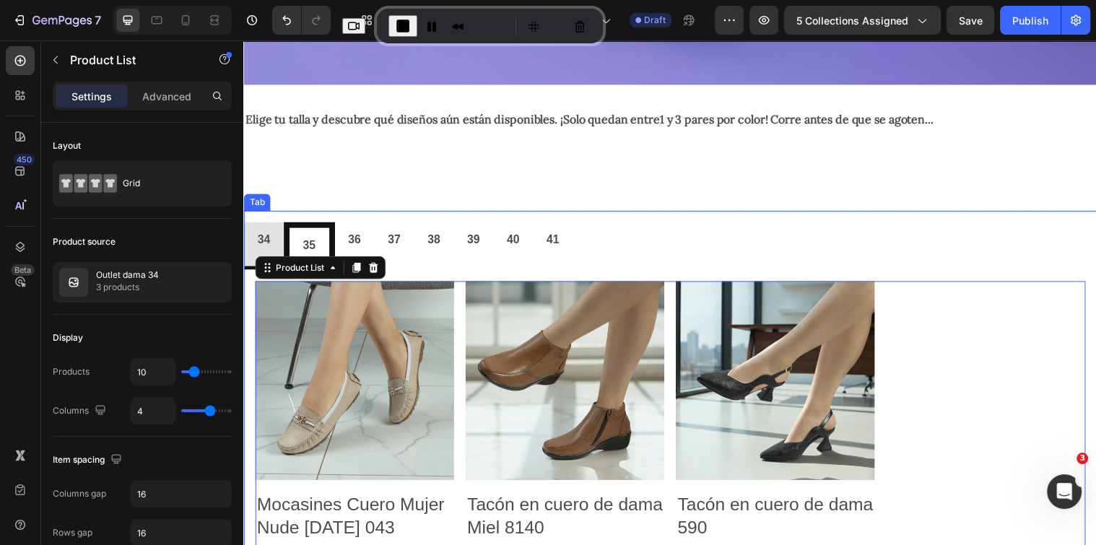
click at [305, 239] on p "35" at bounding box center [309, 249] width 13 height 21
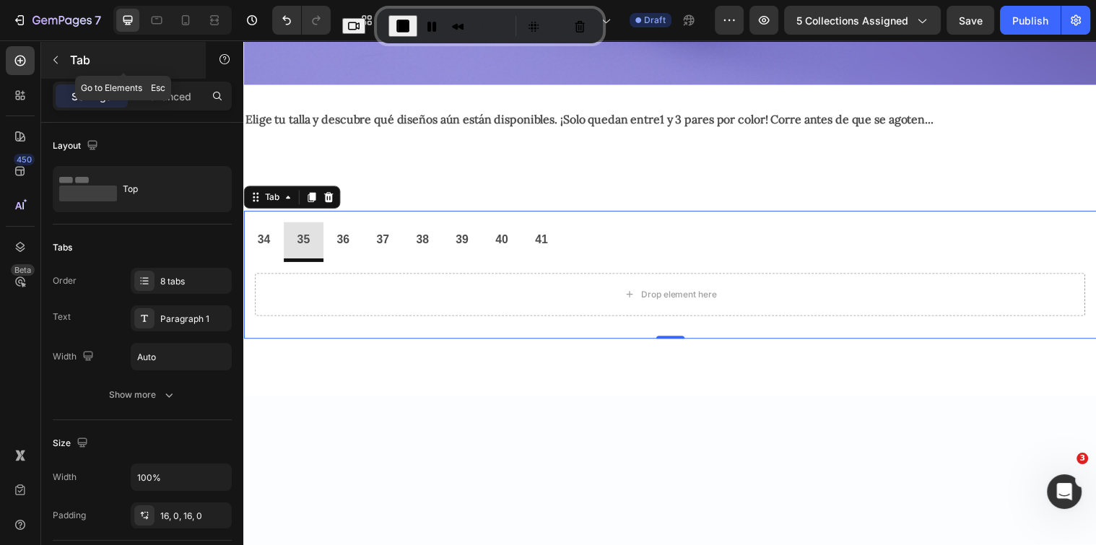
click at [53, 55] on icon "button" at bounding box center [56, 60] width 12 height 12
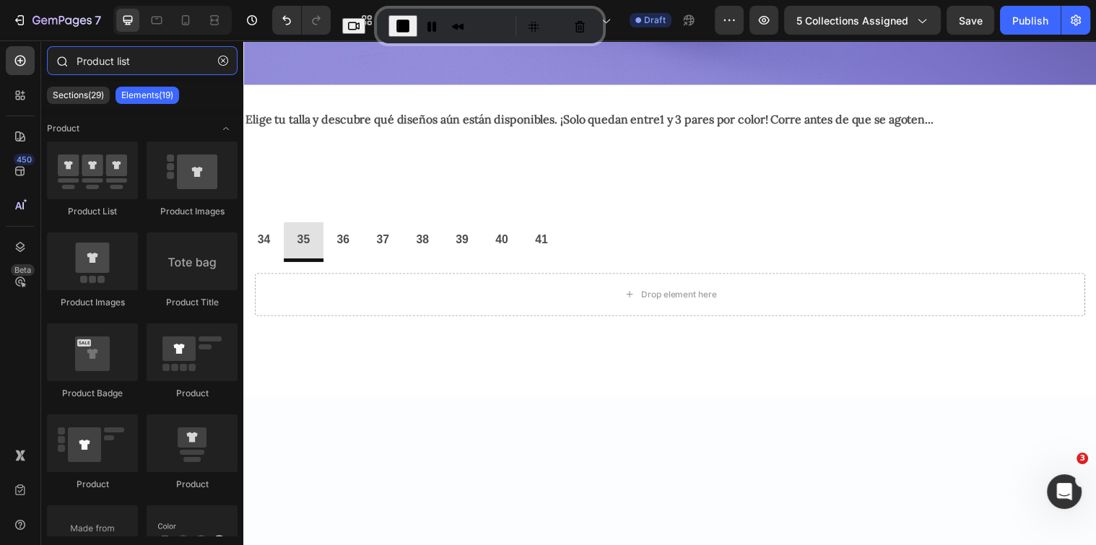
click at [138, 63] on input "Product list" at bounding box center [142, 60] width 191 height 29
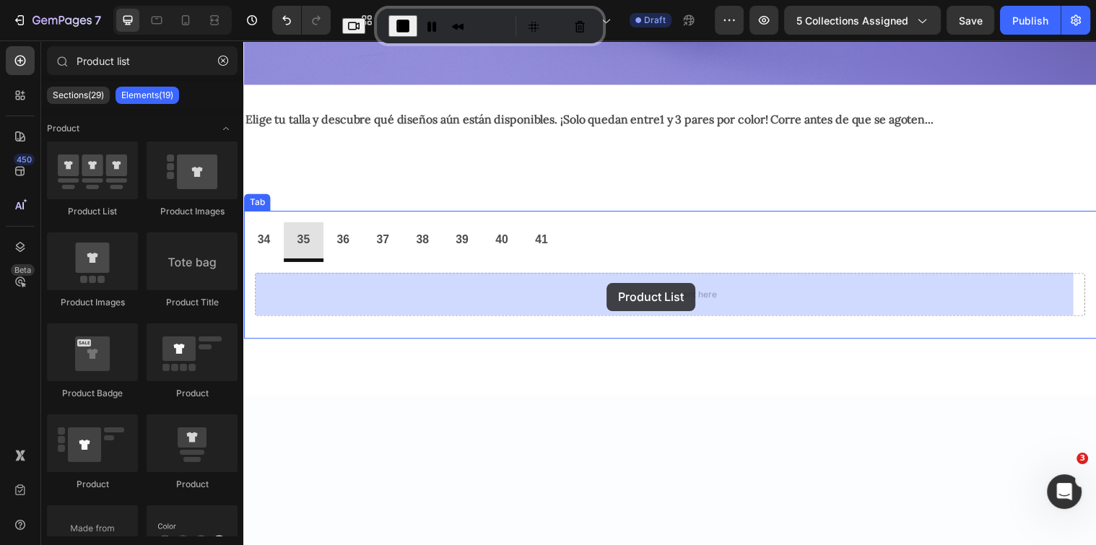
drag, startPoint x: 331, startPoint y: 217, endPoint x: 612, endPoint y: 287, distance: 289.9
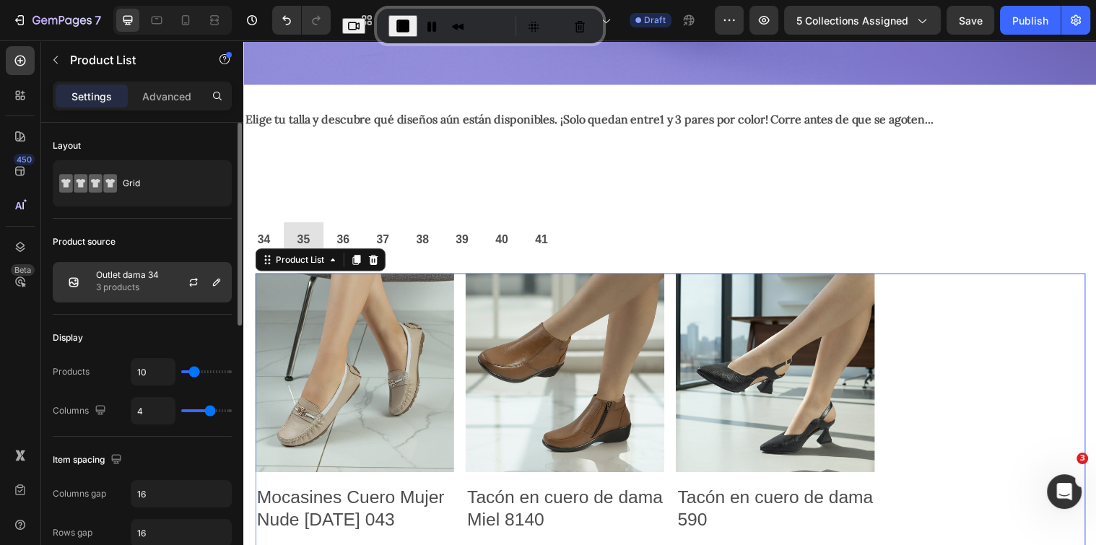
click at [139, 277] on p "Outlet dama 34" at bounding box center [127, 275] width 63 height 10
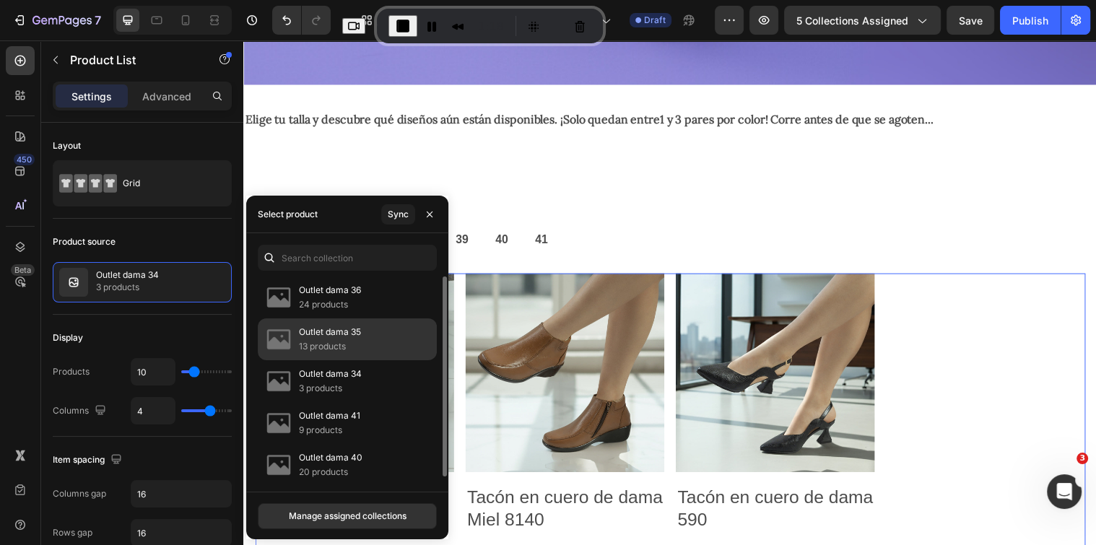
click at [339, 332] on p "Outlet dama 35" at bounding box center [330, 332] width 62 height 14
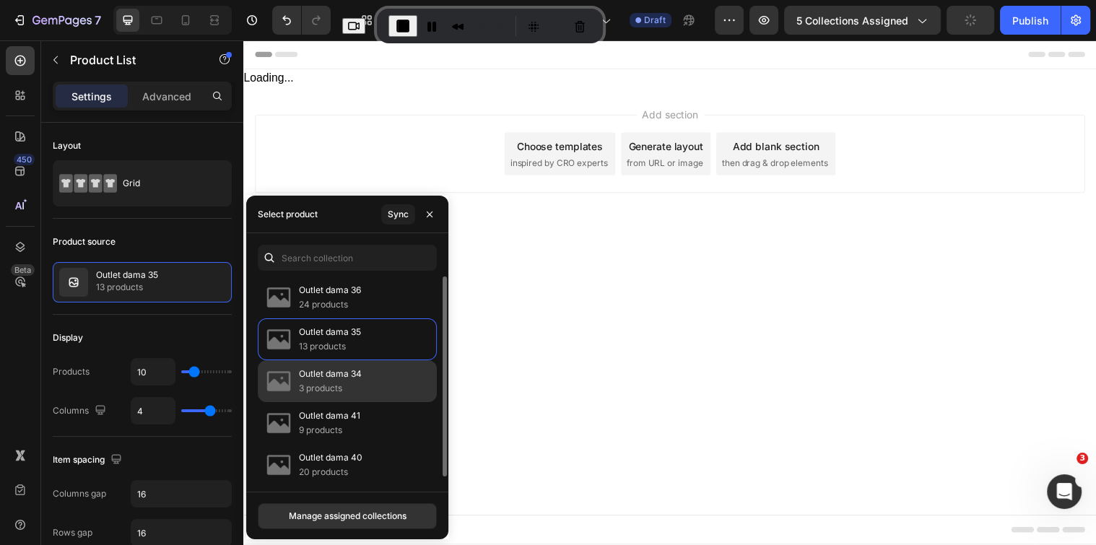
scroll to position [0, 0]
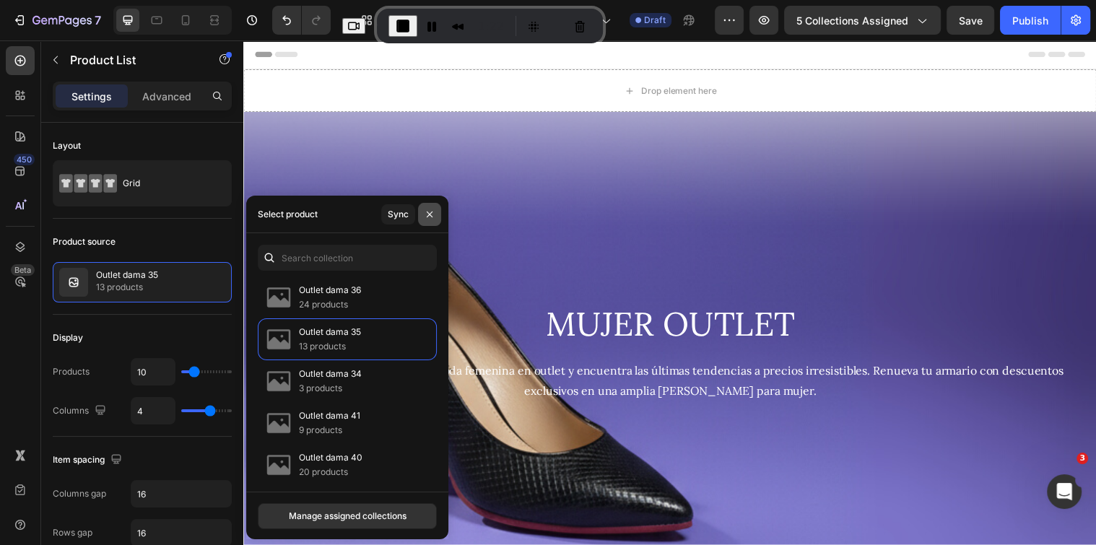
click at [434, 214] on icon "button" at bounding box center [430, 215] width 12 height 12
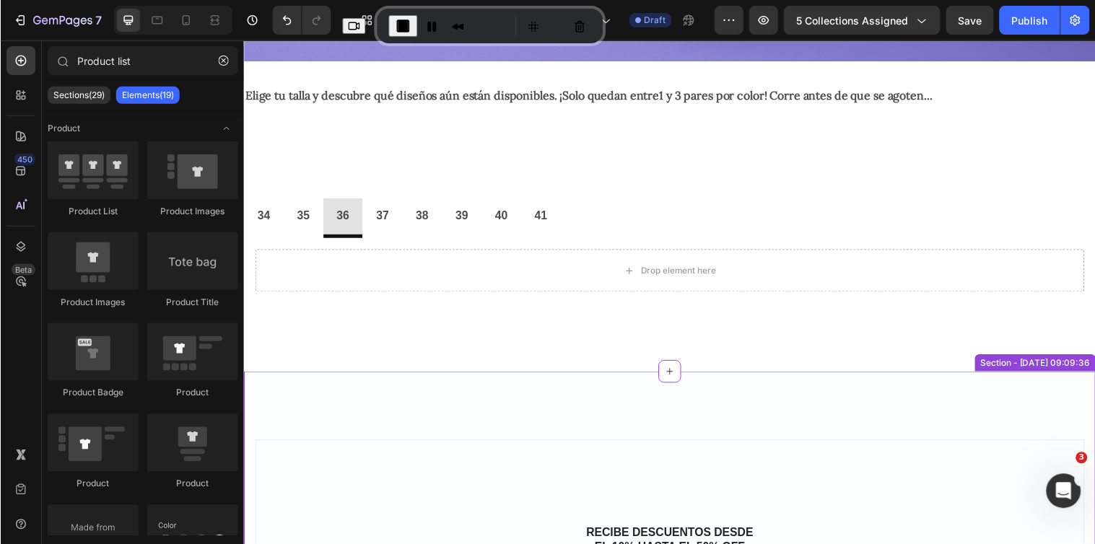
scroll to position [452, 0]
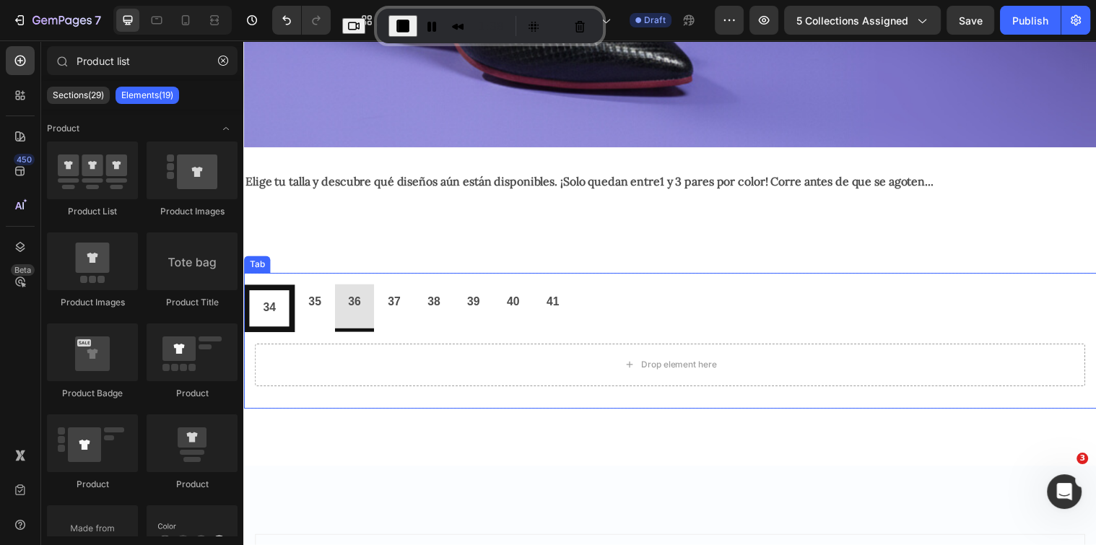
click at [272, 313] on p "34" at bounding box center [269, 312] width 13 height 21
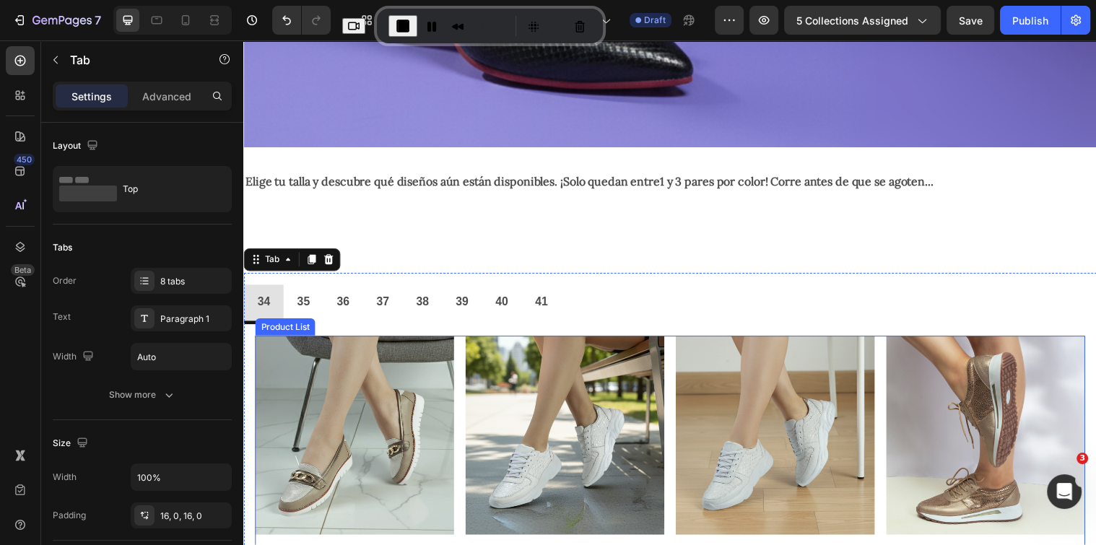
drag, startPoint x: 460, startPoint y: 340, endPoint x: 356, endPoint y: 324, distance: 105.1
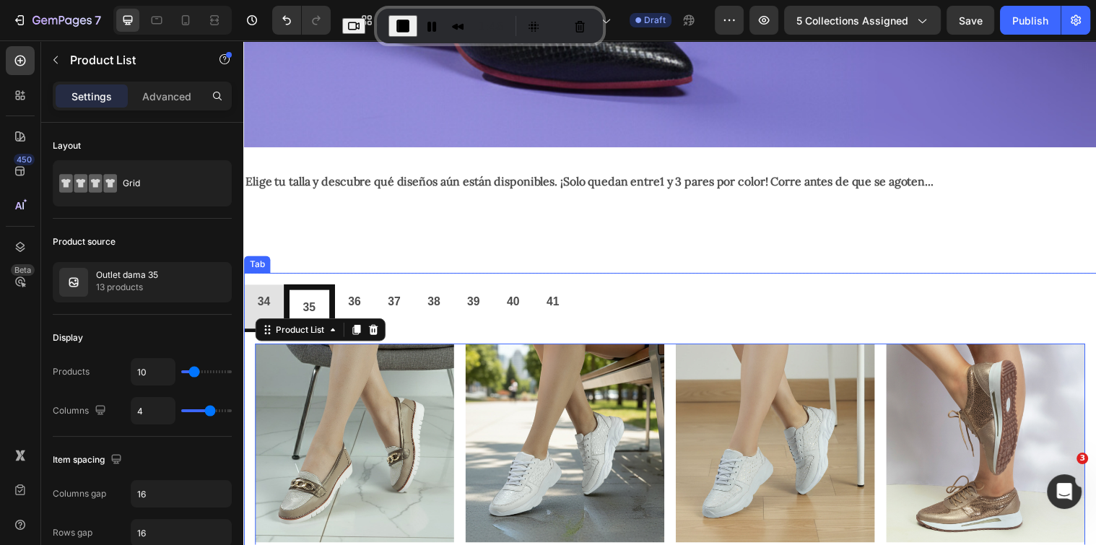
click at [302, 300] on div "35" at bounding box center [309, 312] width 17 height 25
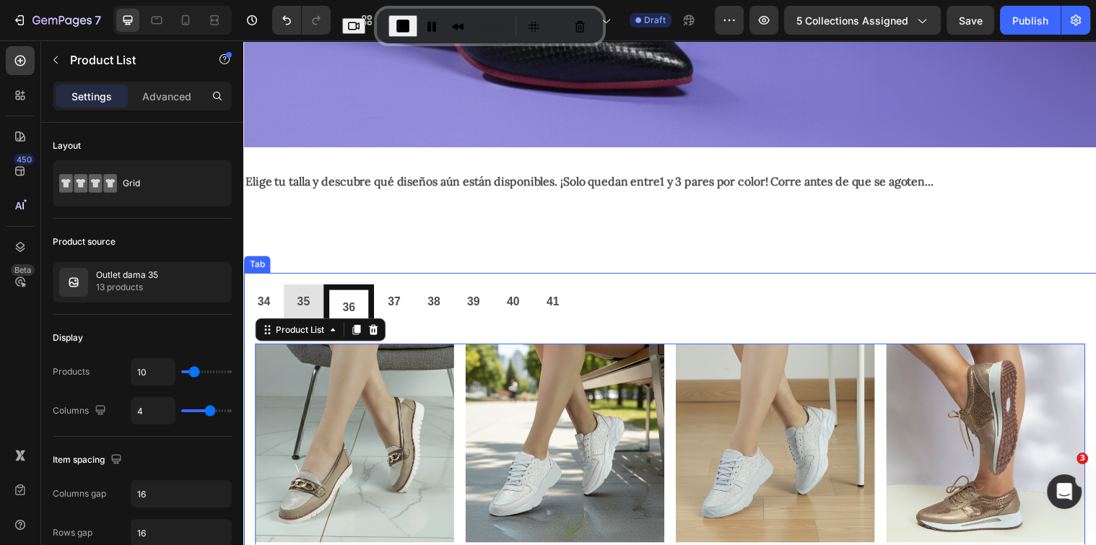
click at [344, 302] on p "36" at bounding box center [350, 312] width 13 height 21
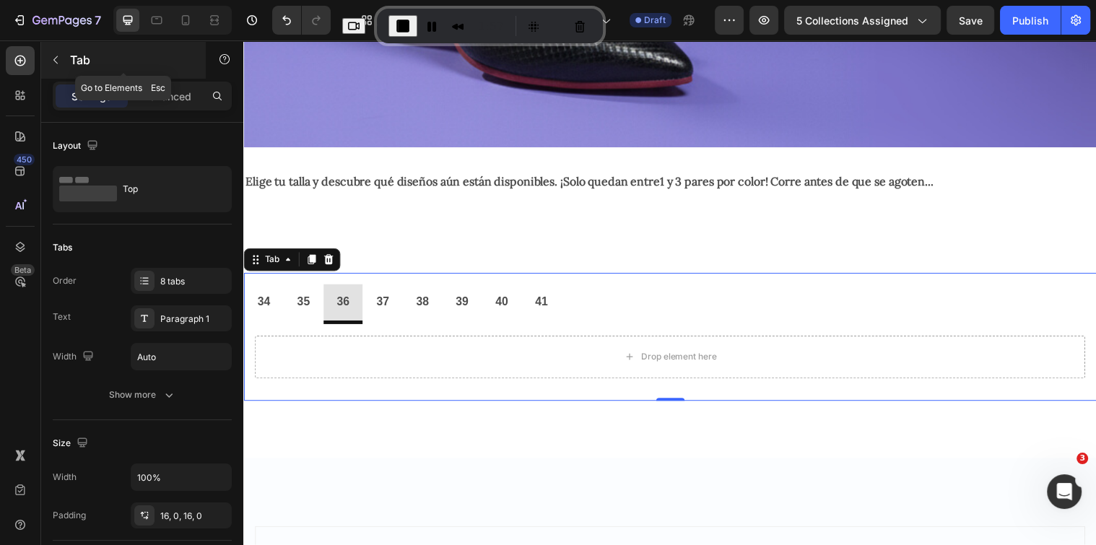
click at [56, 58] on icon "button" at bounding box center [56, 60] width 12 height 12
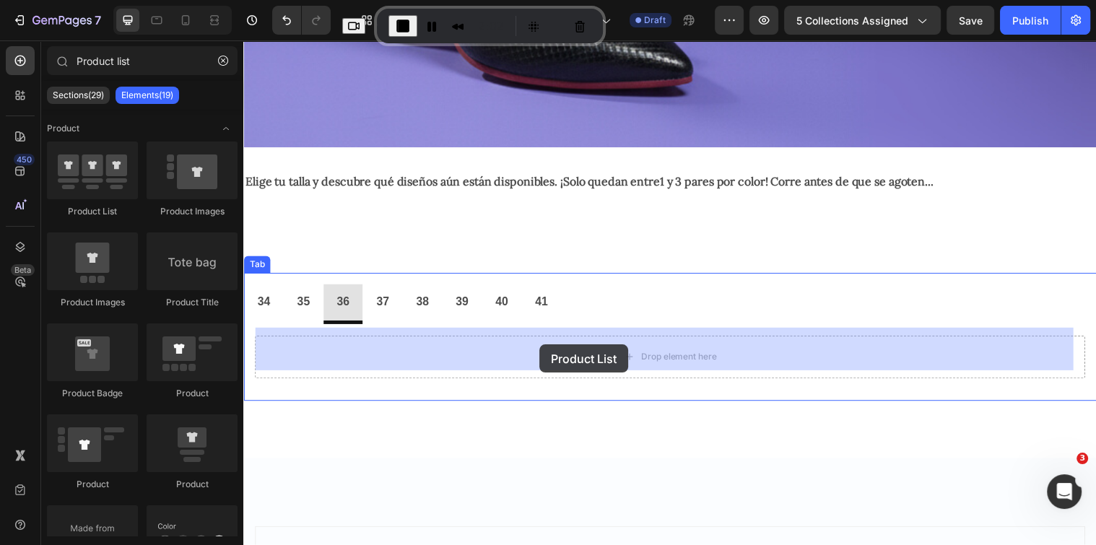
drag, startPoint x: 375, startPoint y: 355, endPoint x: 544, endPoint y: 349, distance: 169.0
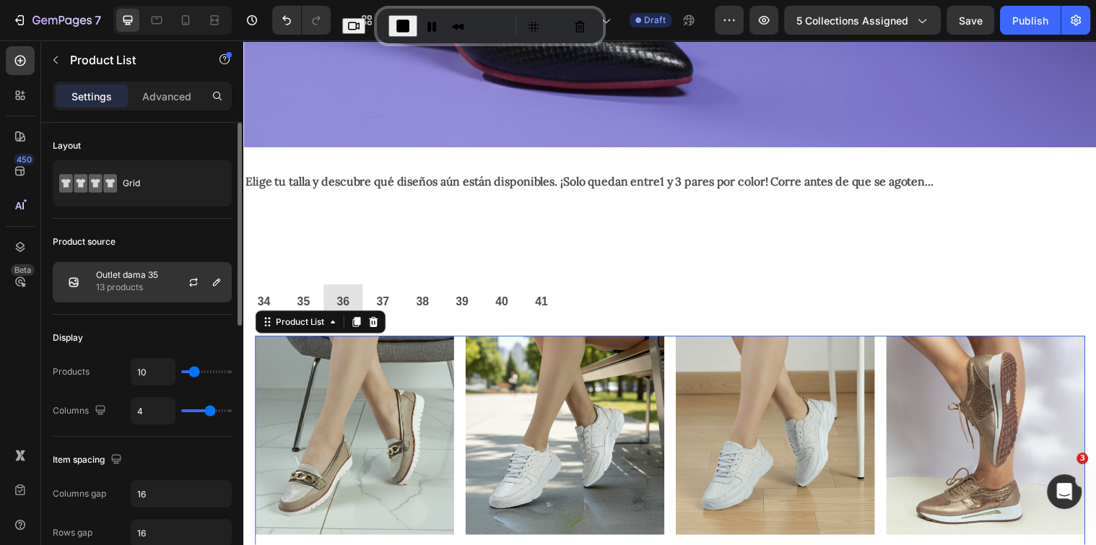
click at [156, 272] on p "Outlet dama 35" at bounding box center [127, 275] width 62 height 10
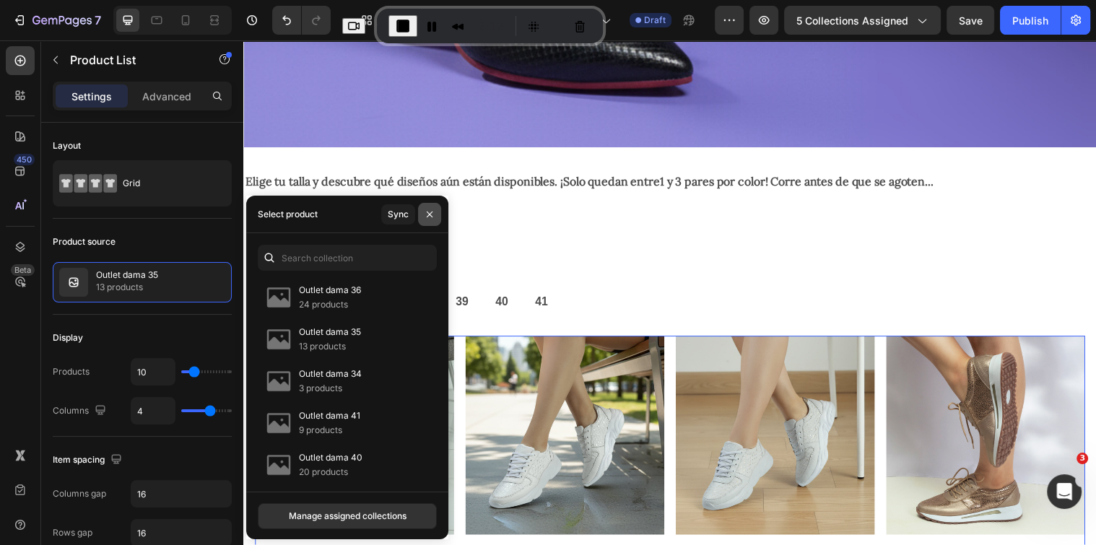
click at [346, 292] on p "Outlet dama 36" at bounding box center [330, 290] width 62 height 14
click at [429, 209] on icon "button" at bounding box center [430, 215] width 12 height 12
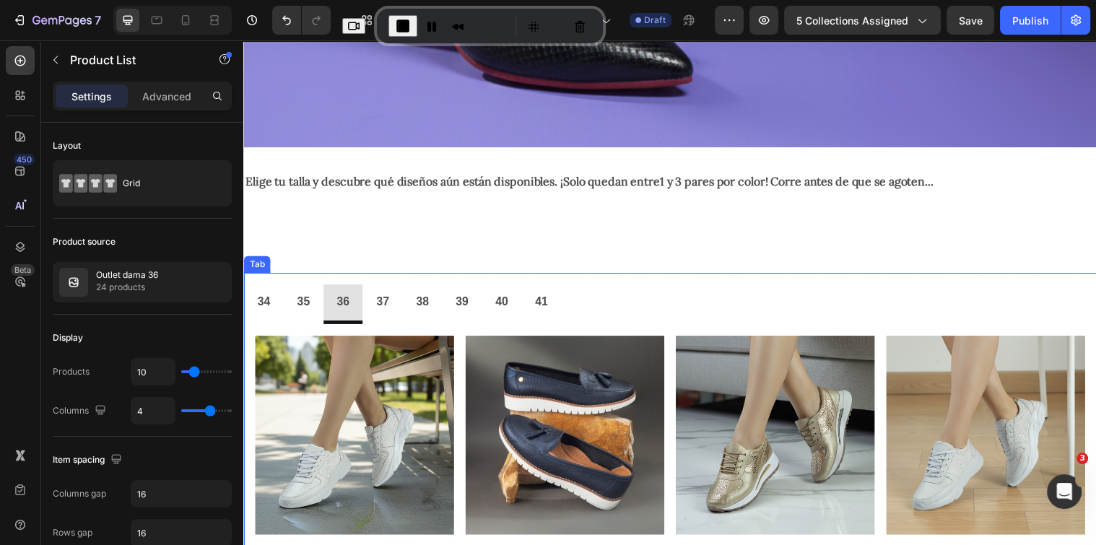
click at [408, 19] on span "End Recording" at bounding box center [402, 25] width 17 height 17
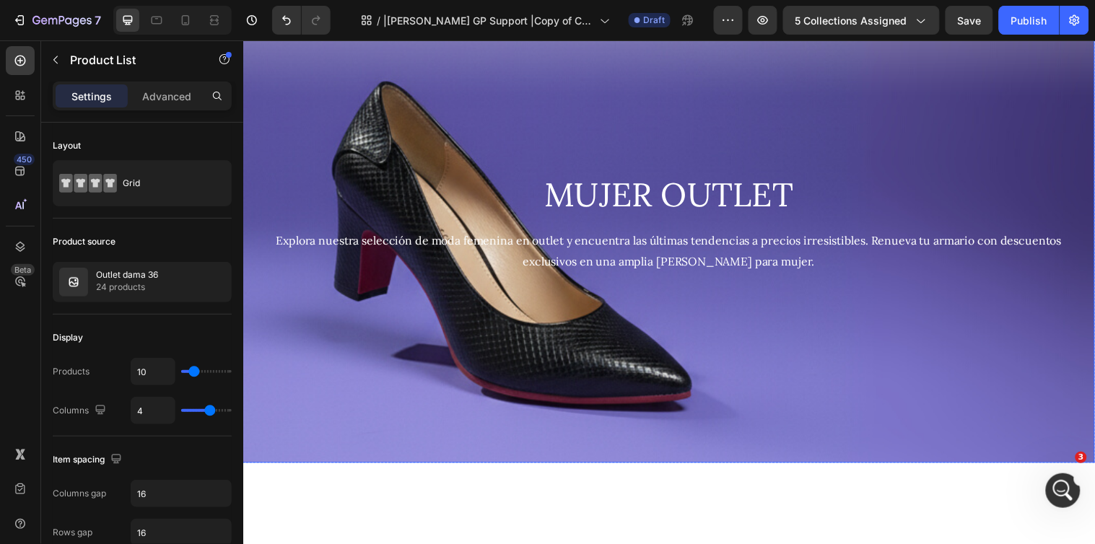
scroll to position [80, 0]
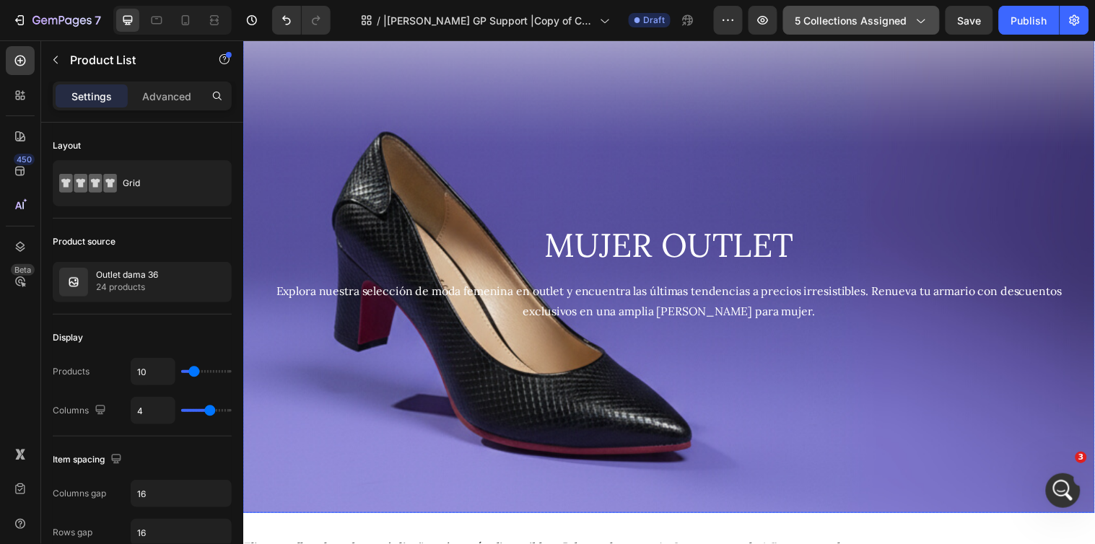
click at [889, 25] on span "5 collections assigned" at bounding box center [851, 20] width 112 height 15
click at [871, 15] on span "5 collections assigned" at bounding box center [851, 20] width 112 height 15
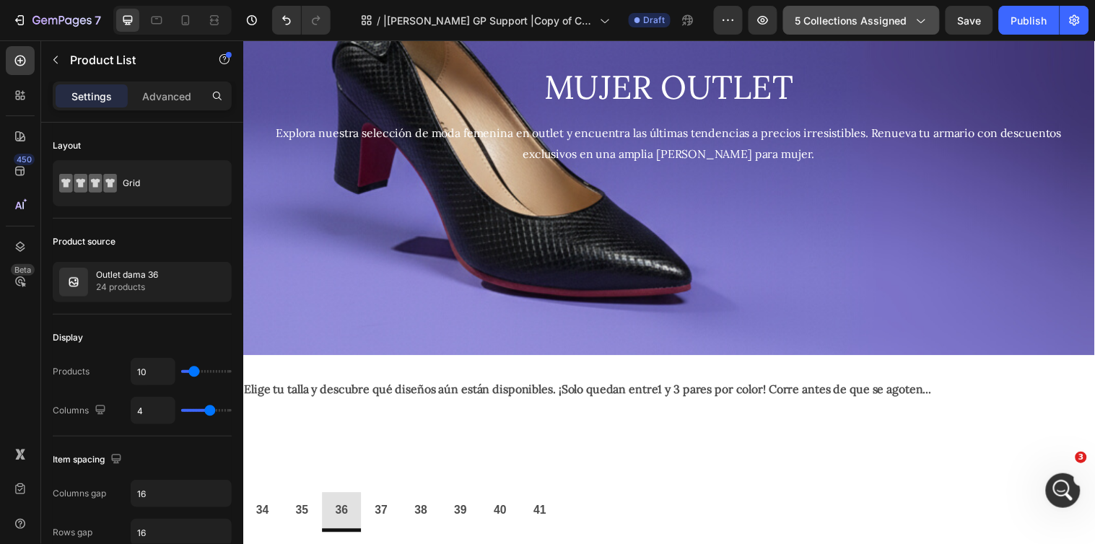
click at [920, 19] on icon "button" at bounding box center [920, 20] width 14 height 14
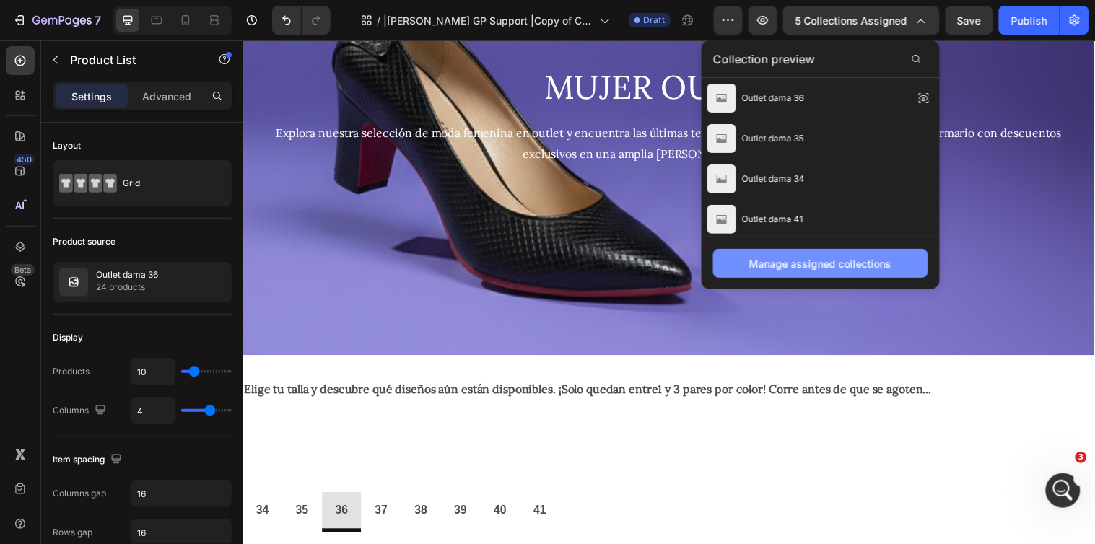
click at [816, 276] on button "Manage assigned collections" at bounding box center [820, 263] width 215 height 29
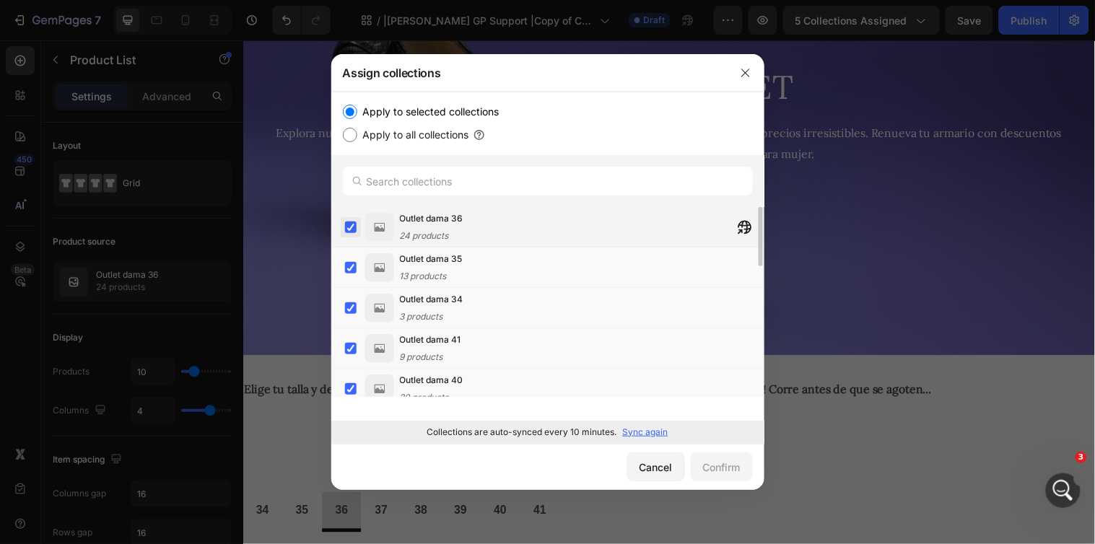
click at [352, 227] on label at bounding box center [351, 228] width 12 height 12
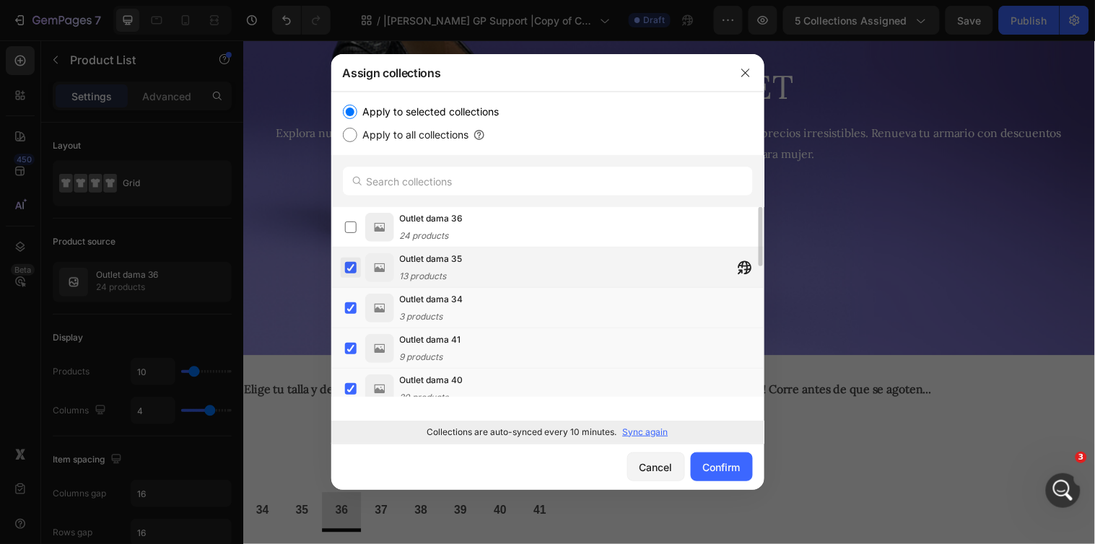
click at [349, 274] on label at bounding box center [351, 268] width 12 height 12
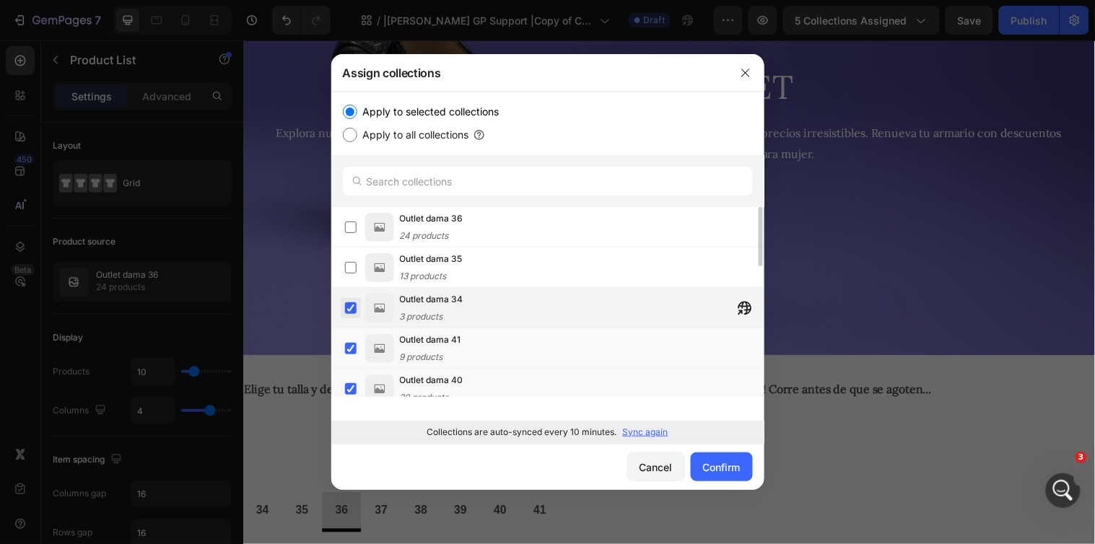
click at [349, 302] on label at bounding box center [351, 308] width 12 height 12
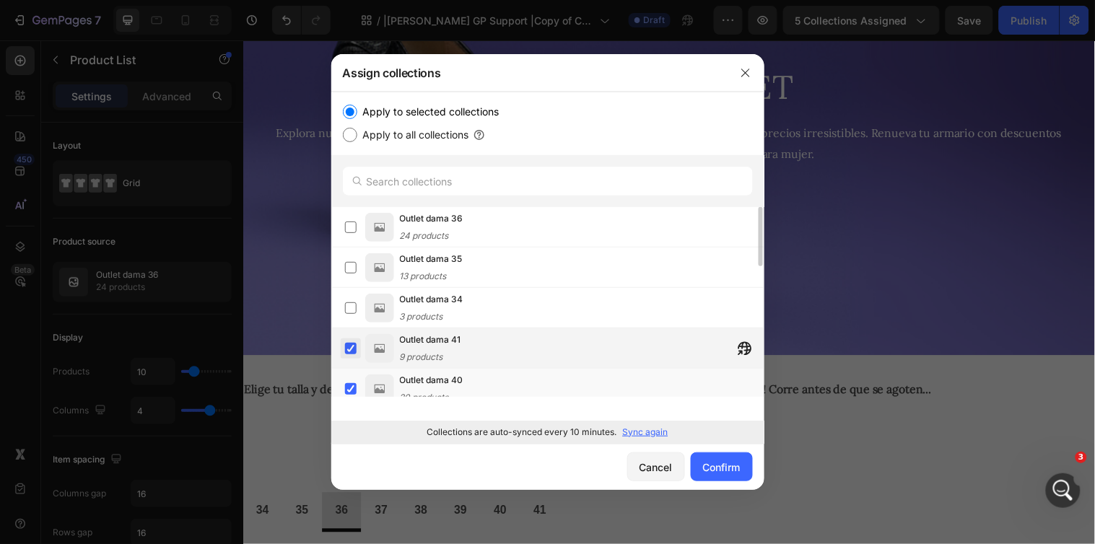
click at [348, 354] on label at bounding box center [351, 349] width 12 height 12
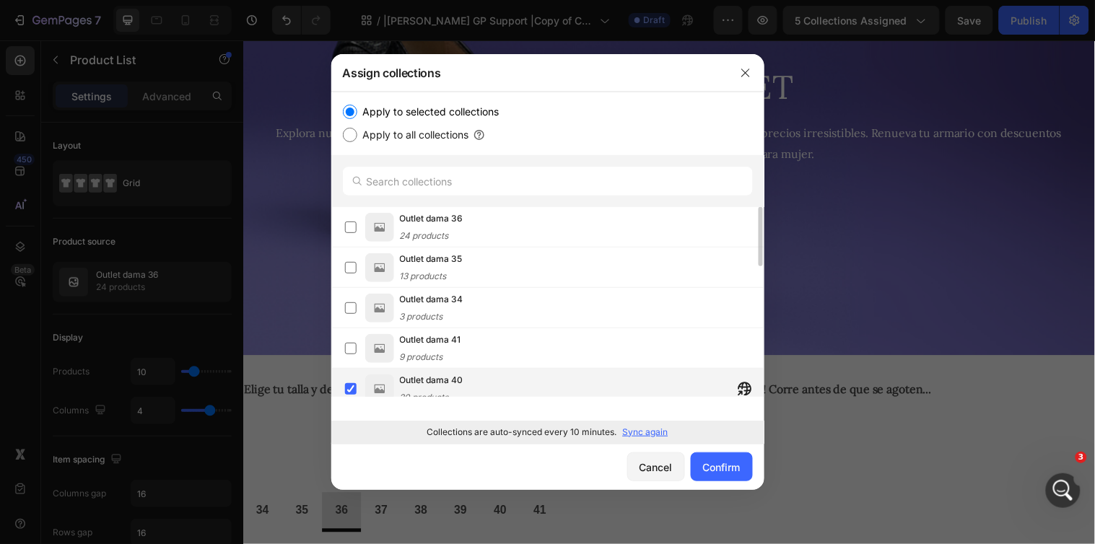
click at [347, 373] on div "Outlet dama 40 20 products" at bounding box center [554, 389] width 419 height 32
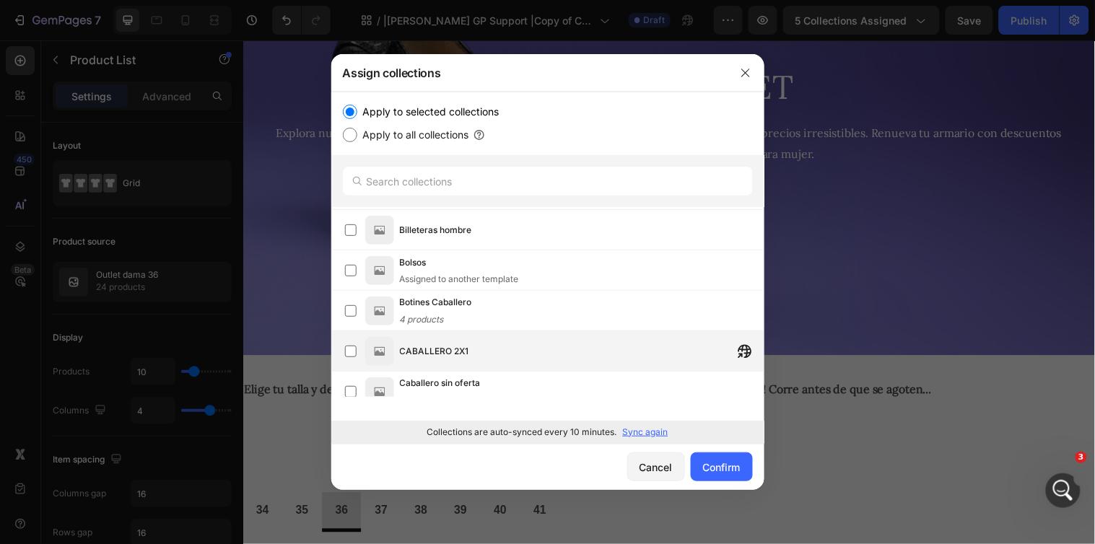
scroll to position [457, 0]
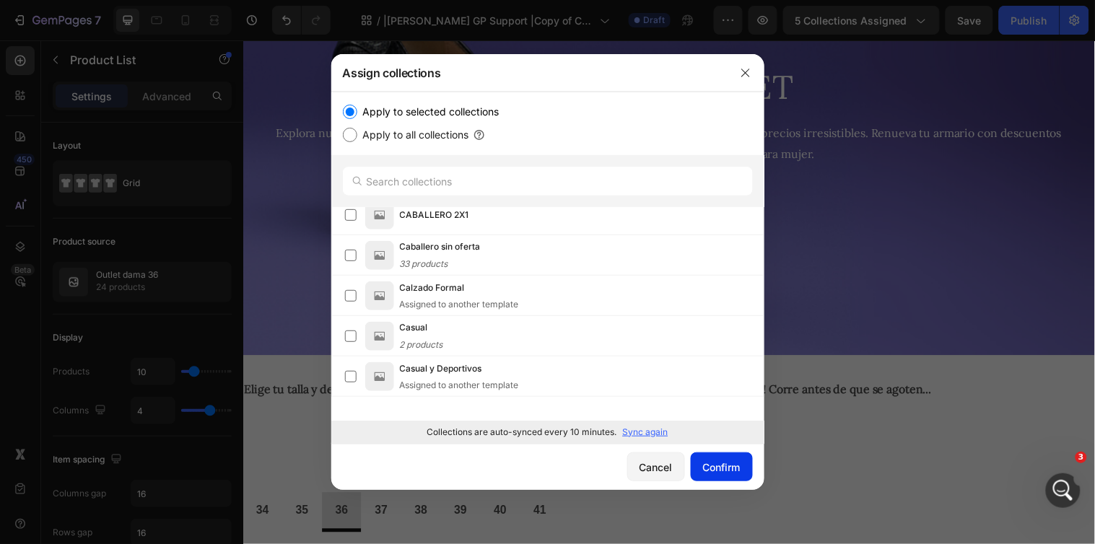
click at [712, 469] on div "Confirm" at bounding box center [722, 467] width 38 height 15
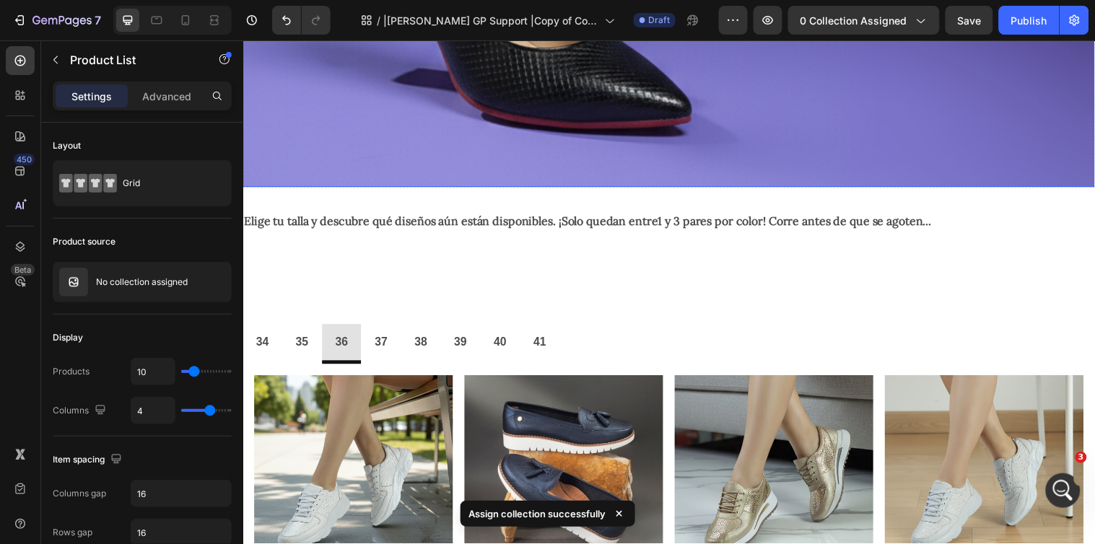
scroll to position [320, 0]
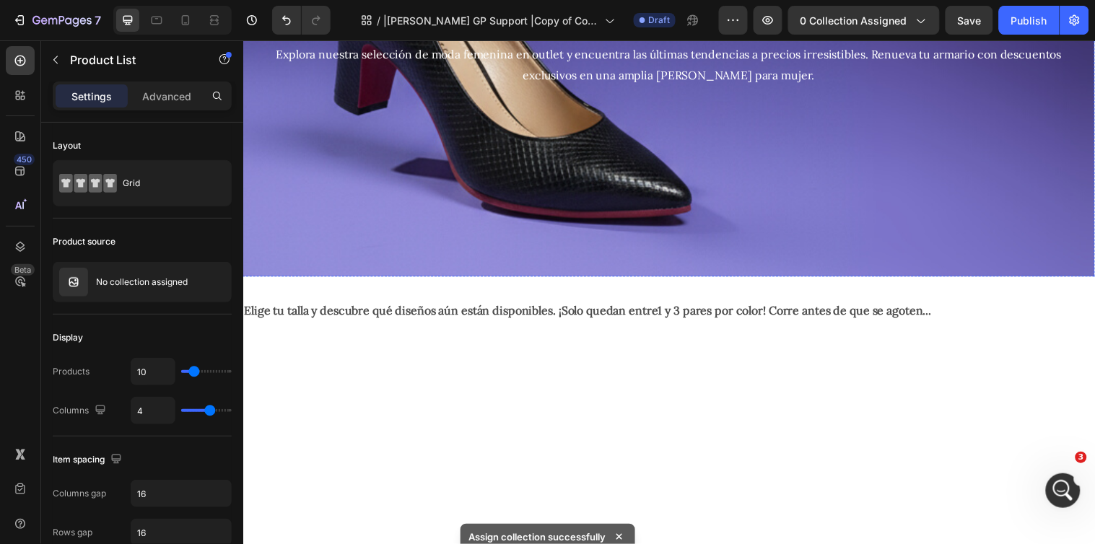
click at [917, 20] on icon "button" at bounding box center [920, 20] width 14 height 14
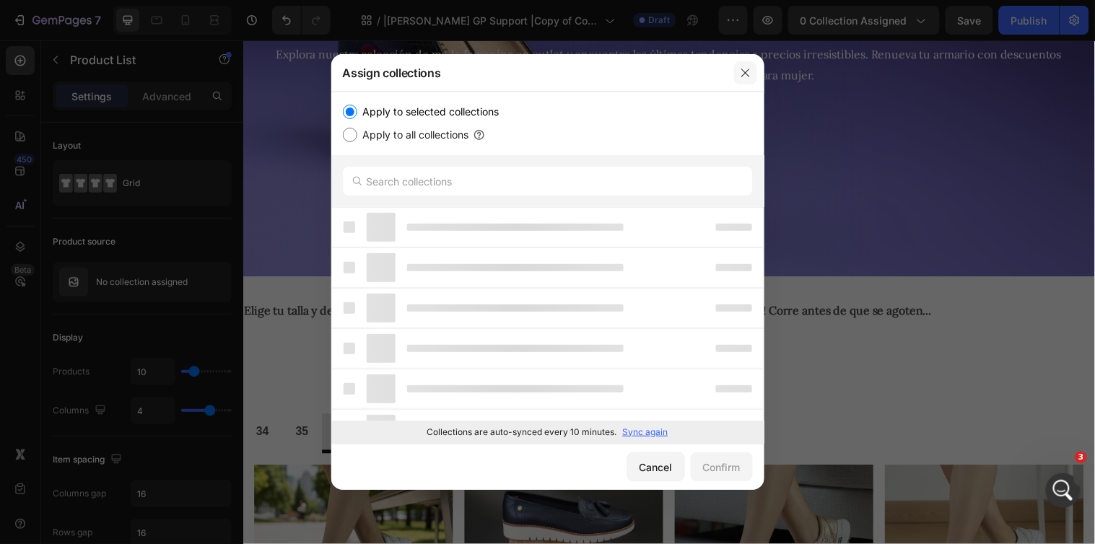
click at [740, 74] on icon "button" at bounding box center [746, 73] width 12 height 12
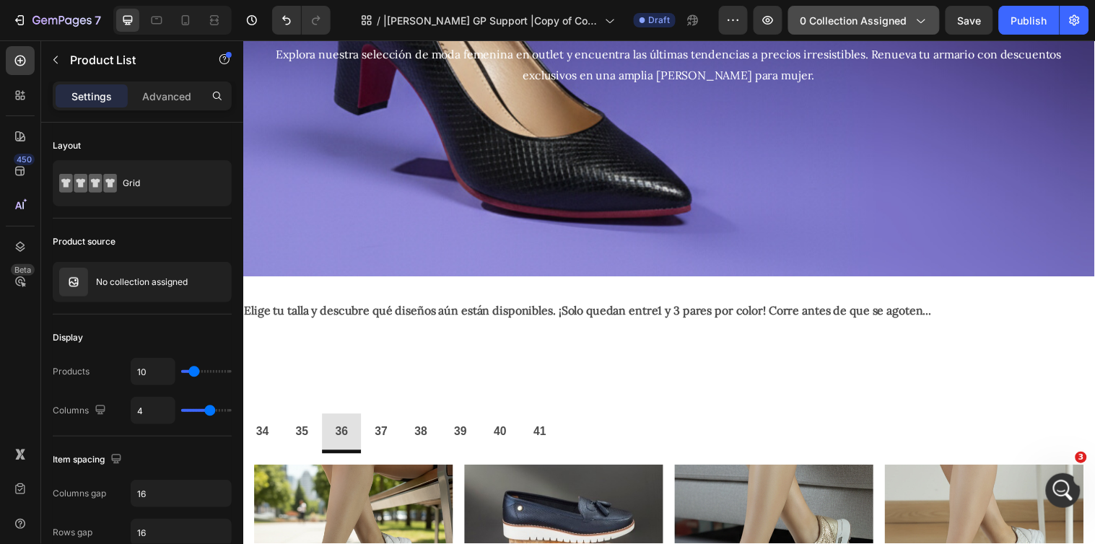
click at [926, 22] on icon "button" at bounding box center [920, 20] width 14 height 14
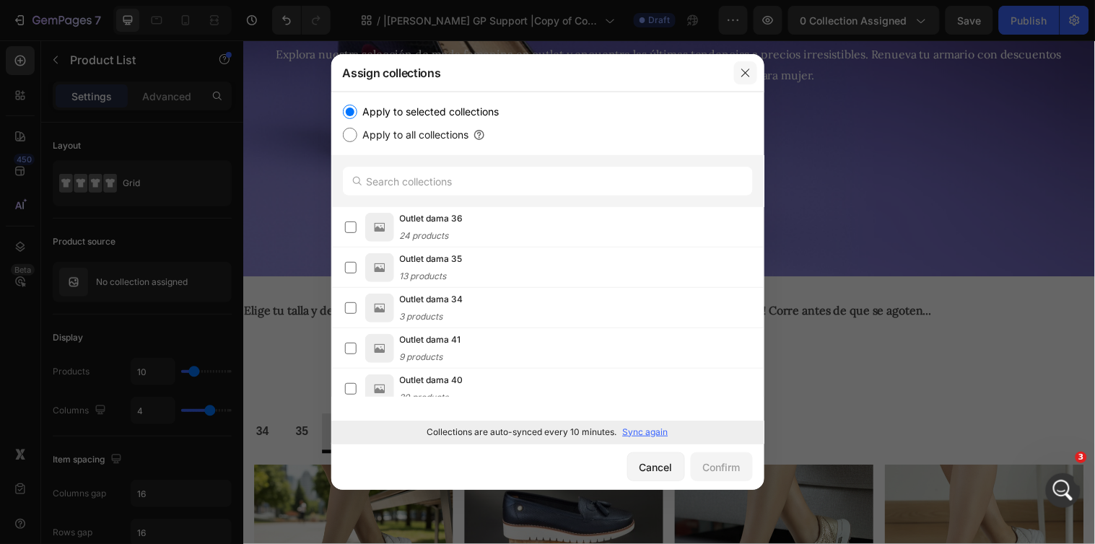
click at [744, 67] on icon "button" at bounding box center [746, 73] width 12 height 12
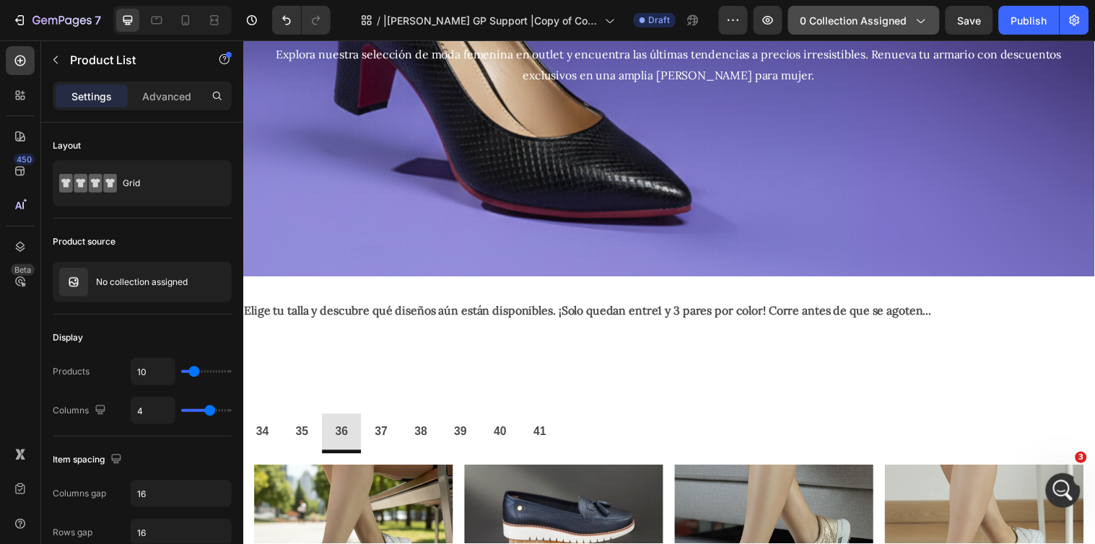
click at [917, 16] on icon "button" at bounding box center [920, 20] width 14 height 14
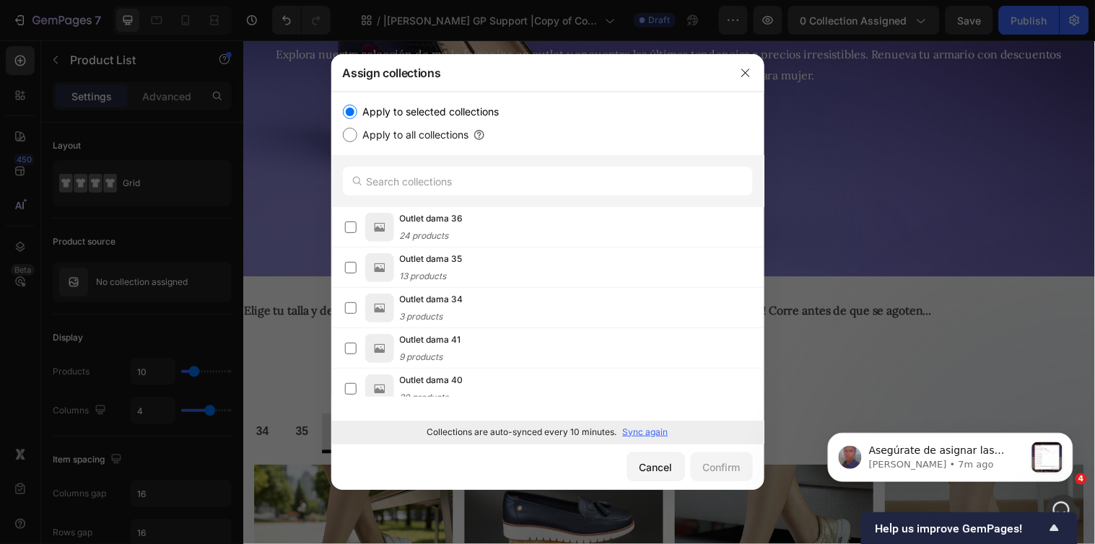
scroll to position [0, 0]
